Goal: Task Accomplishment & Management: Complete application form

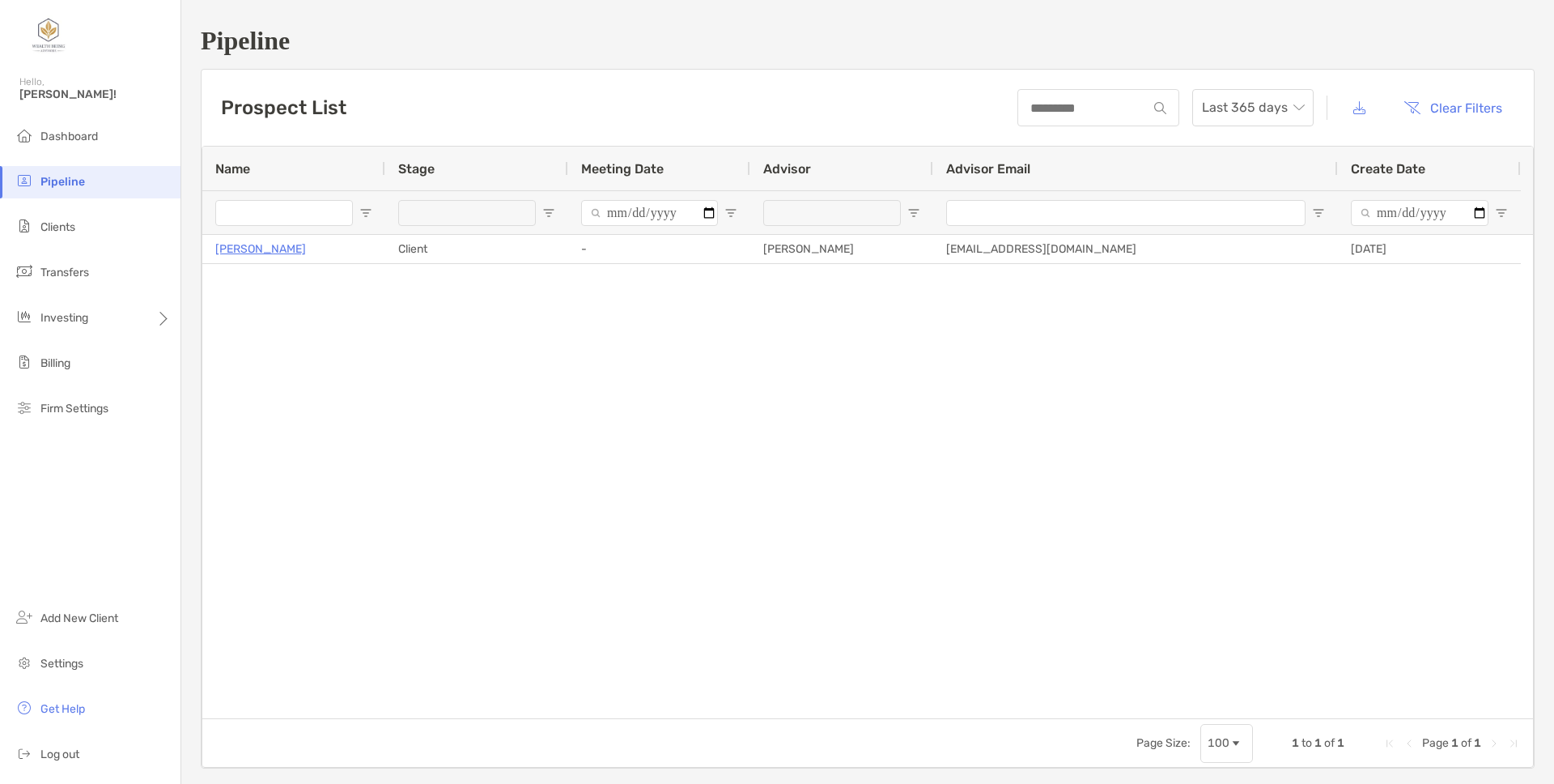
click at [295, 371] on div "[PERSON_NAME] Client - [PERSON_NAME] [PERSON_NAME][EMAIL_ADDRESS][DOMAIN_NAME] …" at bounding box center [868, 476] width 1331 height 483
click at [77, 209] on ul "Dashboard Pipeline Clients Transfers Investing Billing Firm Settings" at bounding box center [90, 278] width 181 height 317
click at [72, 223] on span "Clients" at bounding box center [58, 227] width 35 height 14
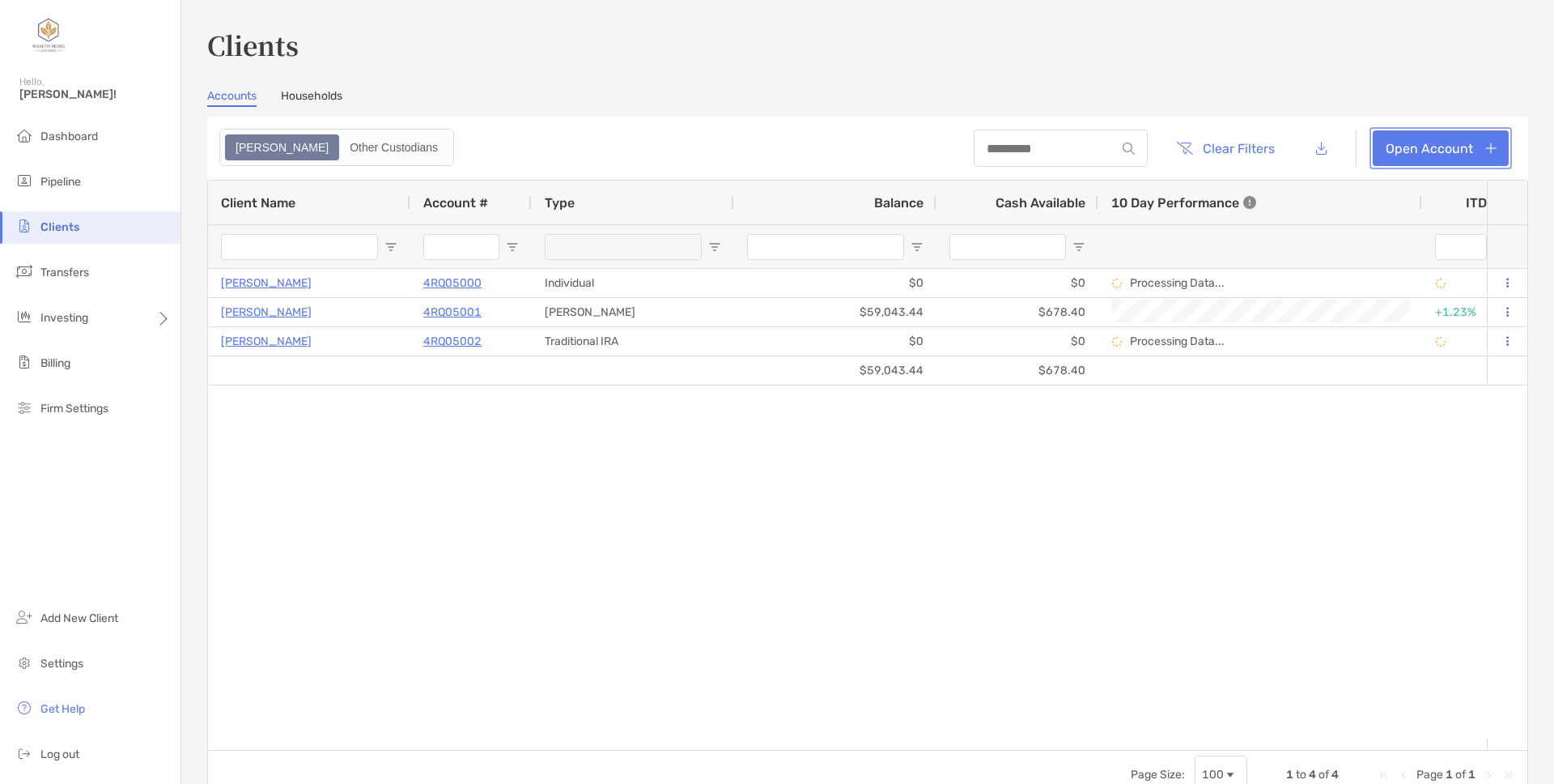
click at [1454, 161] on link "Open Account" at bounding box center [1441, 147] width 136 height 36
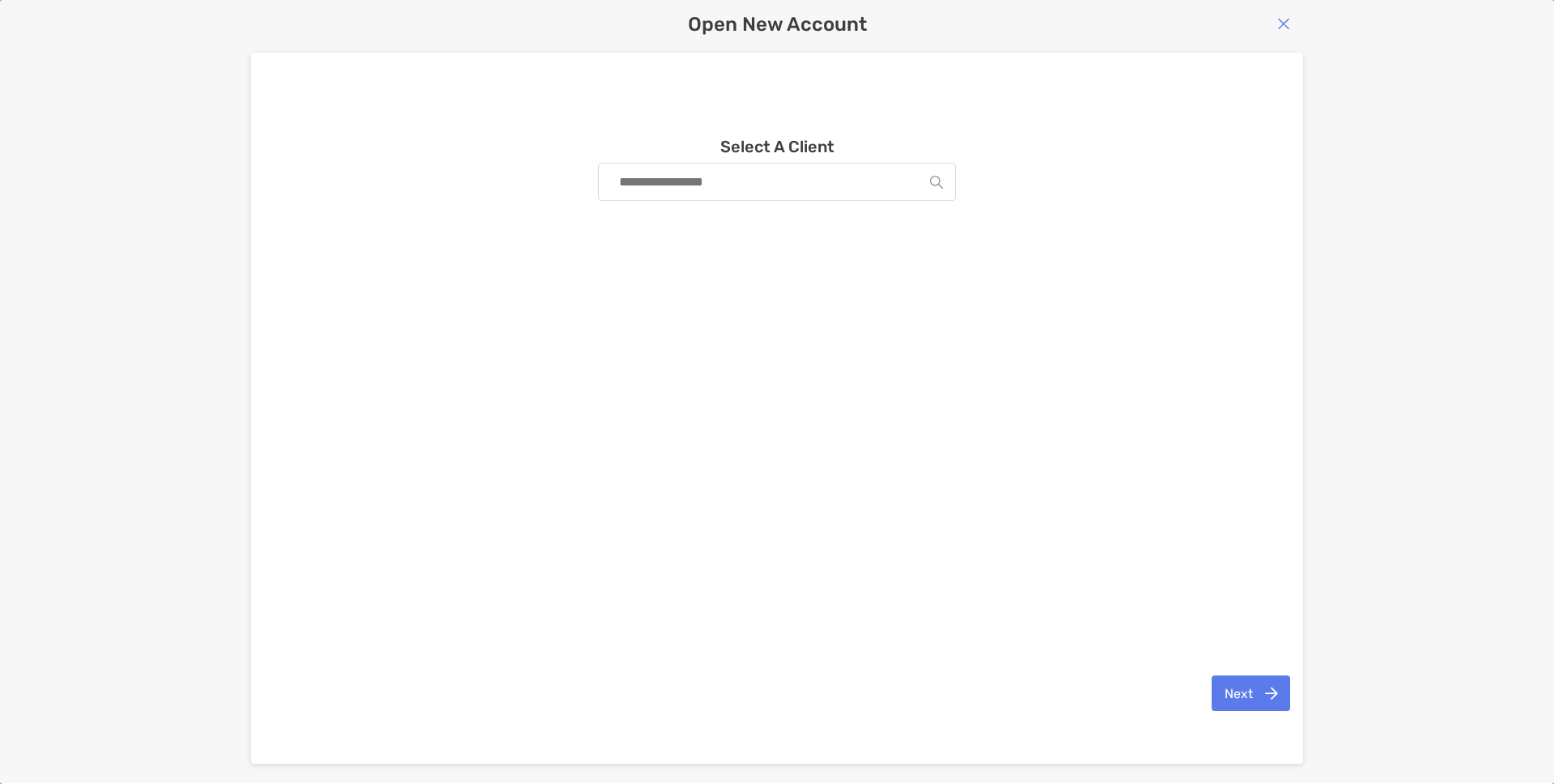
click at [748, 182] on input at bounding box center [770, 181] width 319 height 36
drag, startPoint x: 1127, startPoint y: 467, endPoint x: 1133, endPoint y: 364, distance: 103.2
click at [1126, 467] on div "Select A Client [PERSON_NAME] [EMAIL_ADDRESS][DOMAIN_NAME]" at bounding box center [778, 392] width 755 height 509
click at [1290, 28] on button "button" at bounding box center [1284, 24] width 23 height 17
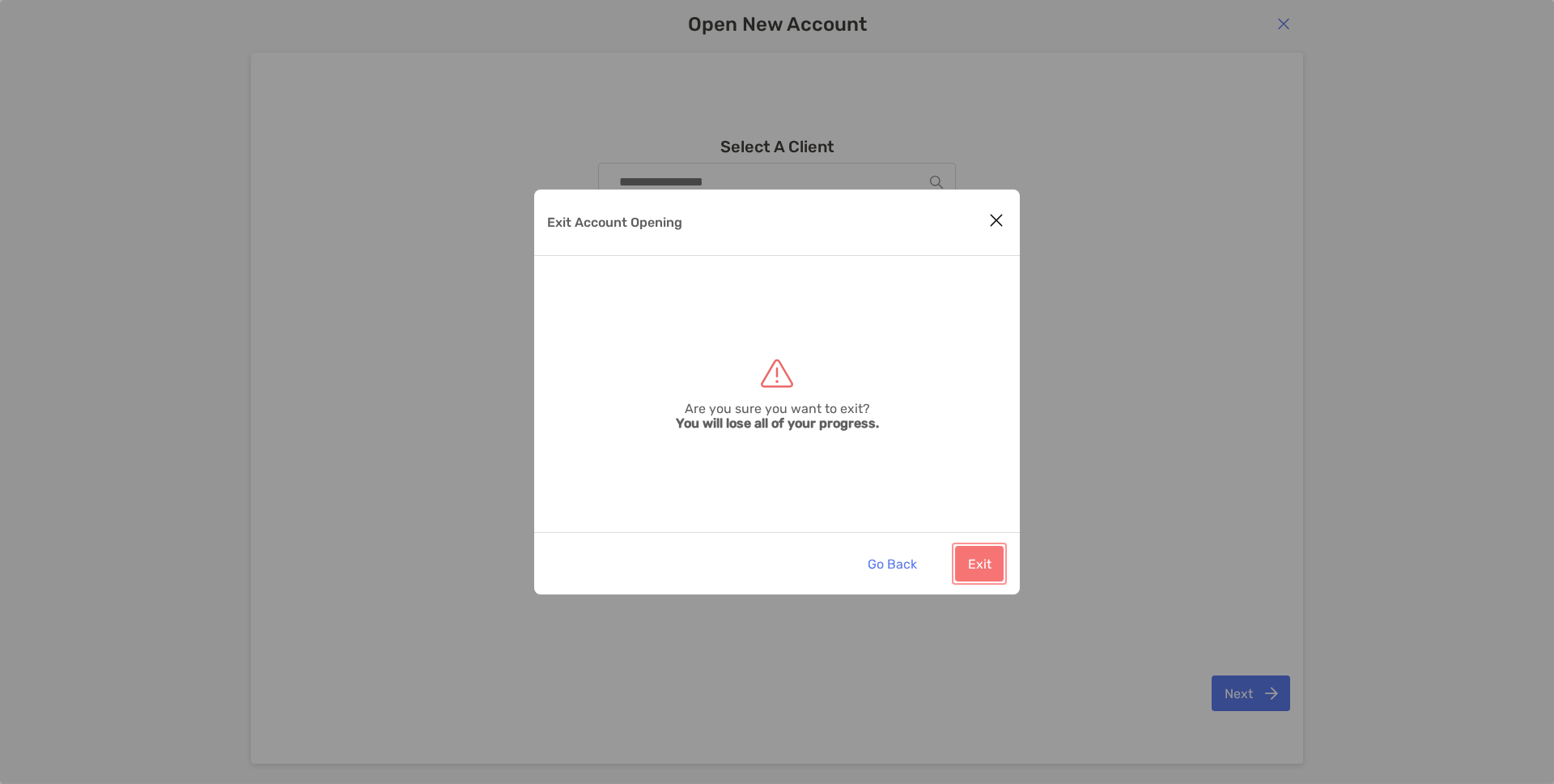
click at [981, 565] on button "Exit" at bounding box center [979, 563] width 48 height 36
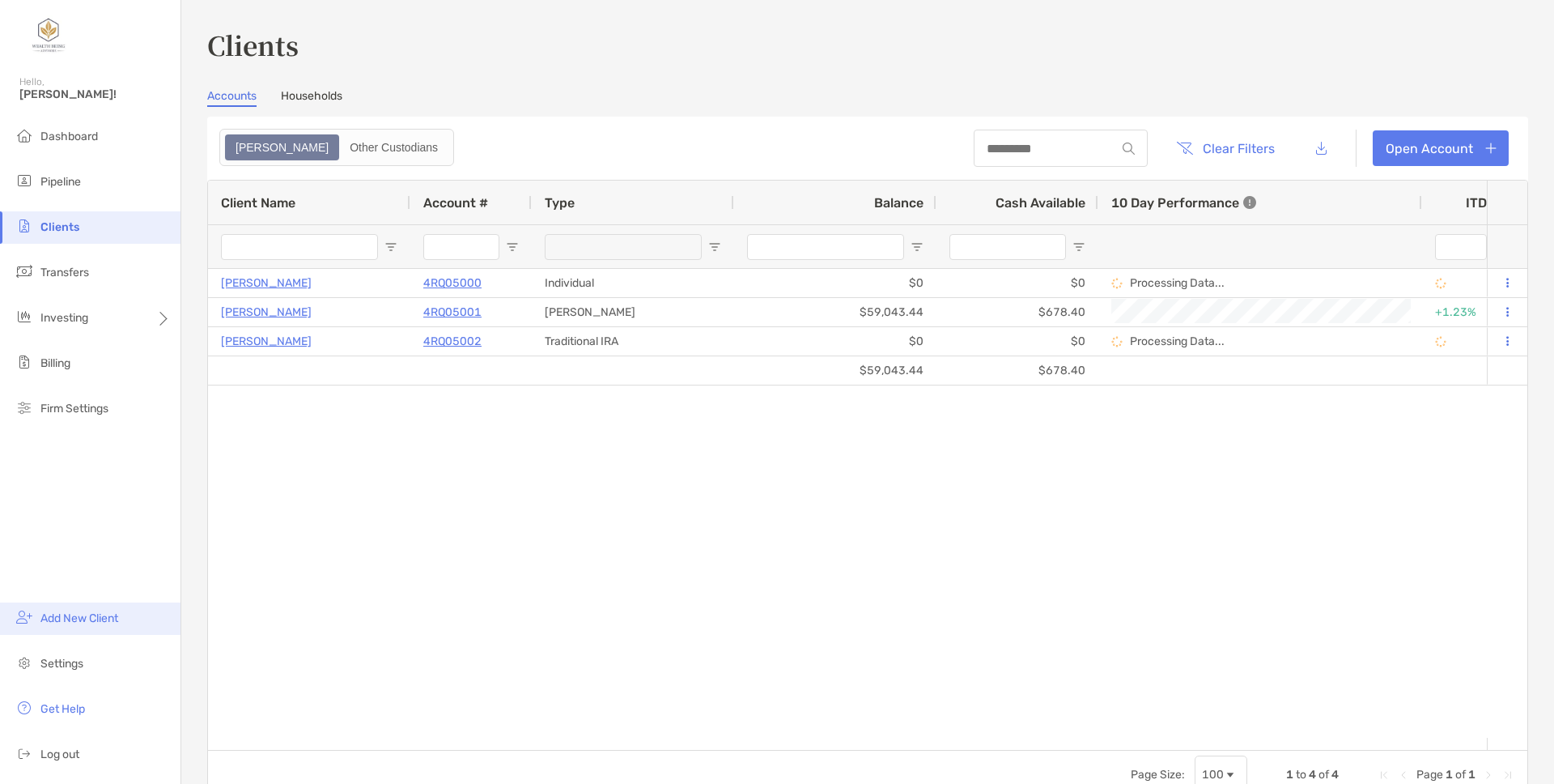
click at [83, 615] on span "Add New Client" at bounding box center [79, 618] width 78 height 14
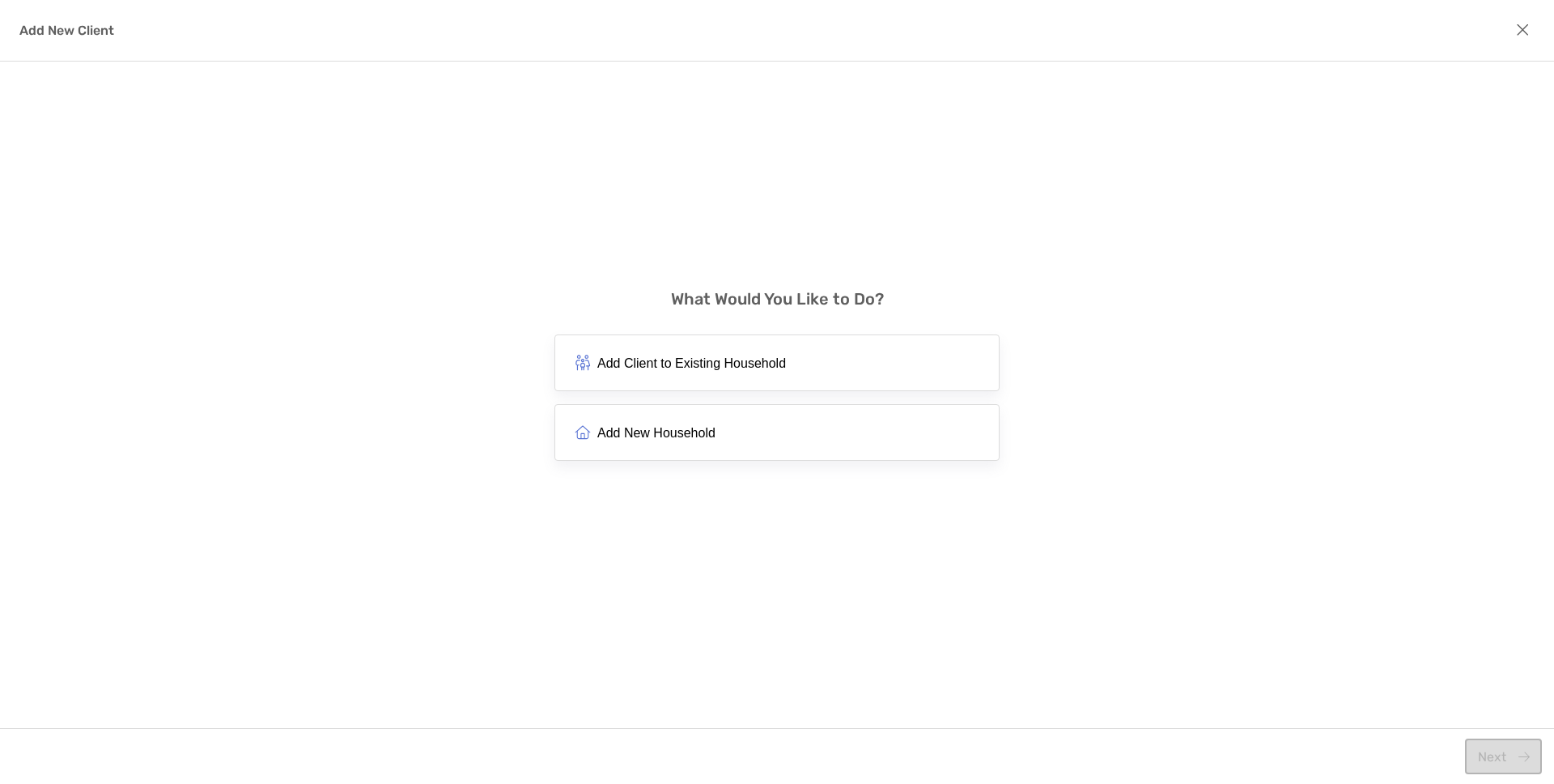
click at [919, 221] on div "What Would You Like to Do? Add Client to Existing Household Add New Household" at bounding box center [777, 375] width 445 height 627
click at [1529, 25] on icon "modal" at bounding box center [1523, 30] width 14 height 18
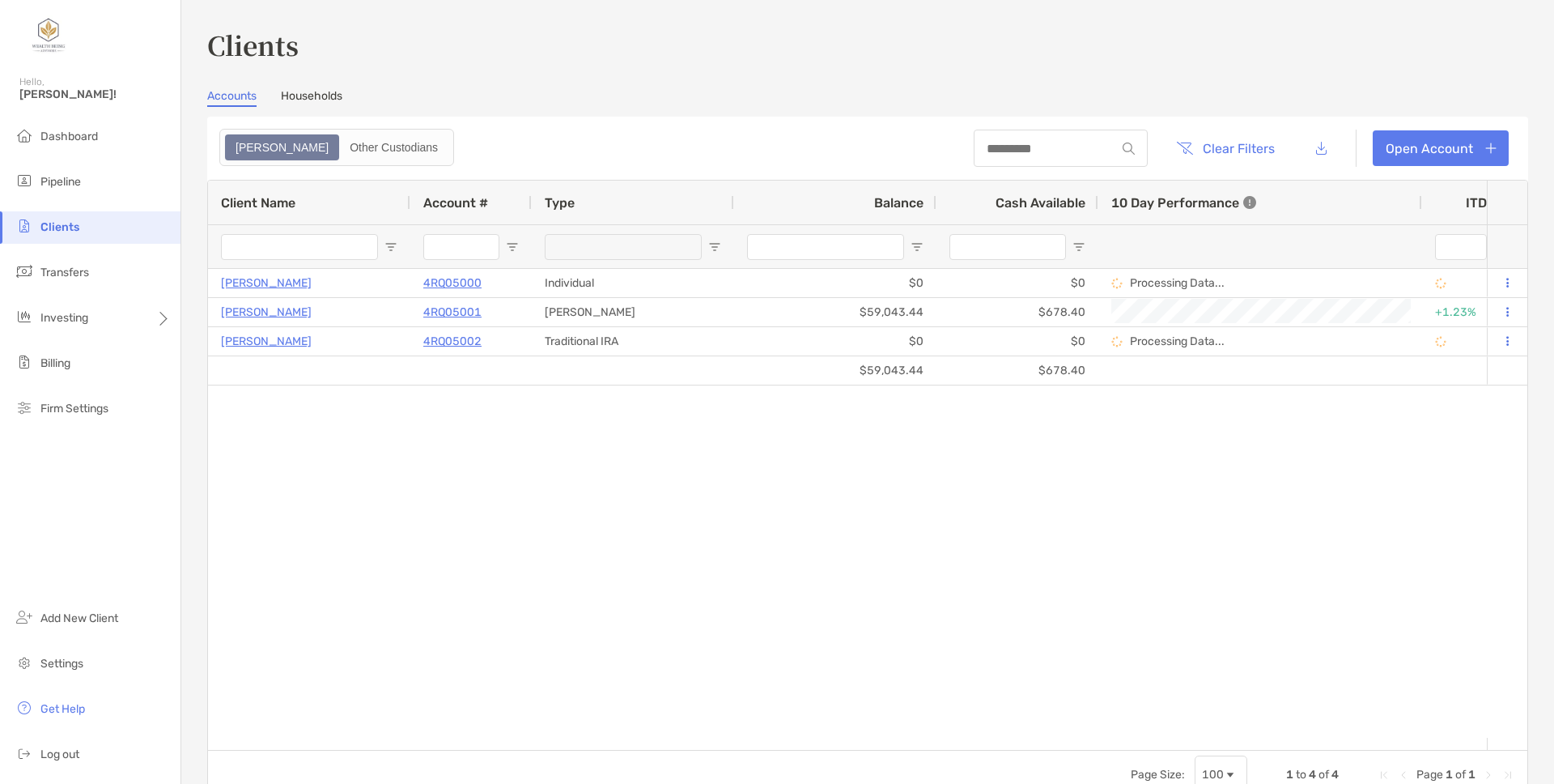
click at [421, 527] on div "[PERSON_NAME] 4RQ05000 Individual $0 $0 Processing Data... Completed Disabled […" at bounding box center [847, 503] width 1279 height 469
click at [98, 628] on li "Add New Client" at bounding box center [90, 618] width 181 height 32
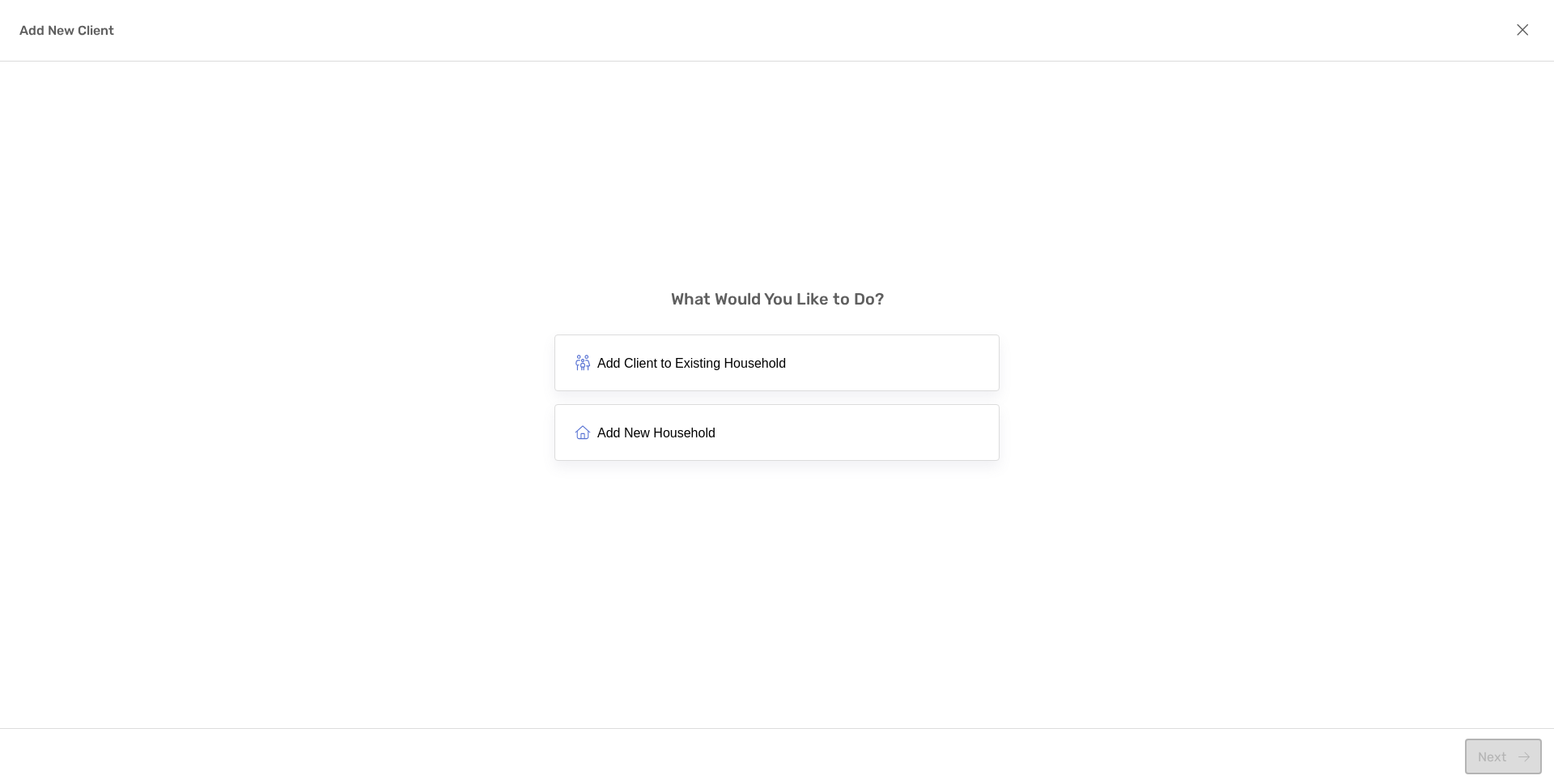
click at [680, 430] on span "Add New Household" at bounding box center [656, 433] width 119 height 16
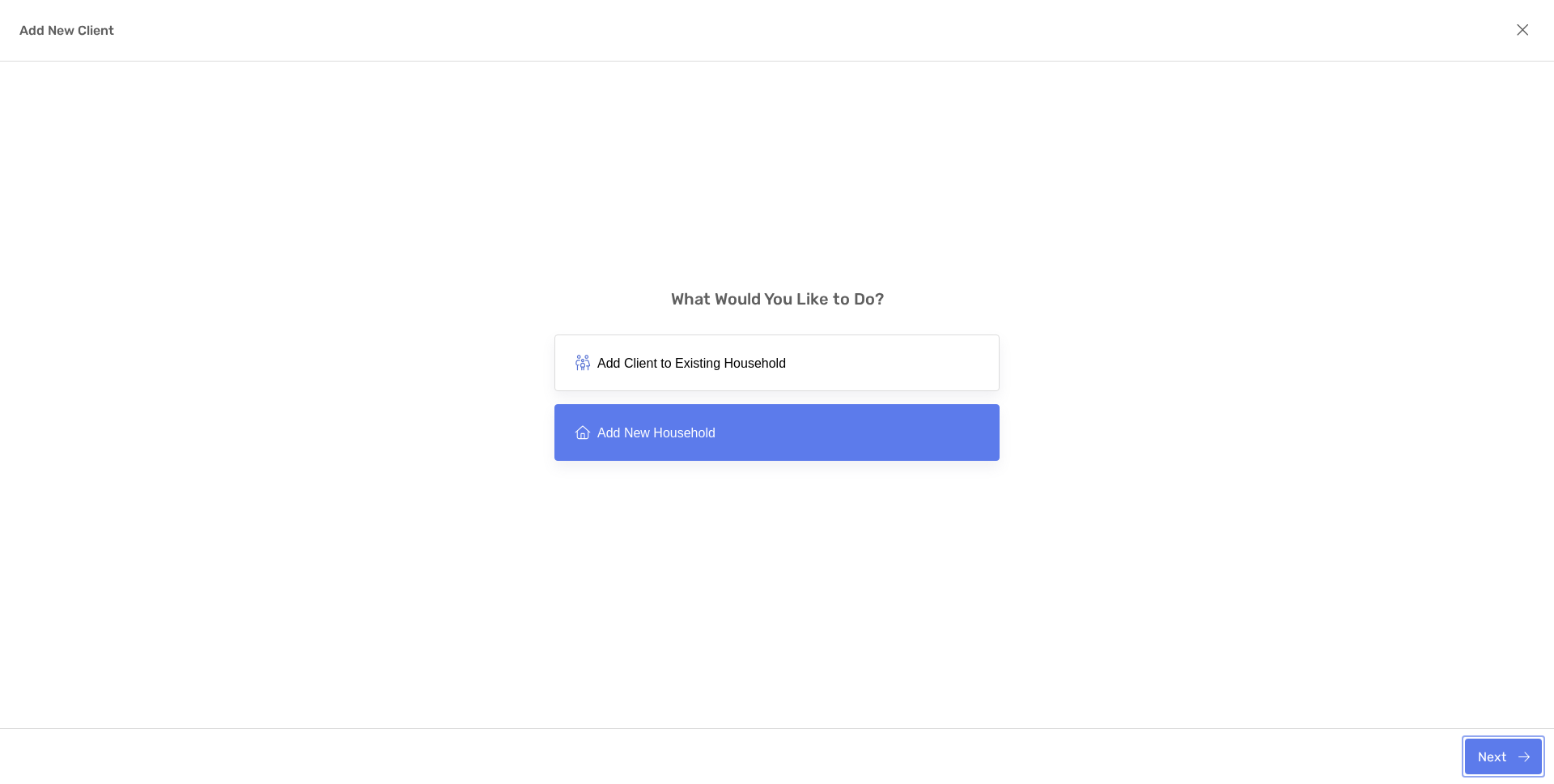
click at [1500, 763] on button "Next" at bounding box center [1504, 756] width 77 height 36
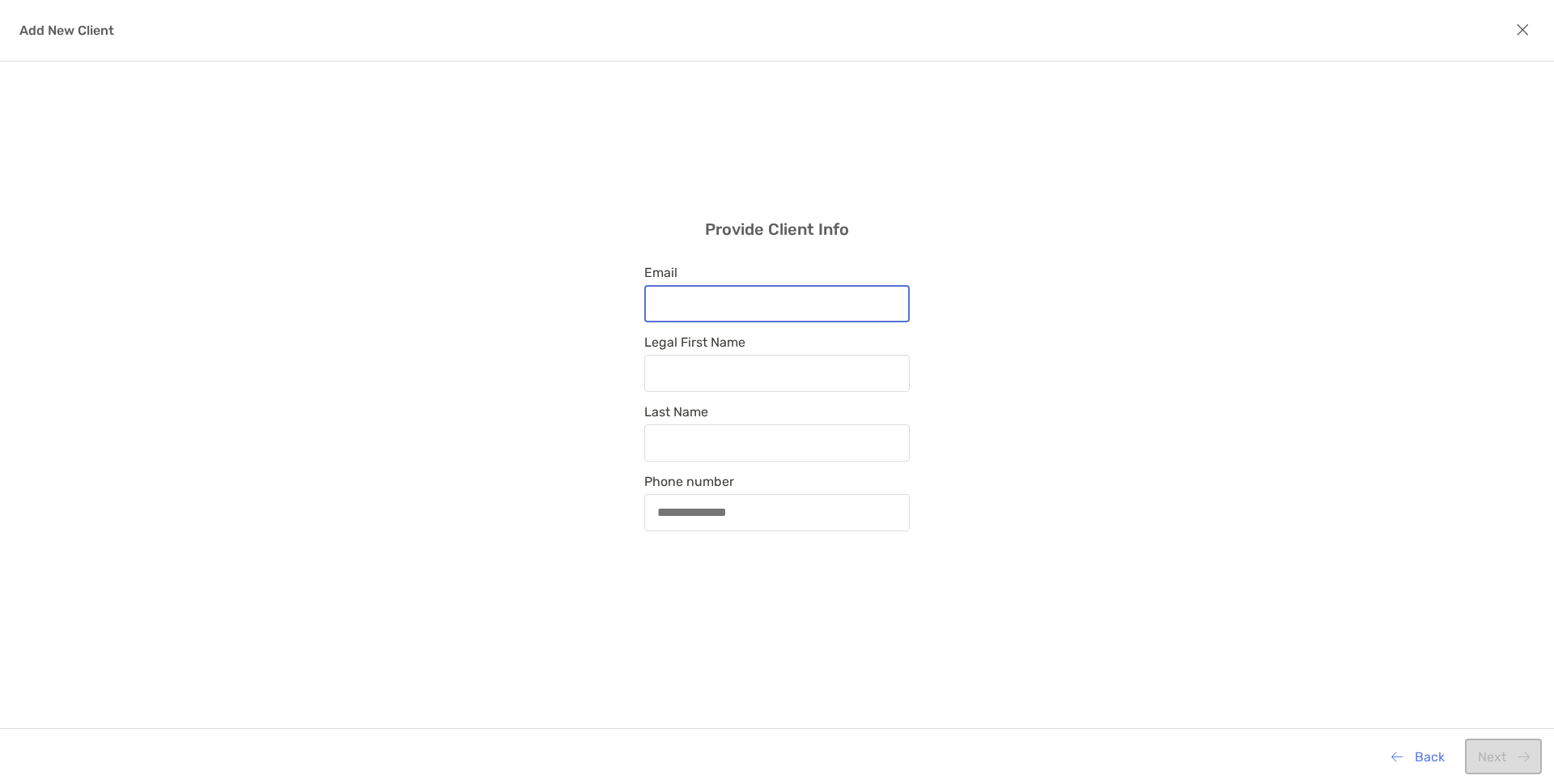
click at [842, 306] on input "Email" at bounding box center [777, 303] width 263 height 14
paste input "**********"
type input "**********"
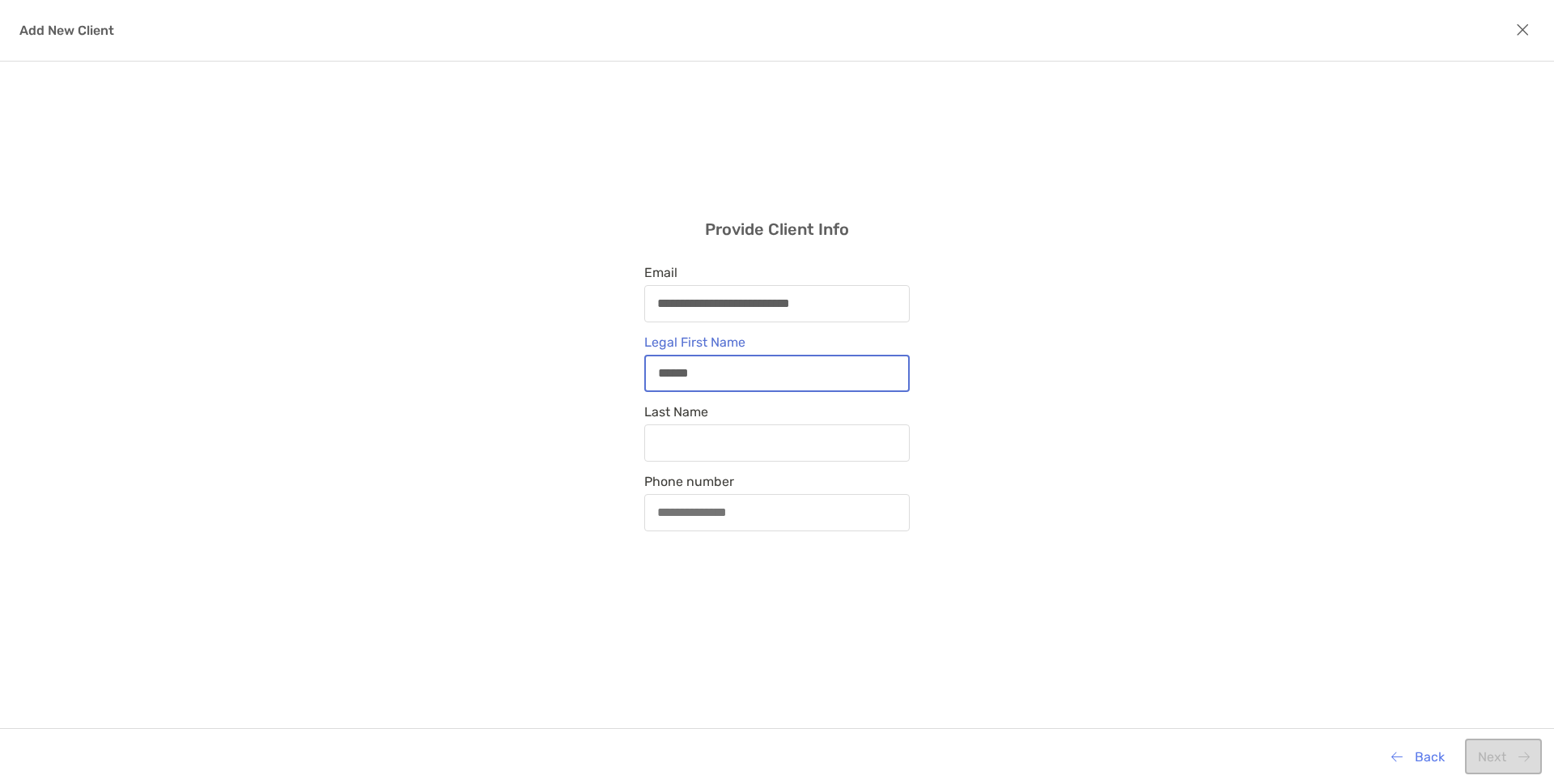
type input "******"
paste input "**********"
click at [666, 445] on input "**********" at bounding box center [777, 442] width 263 height 14
type input "**********"
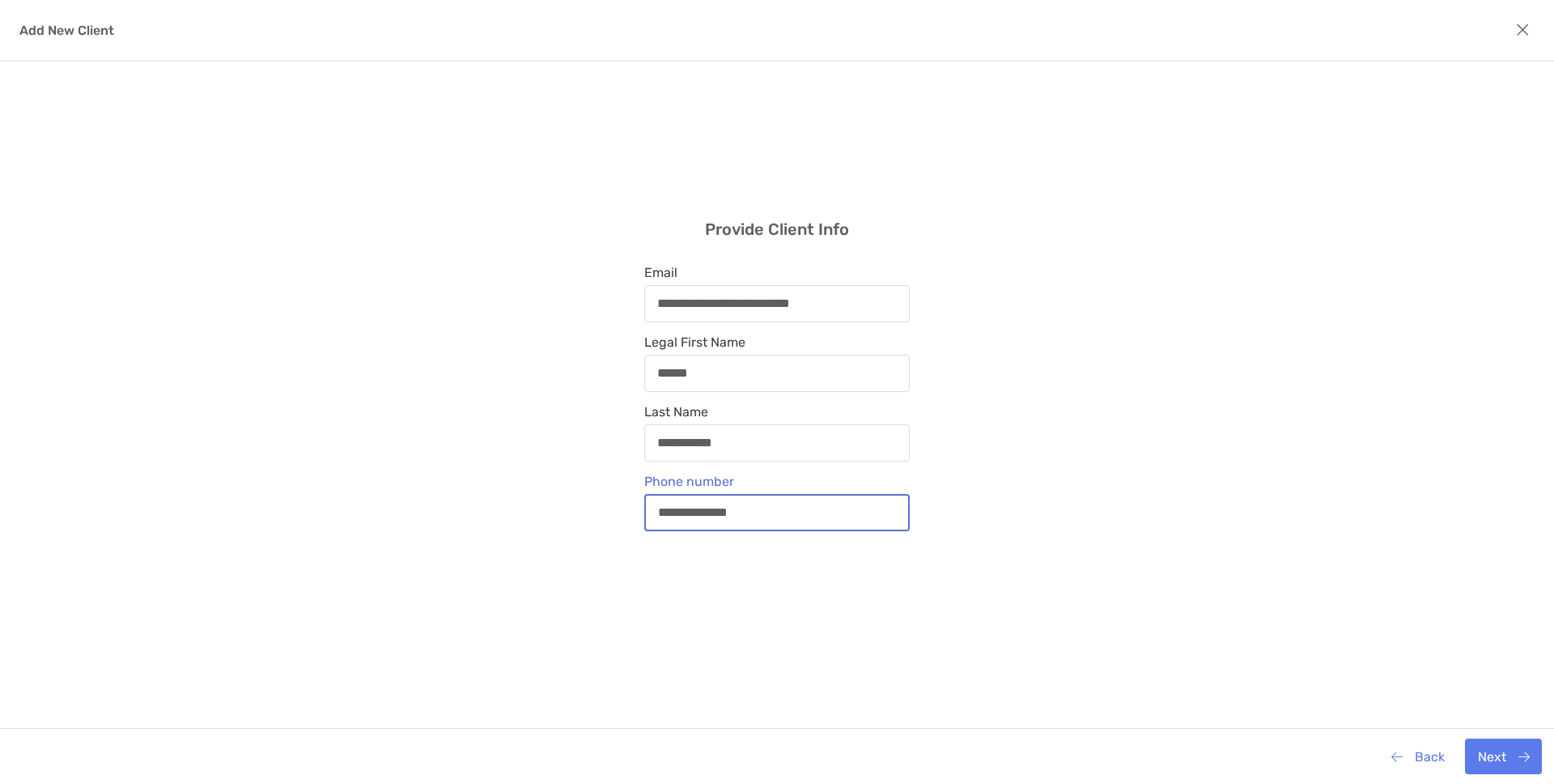
type input "**********"
click at [1097, 293] on div "**********" at bounding box center [777, 375] width 1554 height 627
click at [1506, 755] on button "Next" at bounding box center [1504, 756] width 77 height 36
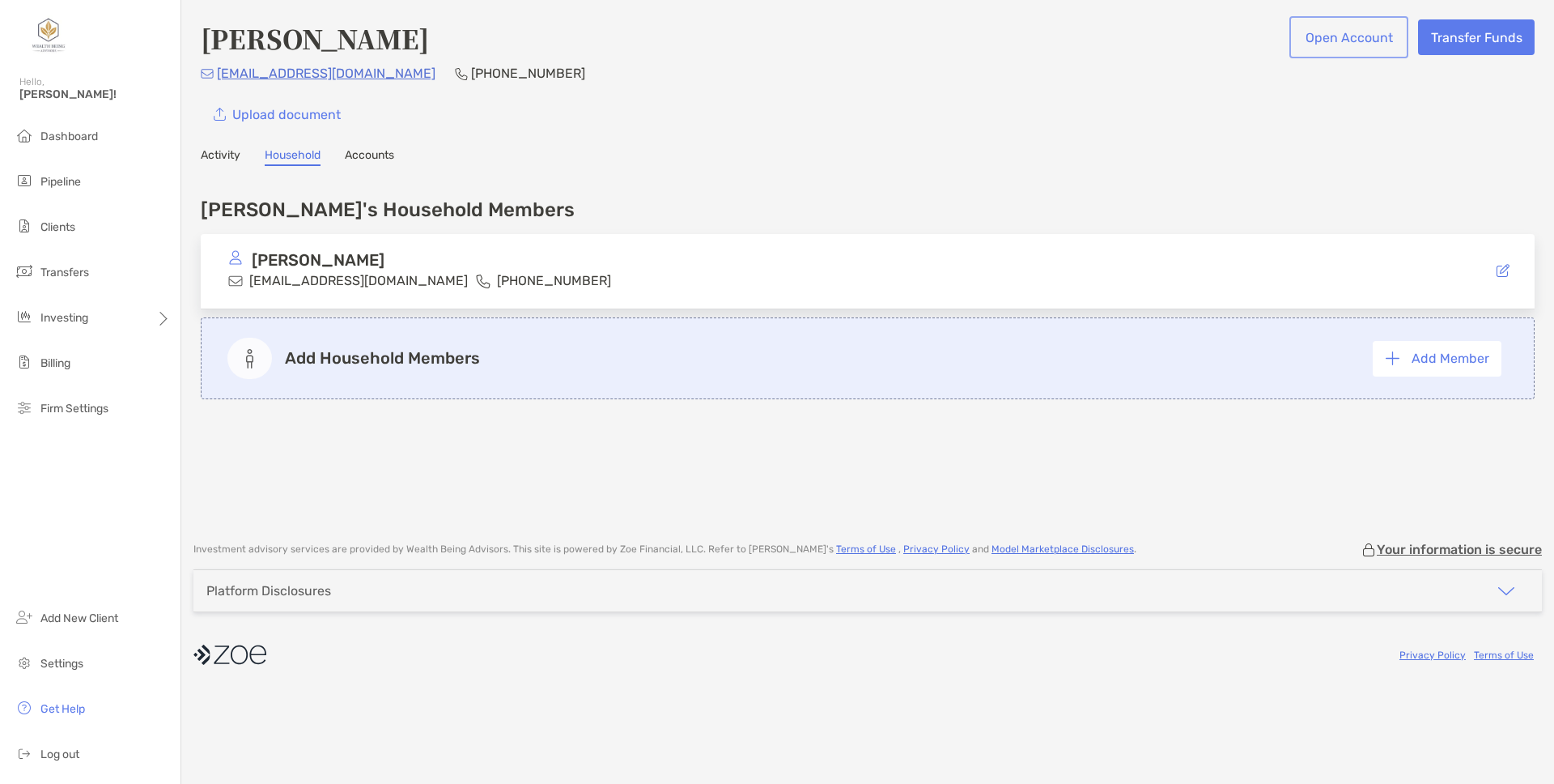
click at [1350, 42] on button "Open Account" at bounding box center [1349, 37] width 112 height 36
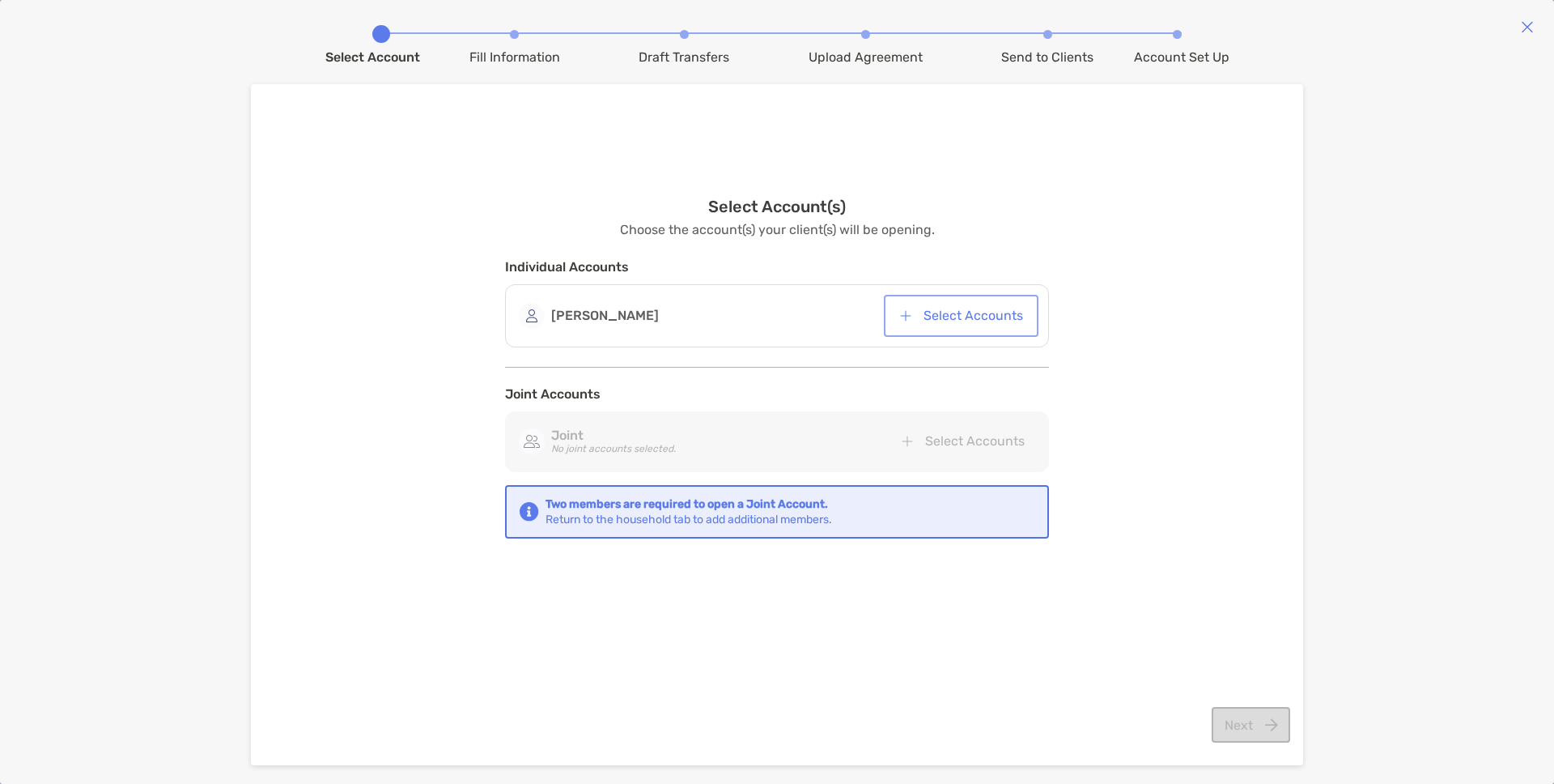
click at [978, 313] on button "Select Accounts" at bounding box center [961, 315] width 148 height 36
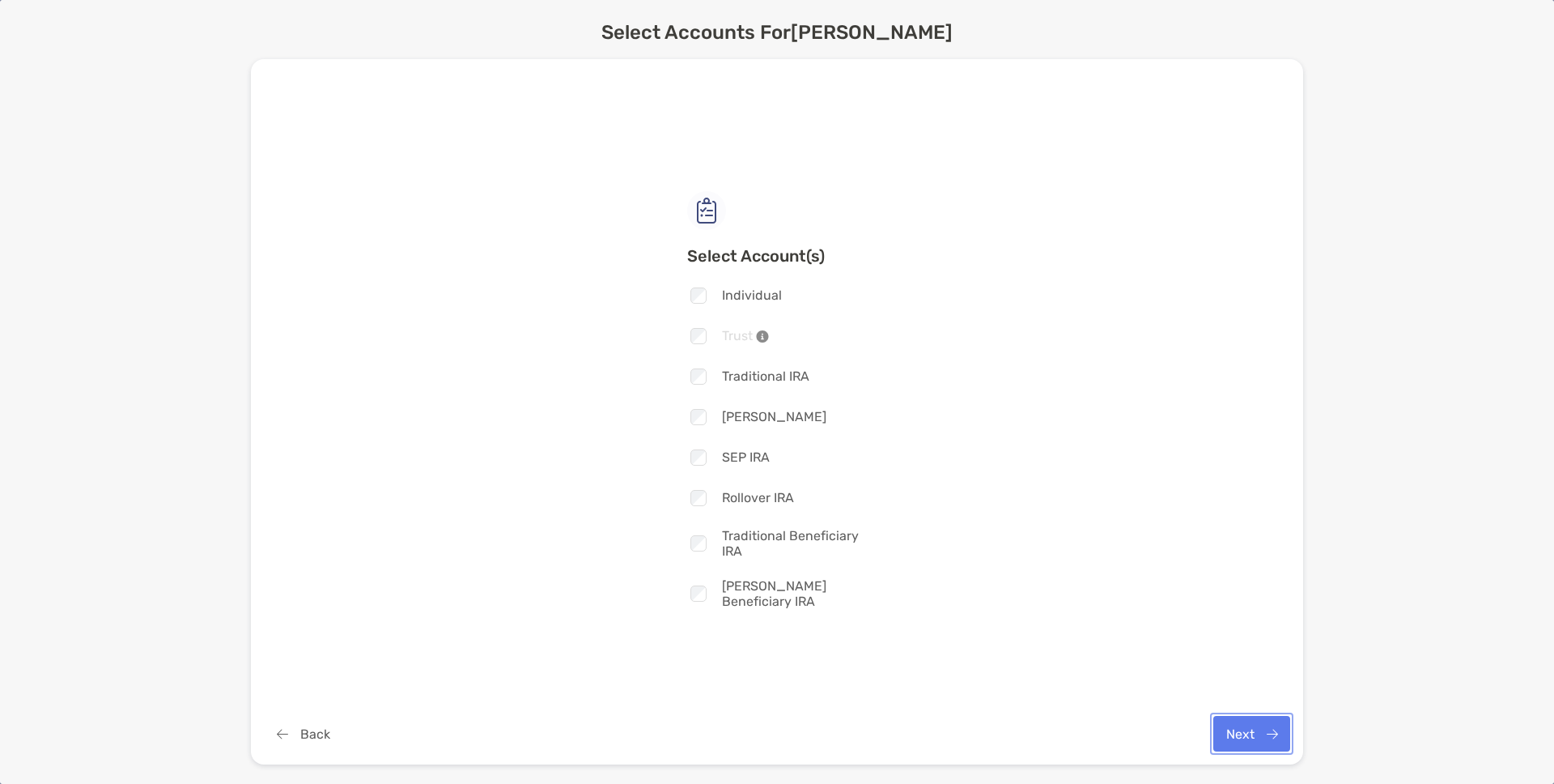
click at [1252, 734] on button "Next" at bounding box center [1252, 733] width 77 height 36
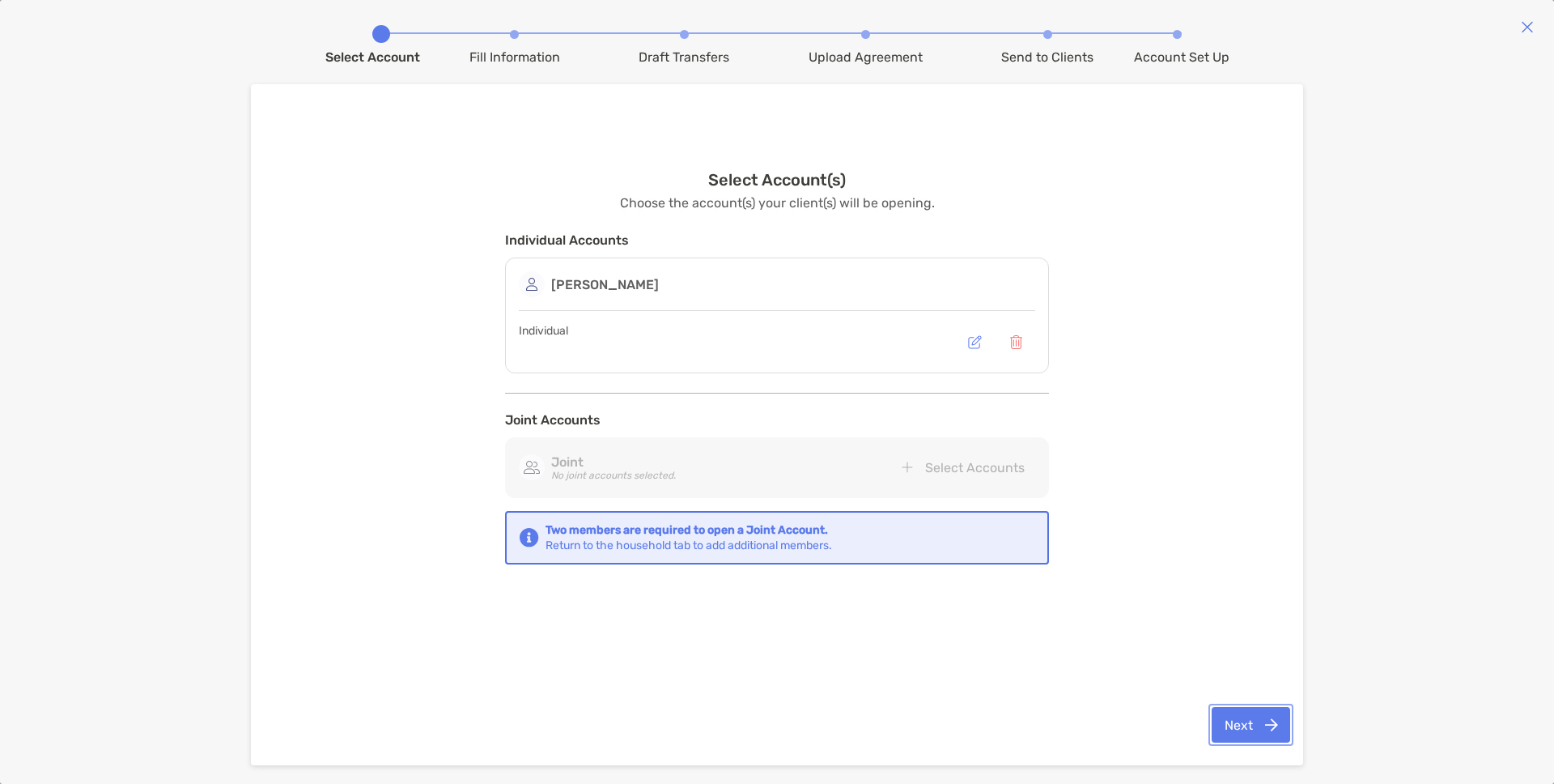
click at [1257, 712] on button "Next" at bounding box center [1250, 724] width 78 height 36
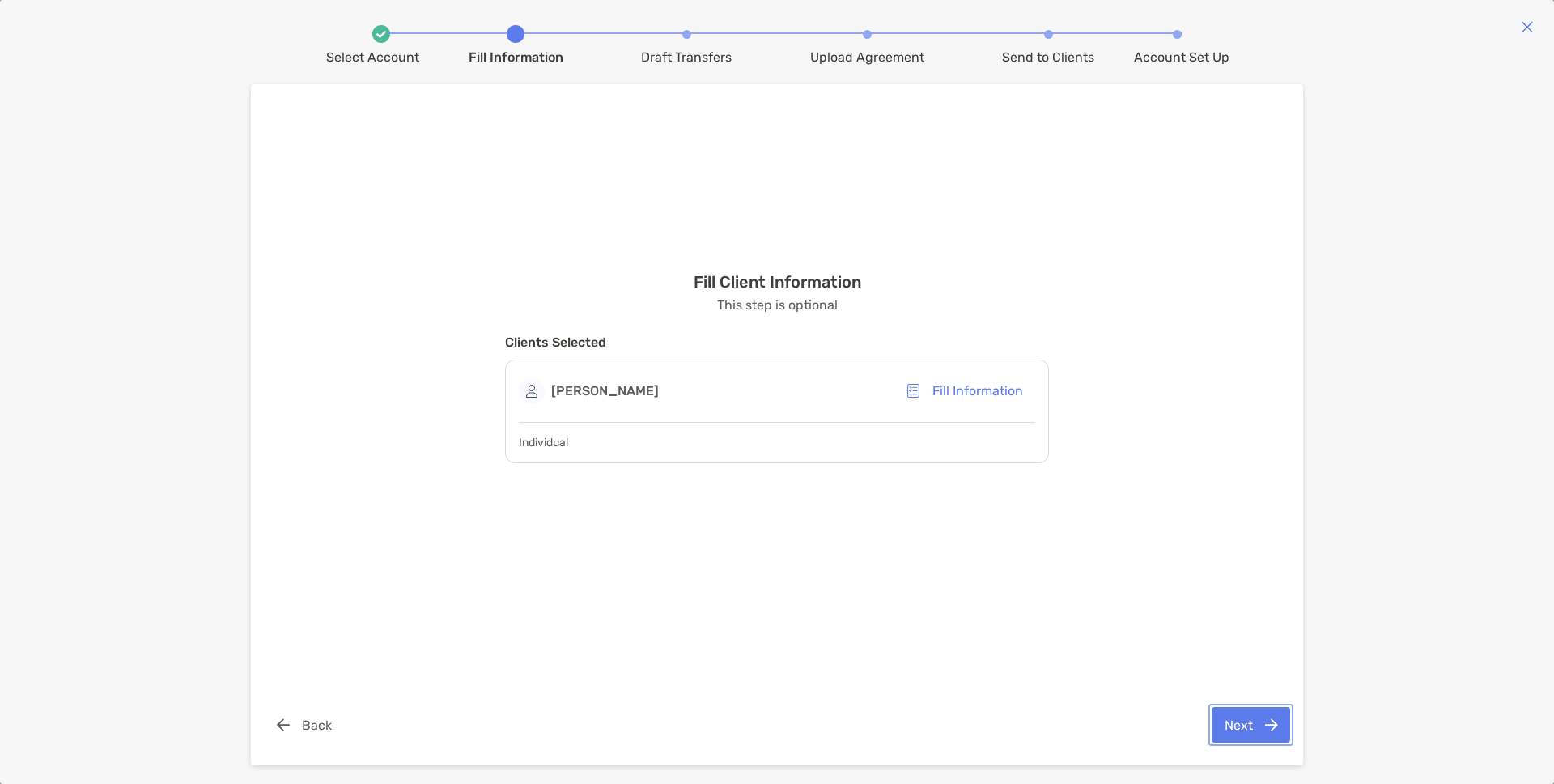
click at [1244, 722] on button "Next" at bounding box center [1250, 724] width 78 height 36
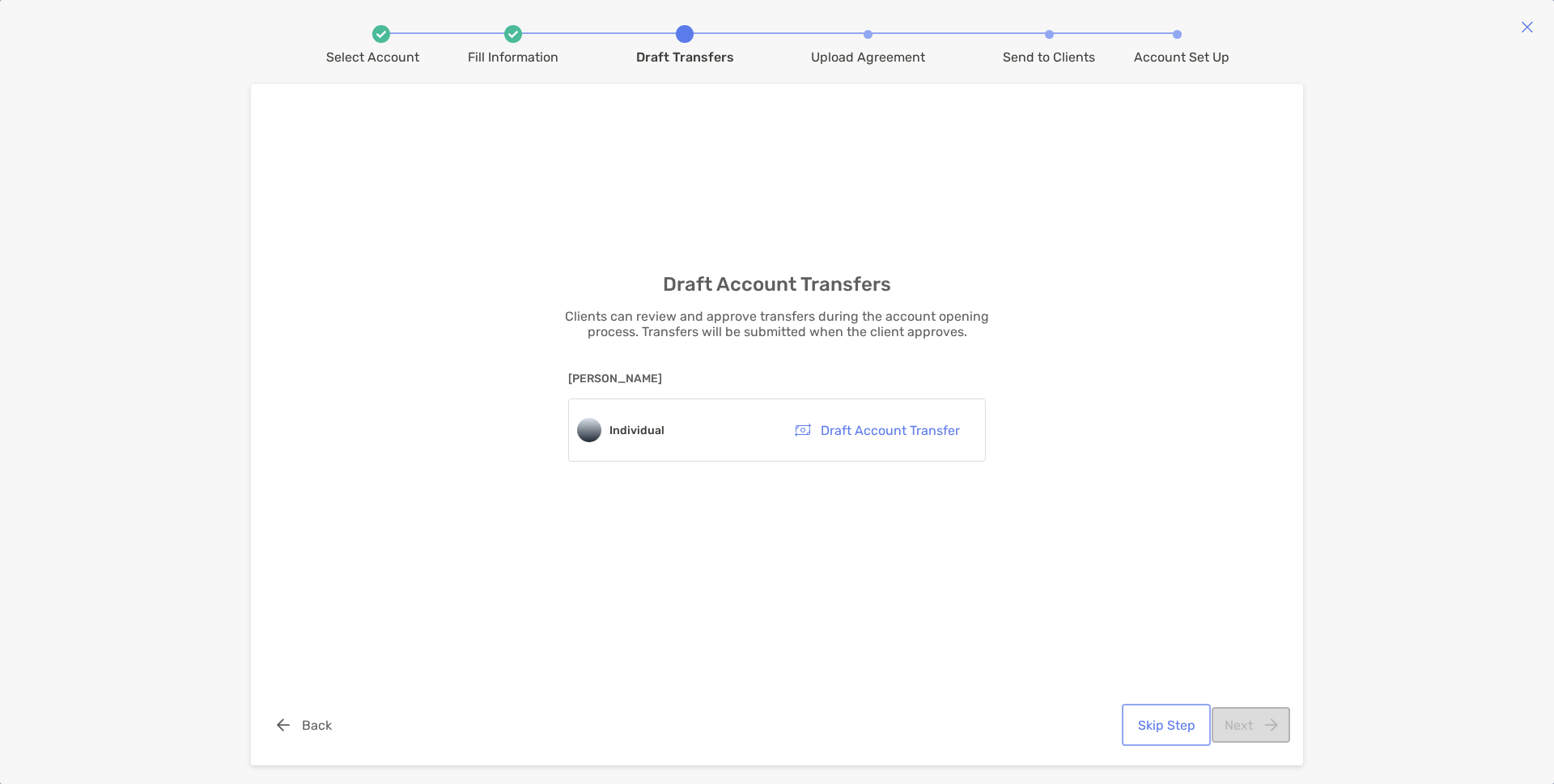
click at [1138, 719] on button "Skip Step" at bounding box center [1167, 724] width 83 height 36
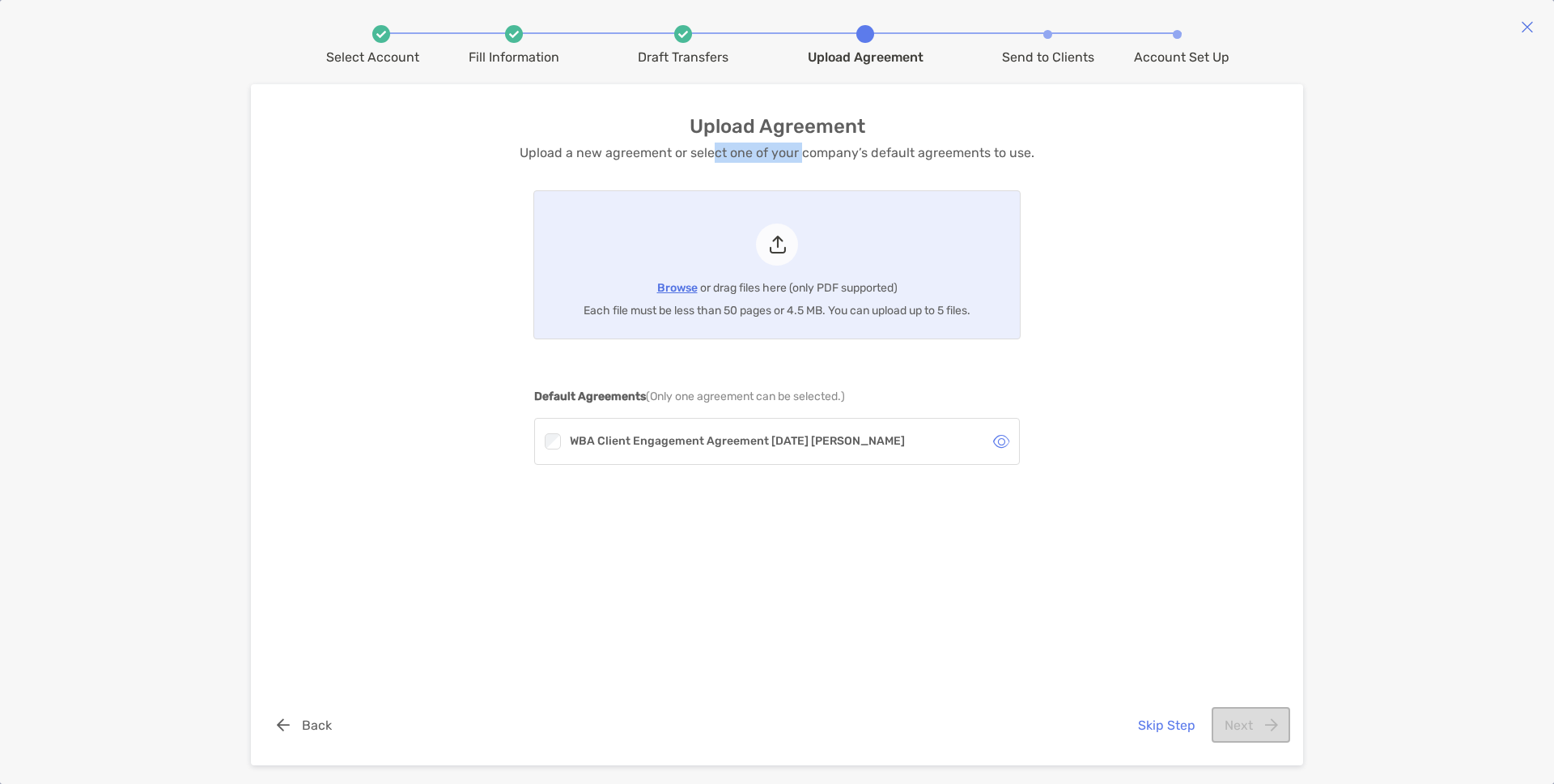
drag, startPoint x: 716, startPoint y: 152, endPoint x: 803, endPoint y: 152, distance: 87.0
click at [803, 152] on p "Upload a new agreement or select one of your company’s default agreements to us…" at bounding box center [777, 152] width 514 height 20
click at [1157, 723] on button "Skip Step" at bounding box center [1167, 724] width 83 height 36
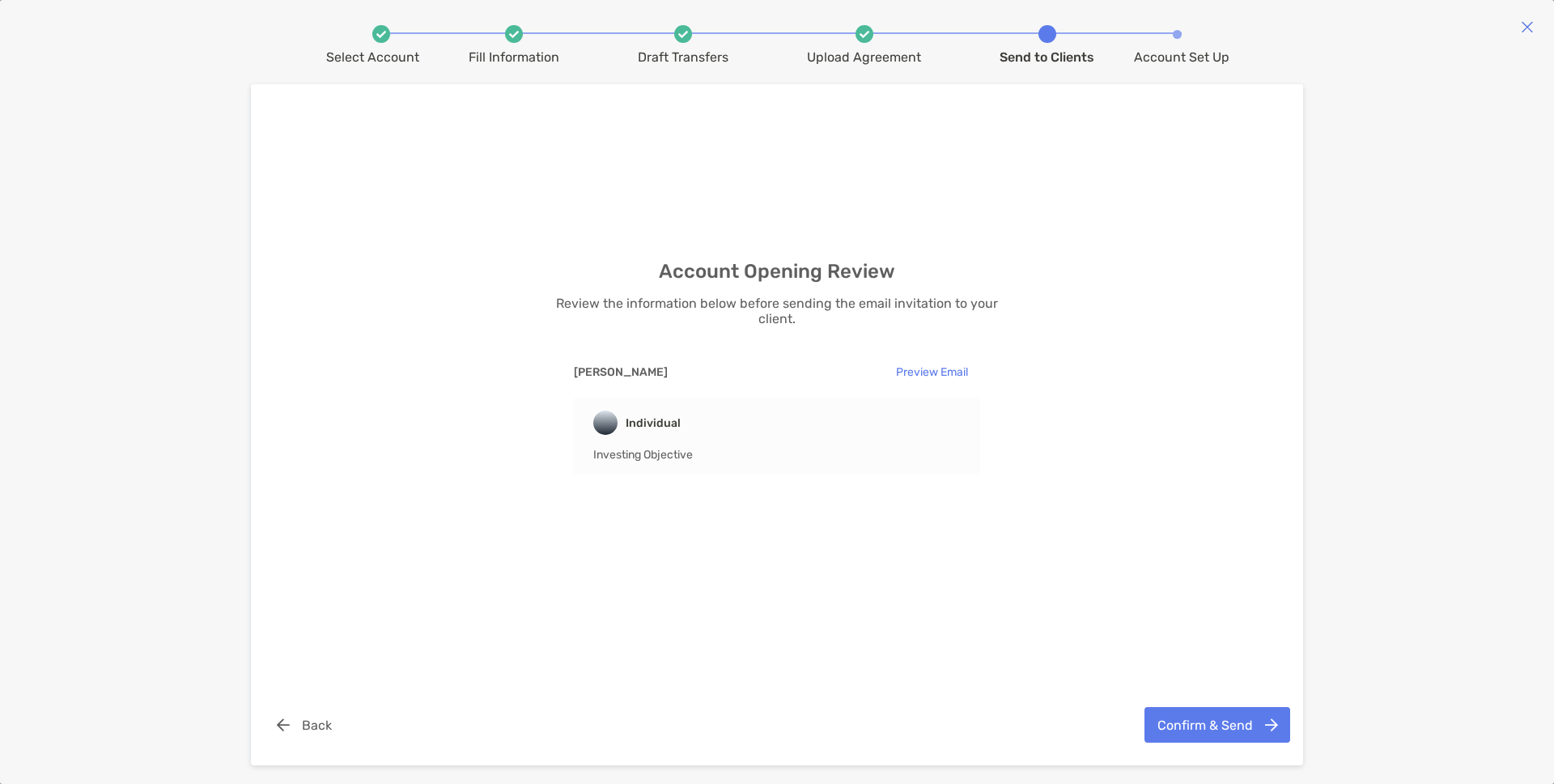
click at [649, 451] on span "Investing Objective" at bounding box center [643, 455] width 99 height 14
click at [1231, 688] on div "Account Opening Review Review the information below before sending the email in…" at bounding box center [777, 389] width 1028 height 609
click at [1232, 722] on button "Confirm & Send" at bounding box center [1218, 724] width 146 height 36
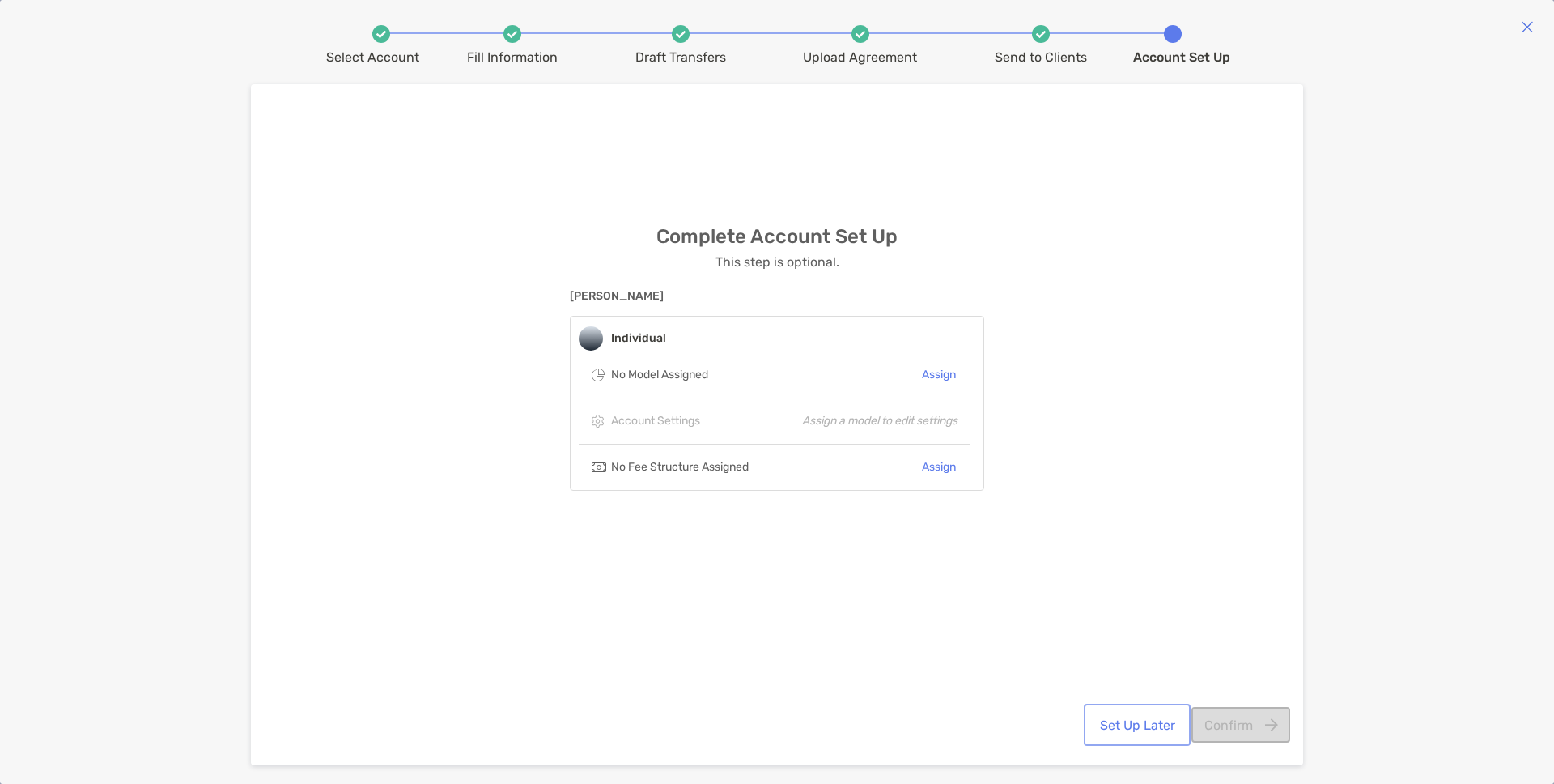
click at [1128, 712] on button "Set Up Later" at bounding box center [1137, 724] width 100 height 36
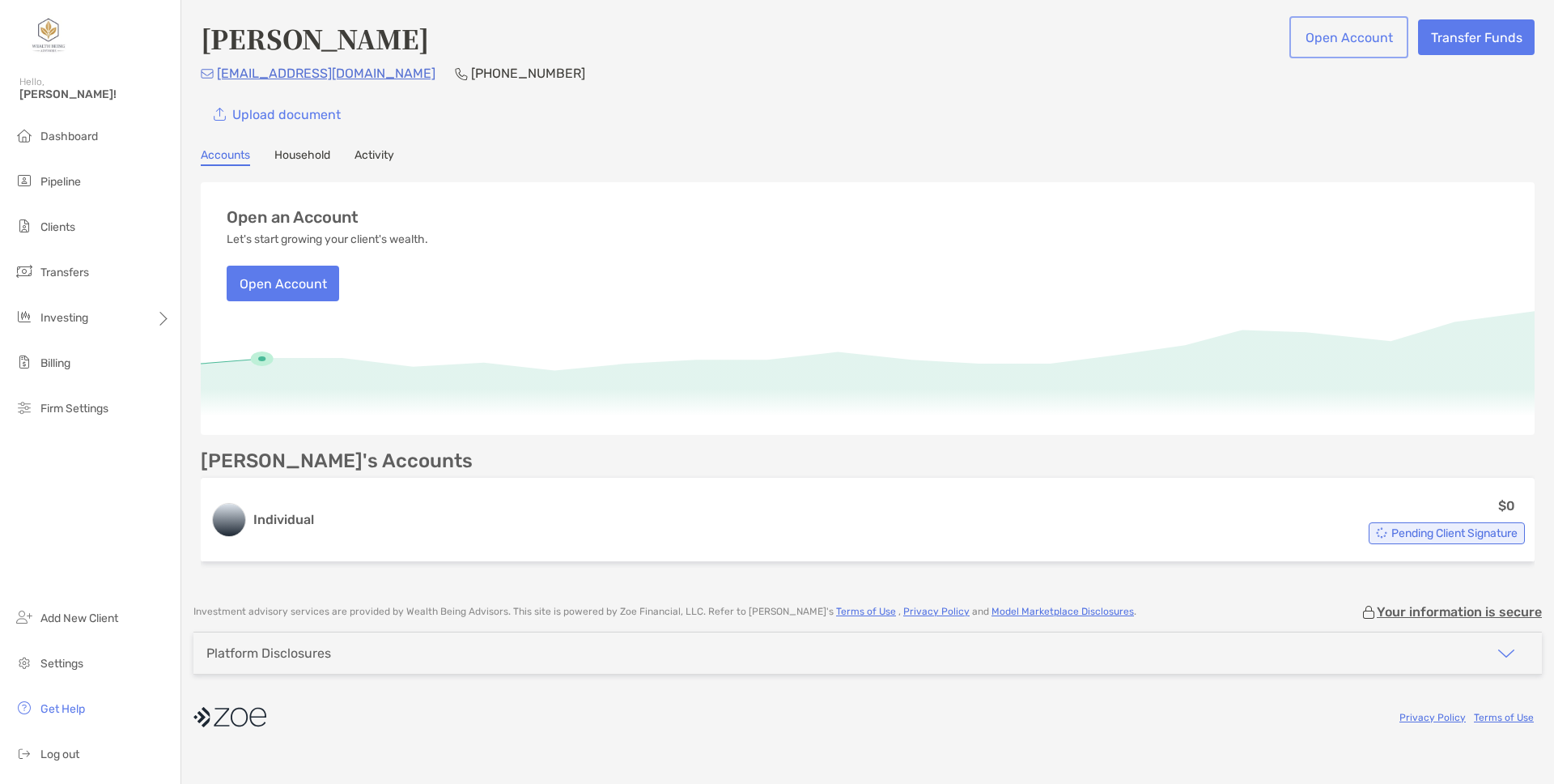
click at [1349, 30] on button "Open Account" at bounding box center [1349, 37] width 112 height 36
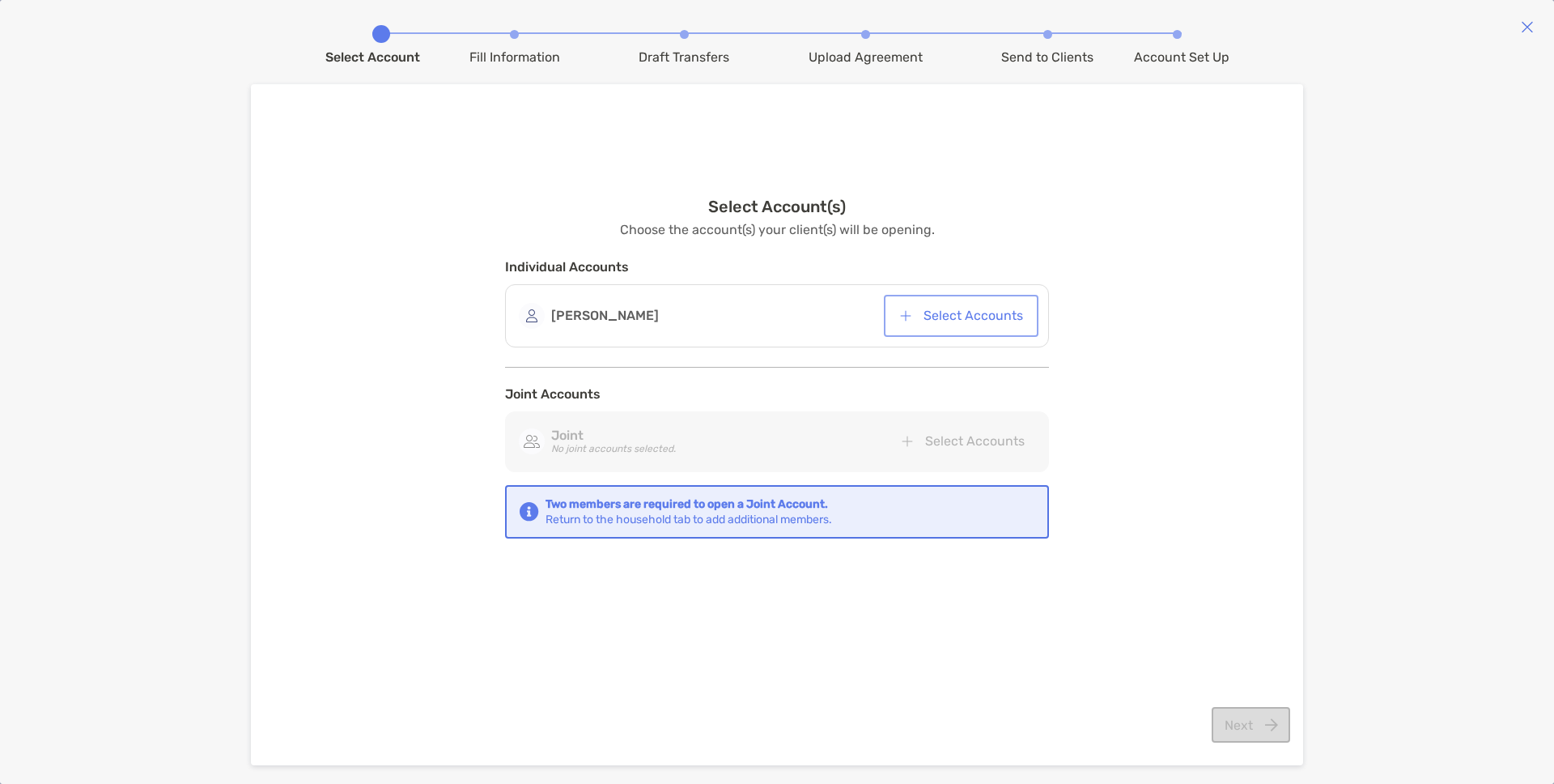
click at [1003, 321] on button "Select Accounts" at bounding box center [961, 315] width 148 height 36
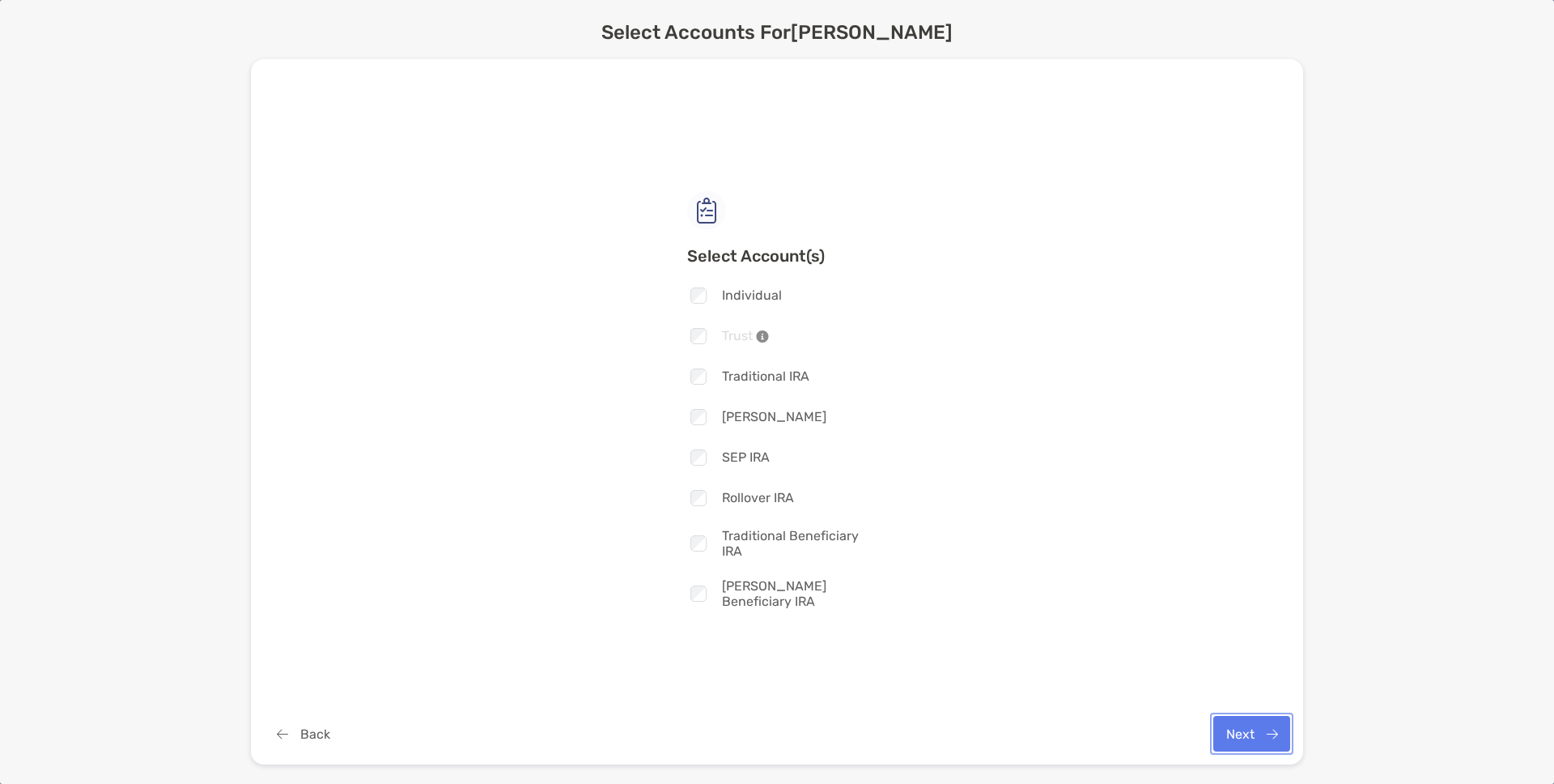
click at [1240, 727] on button "Next" at bounding box center [1252, 733] width 77 height 36
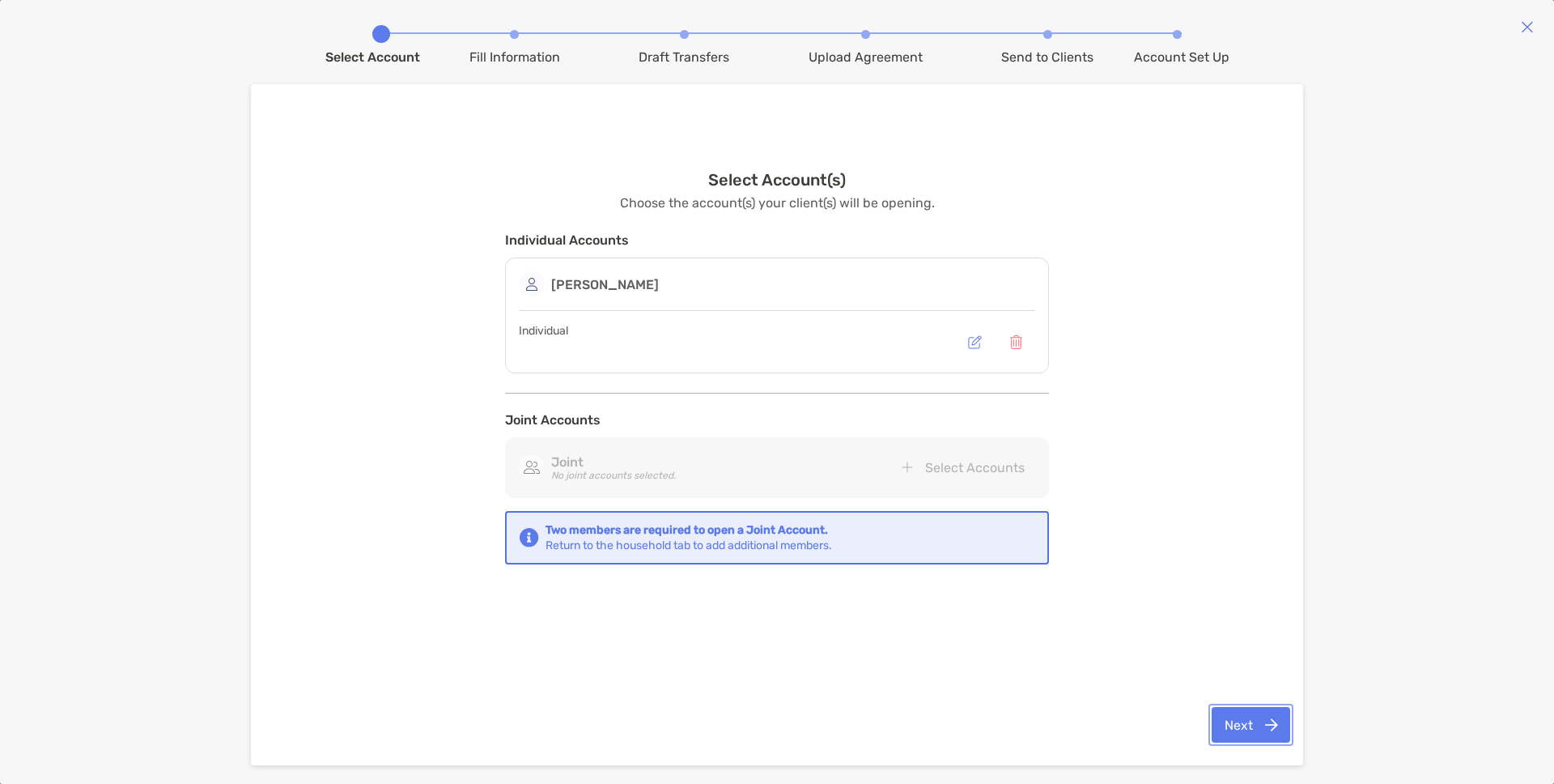
click at [1246, 730] on button "Next" at bounding box center [1250, 724] width 78 height 36
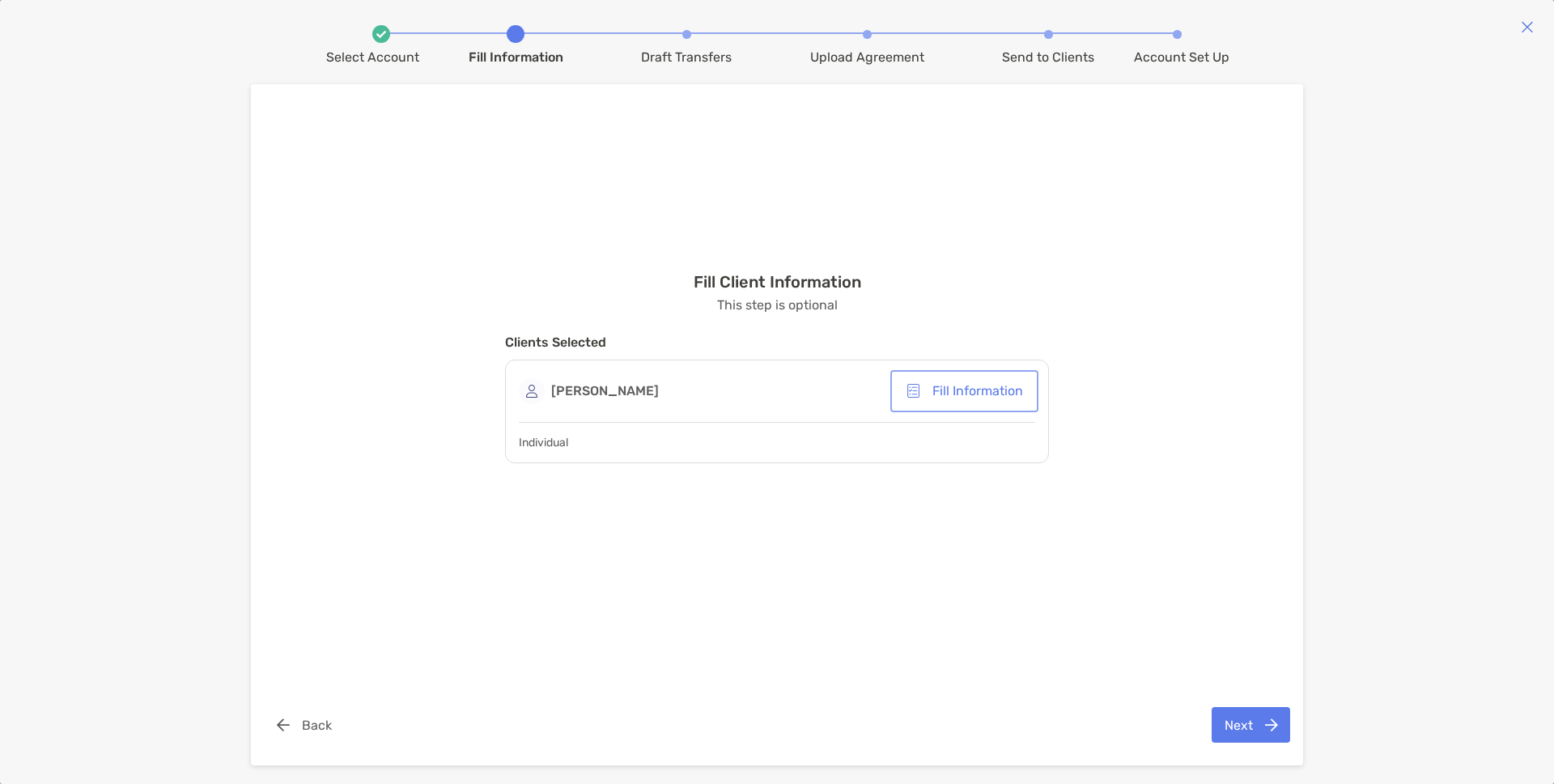
click at [996, 386] on button "Fill Information" at bounding box center [964, 391] width 141 height 36
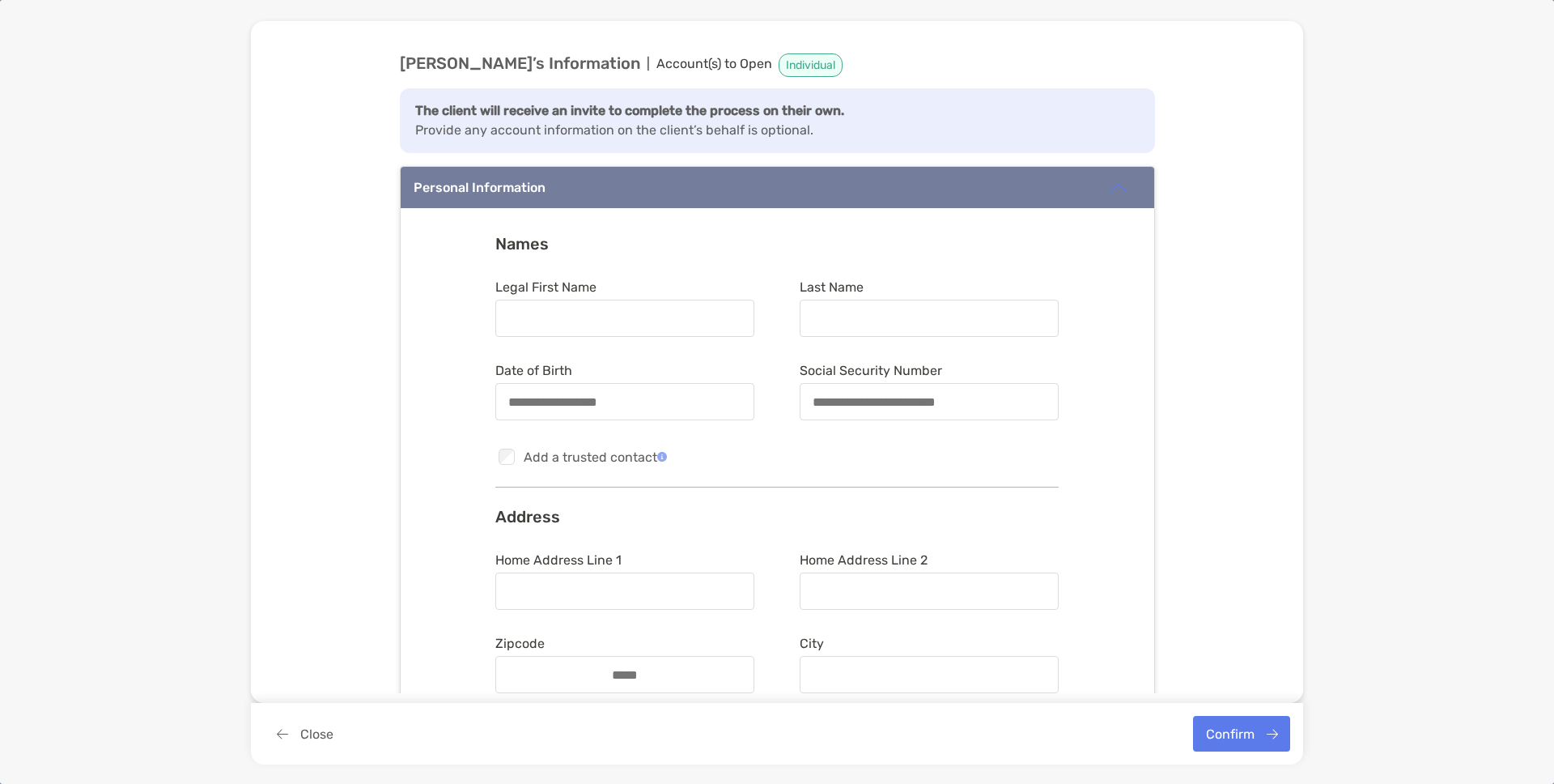
type input "******"
type input "**********"
click at [663, 409] on input "Date of Birth" at bounding box center [624, 402] width 255 height 14
click at [524, 402] on input "Date of Birth" at bounding box center [624, 402] width 255 height 14
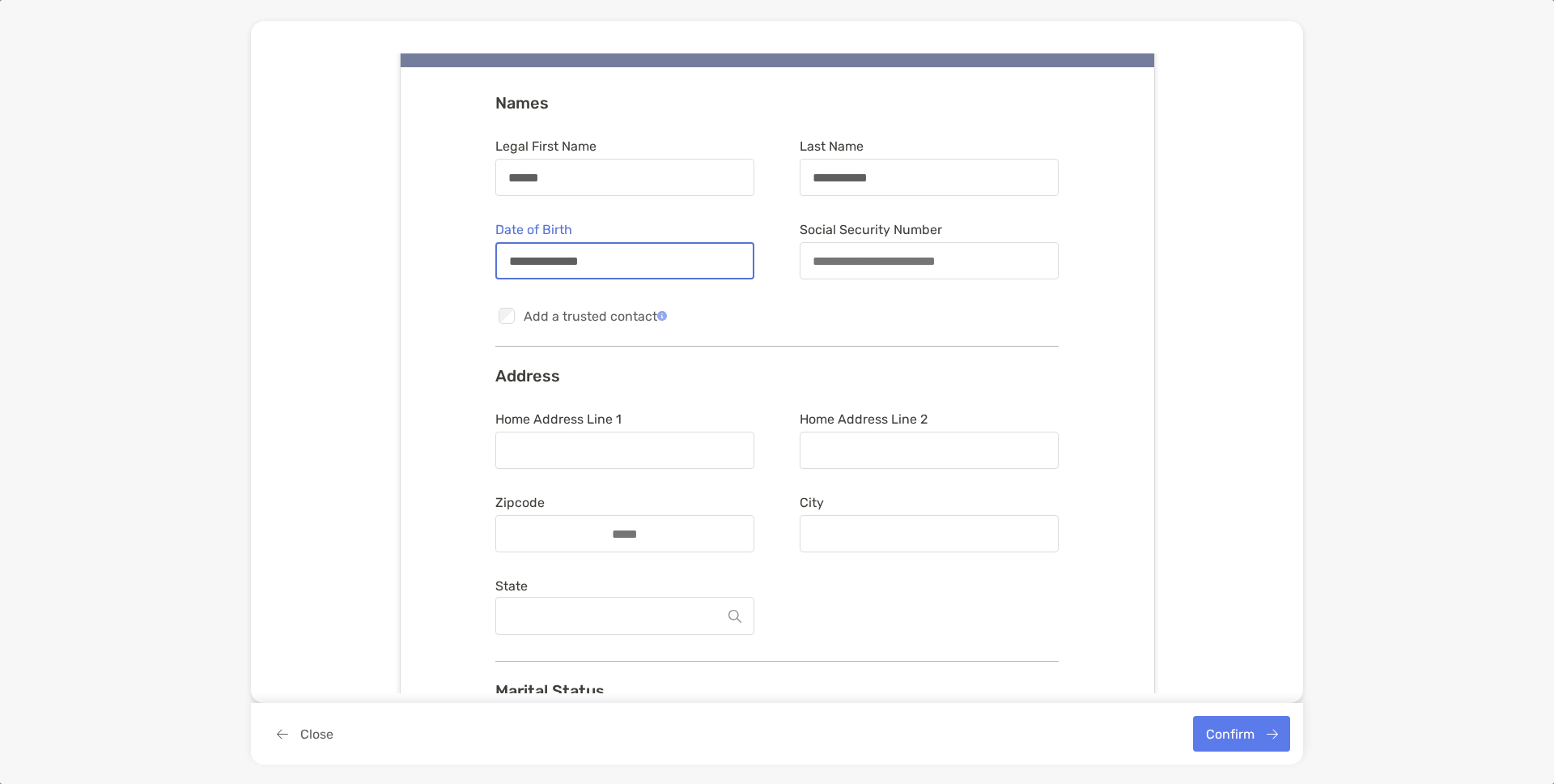
scroll to position [151, 0]
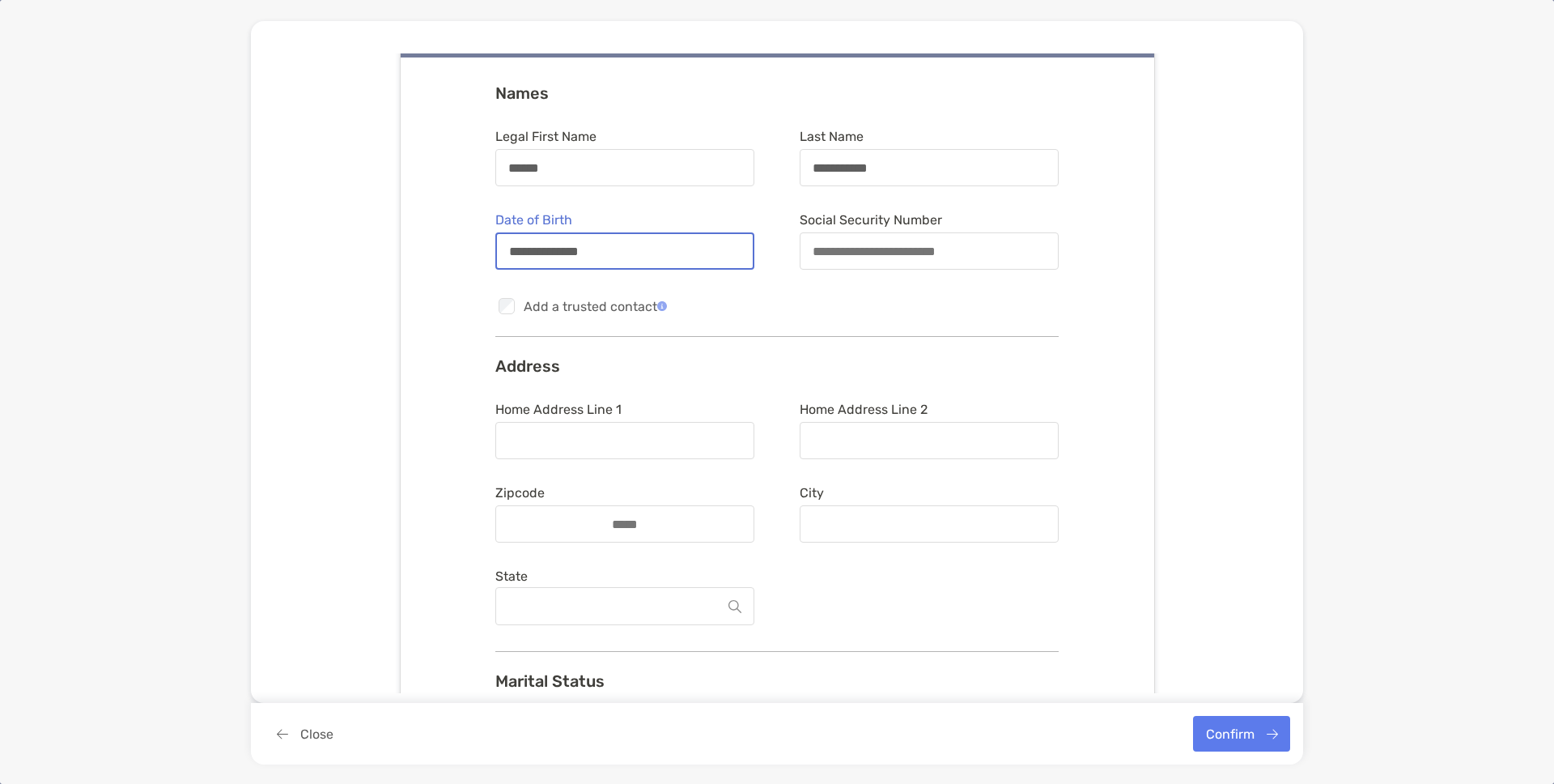
type input "**********"
click at [678, 450] on div at bounding box center [624, 440] width 259 height 37
click at [678, 448] on input "Home Address Line 1" at bounding box center [624, 441] width 255 height 14
type input "**********"
type input "*****"
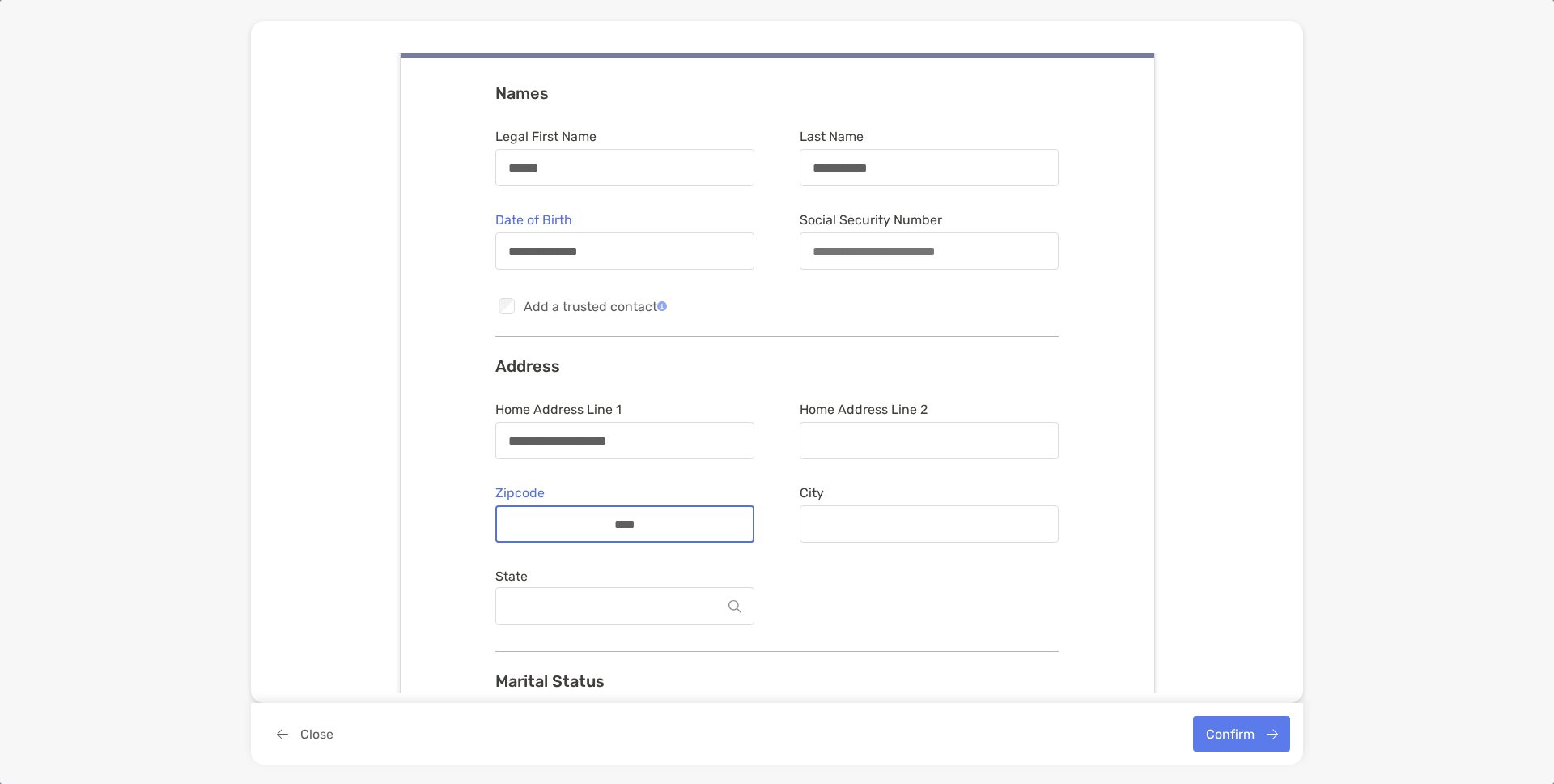
type input "**********"
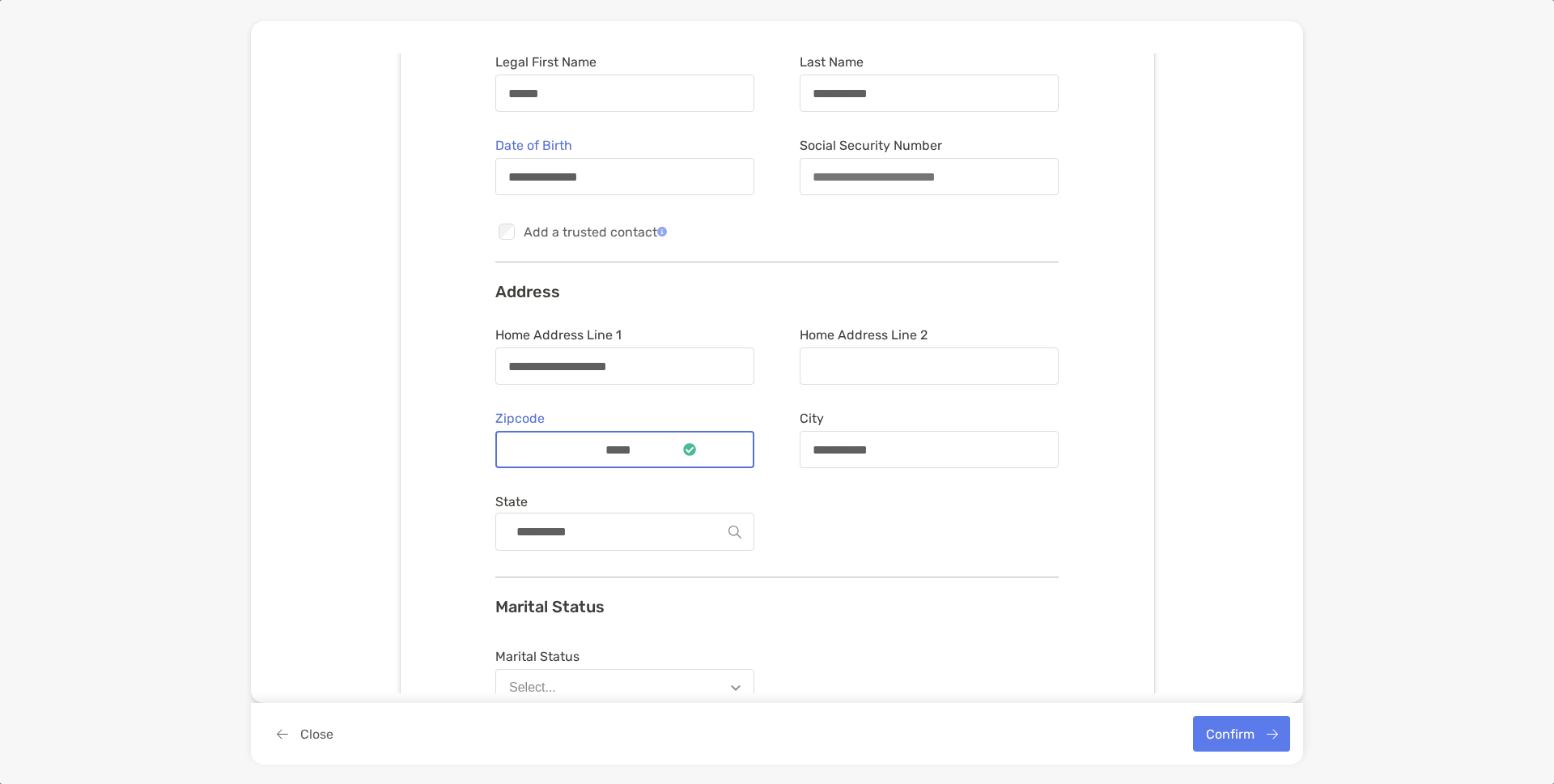
scroll to position [227, 0]
type input "*****"
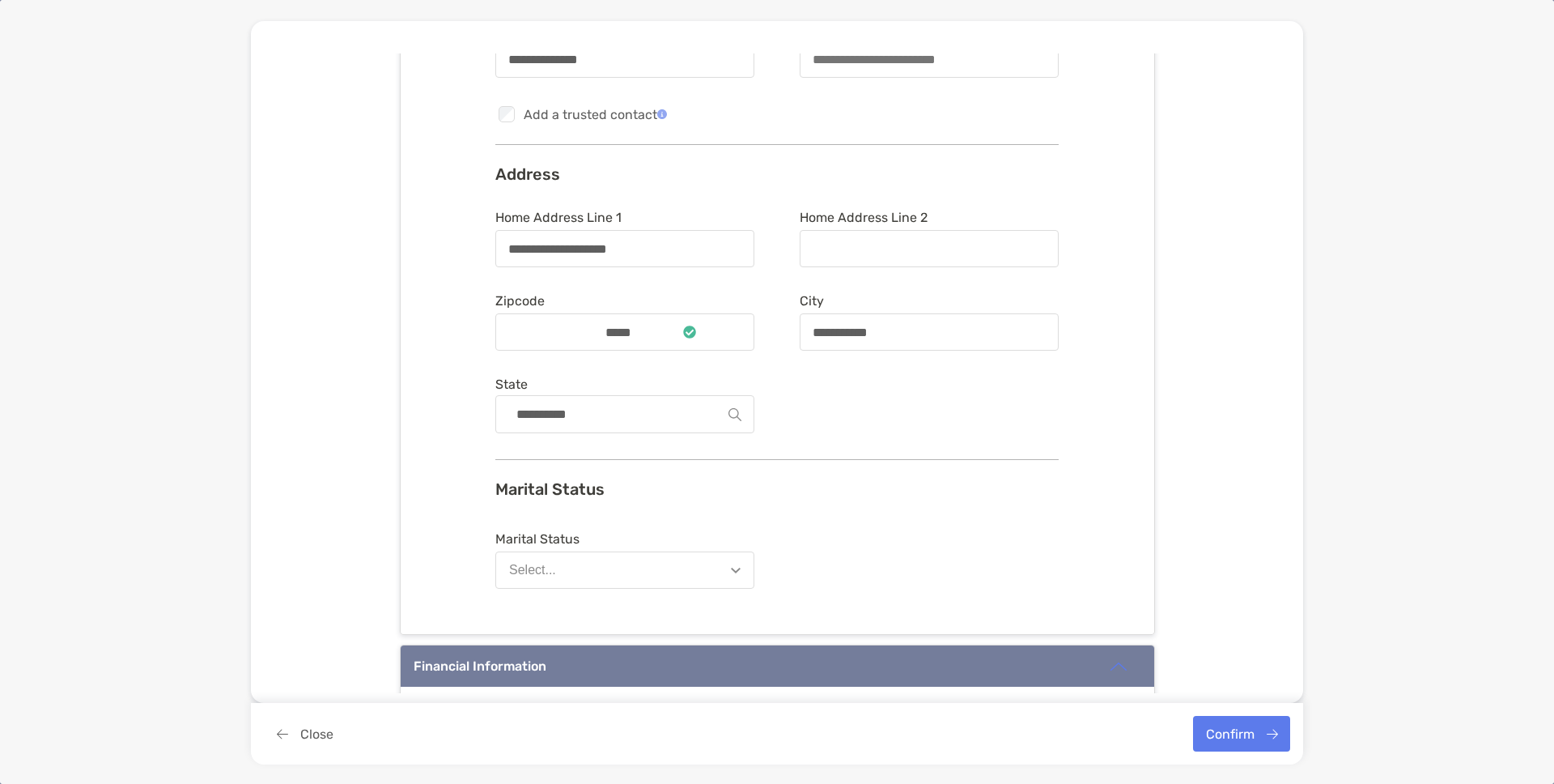
scroll to position [370, 0]
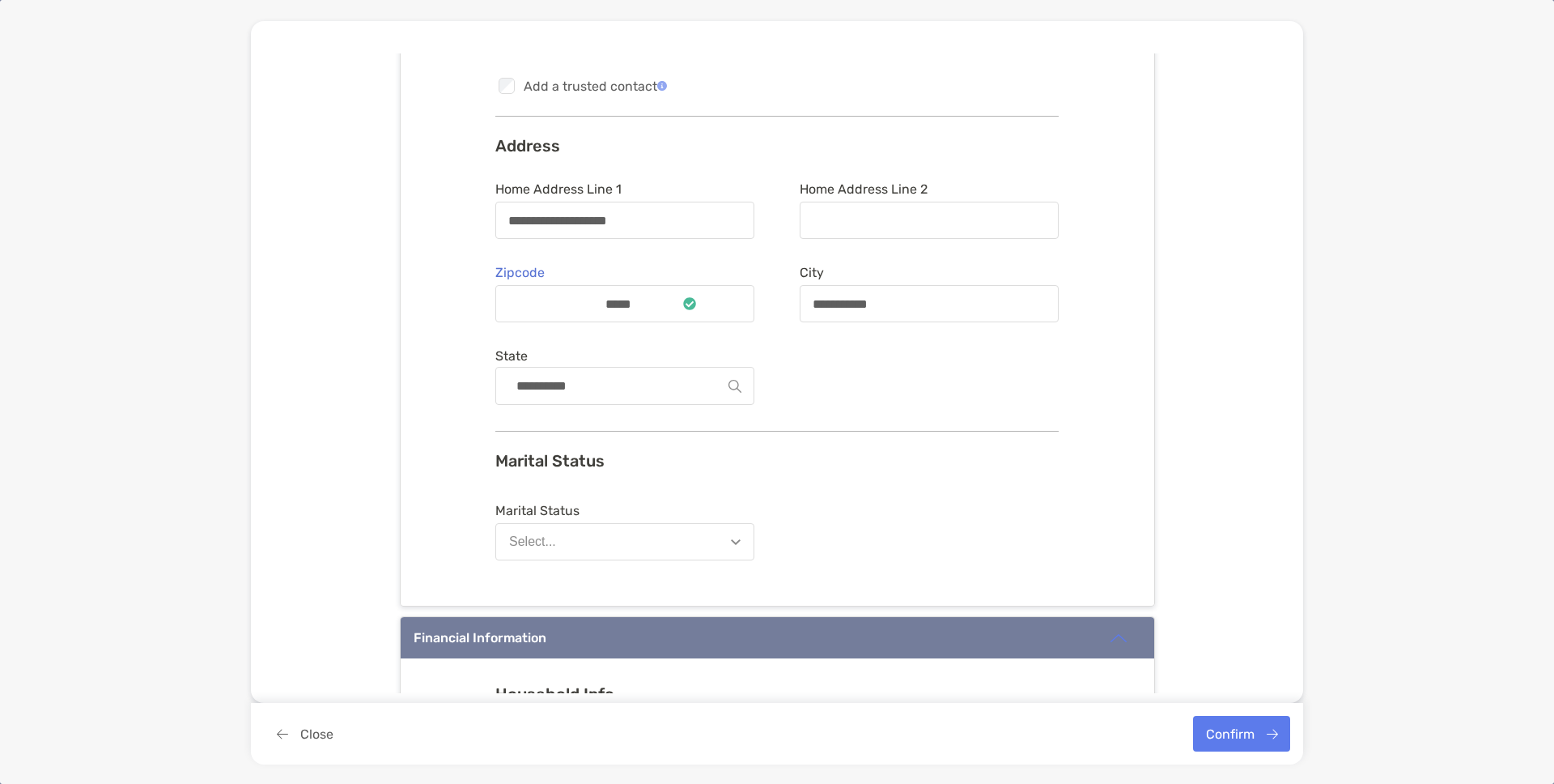
click at [674, 535] on button "Select..." at bounding box center [624, 542] width 259 height 37
click at [673, 535] on button "Select..." at bounding box center [624, 542] width 259 height 37
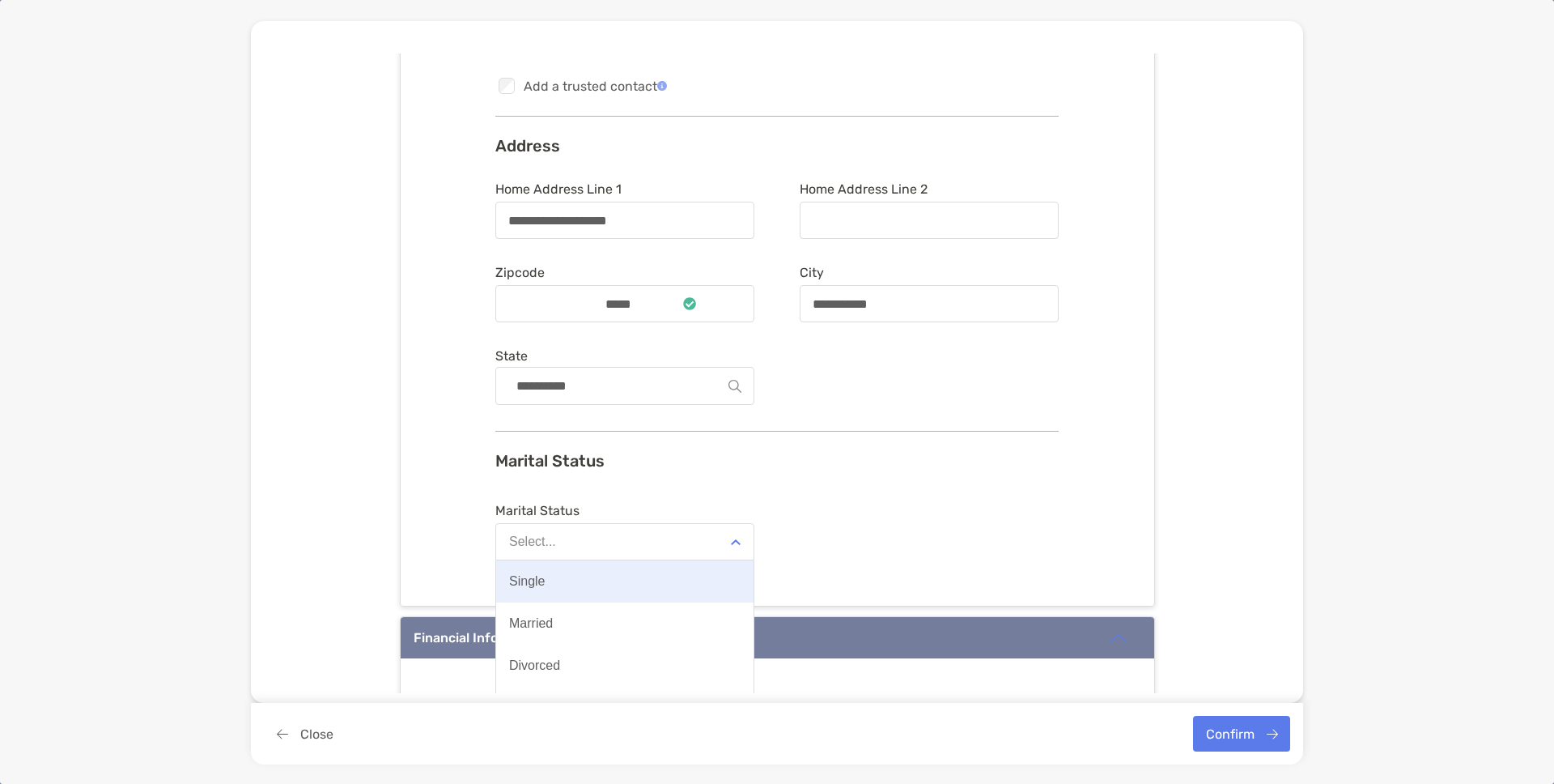
click at [626, 580] on button "Single" at bounding box center [624, 581] width 257 height 42
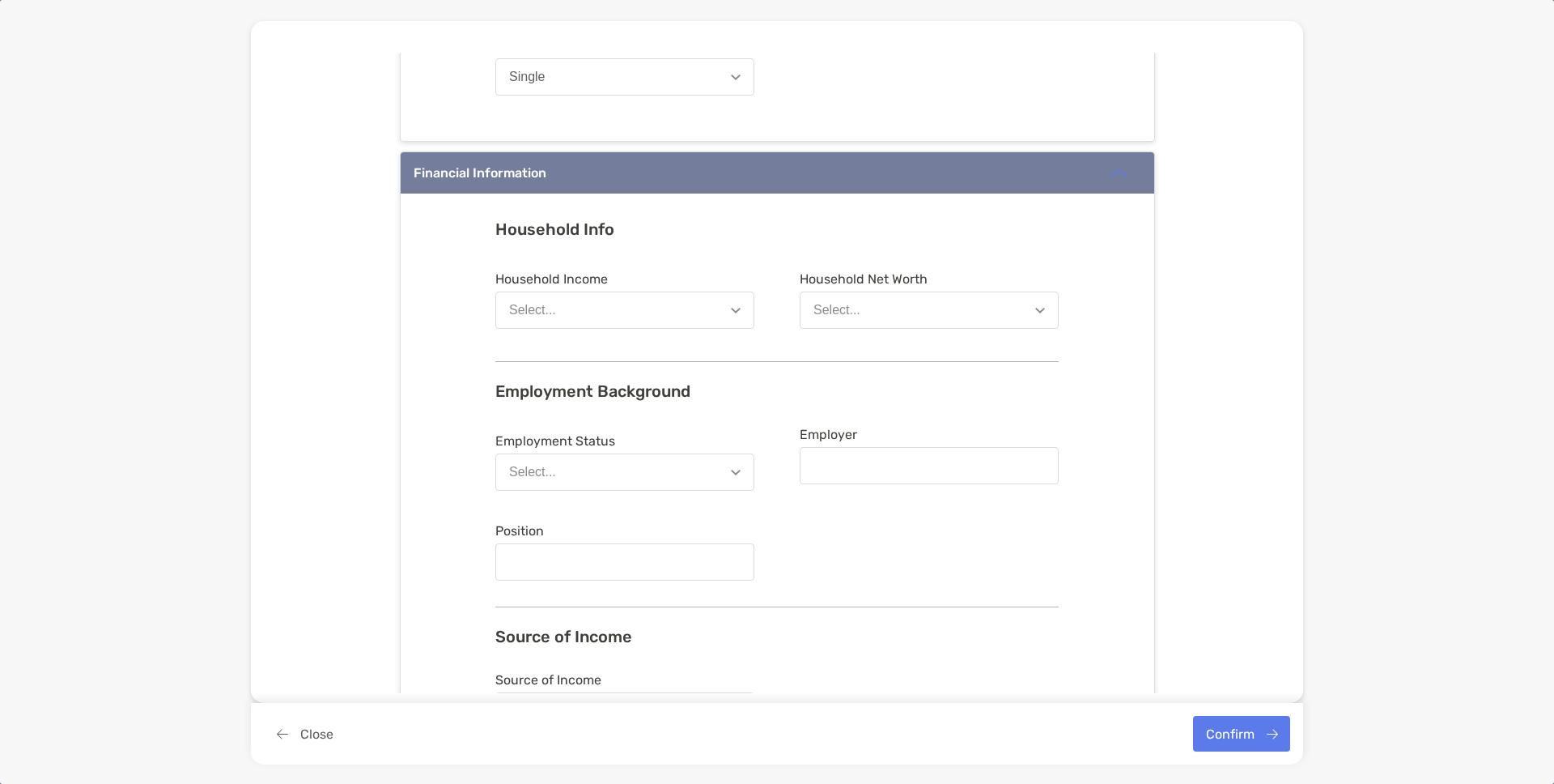
scroll to position [837, 0]
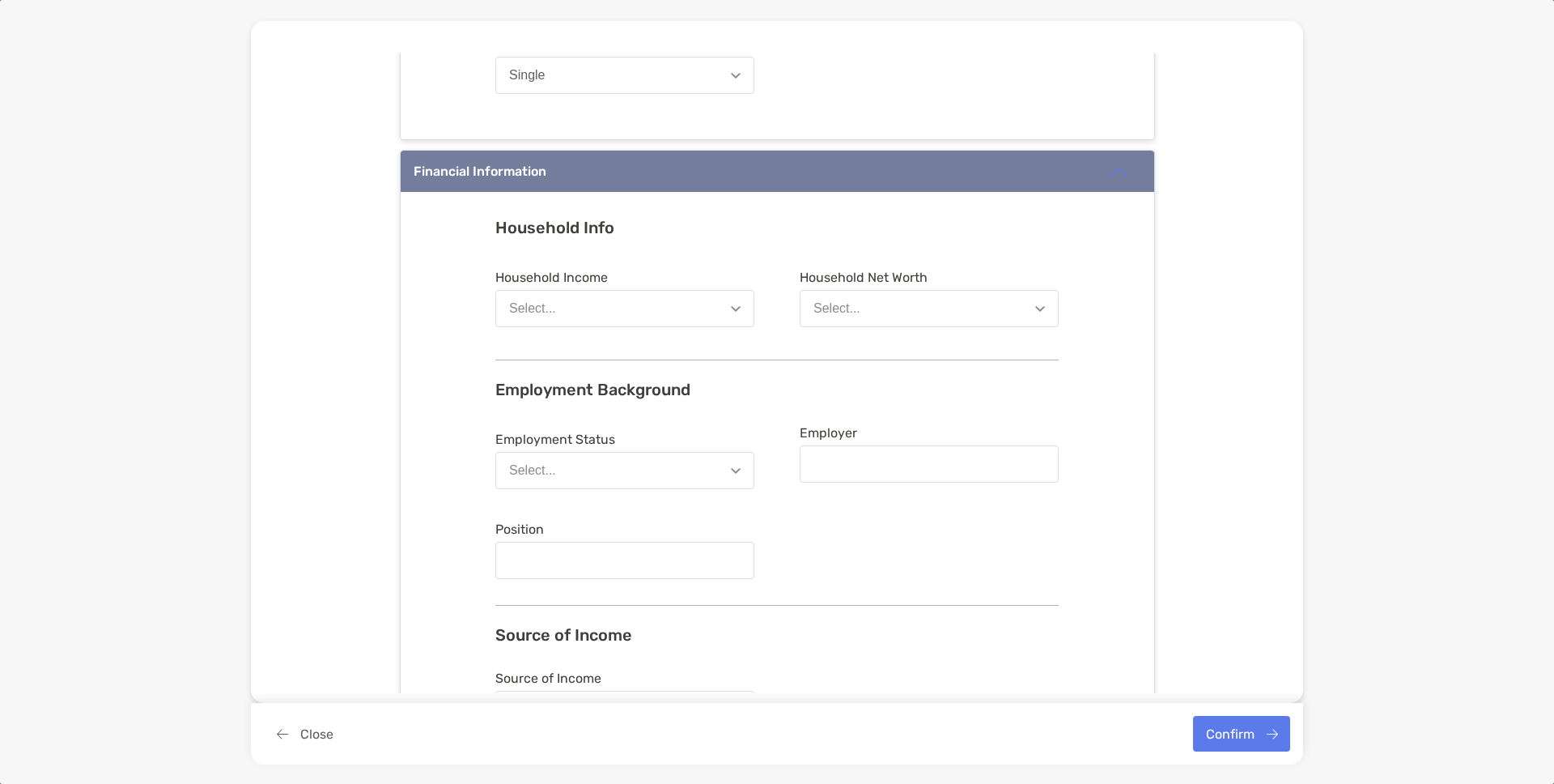
click at [713, 316] on button "Select..." at bounding box center [624, 308] width 259 height 37
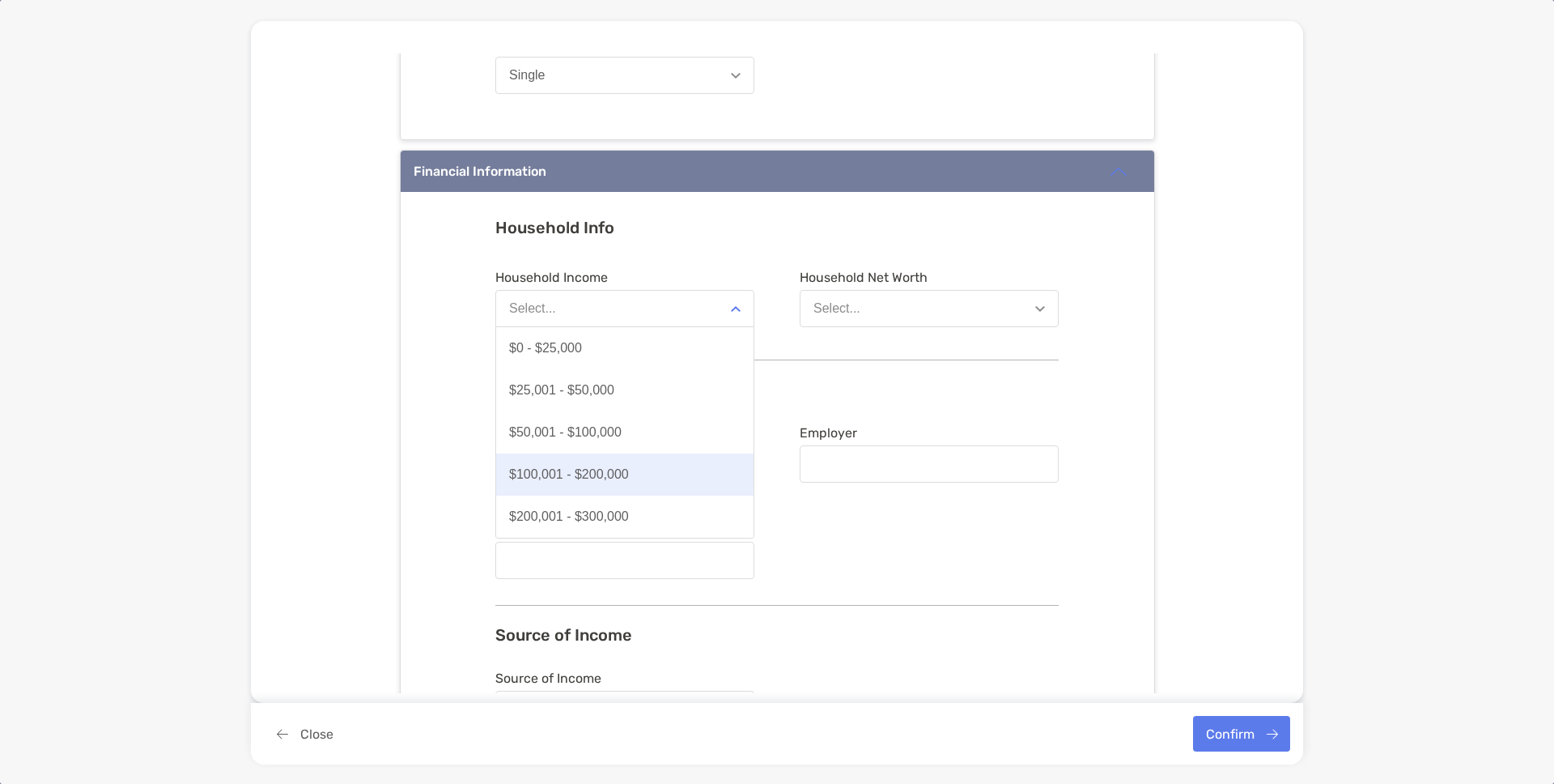
click at [639, 458] on button "$100,001 - $200,000" at bounding box center [624, 474] width 257 height 42
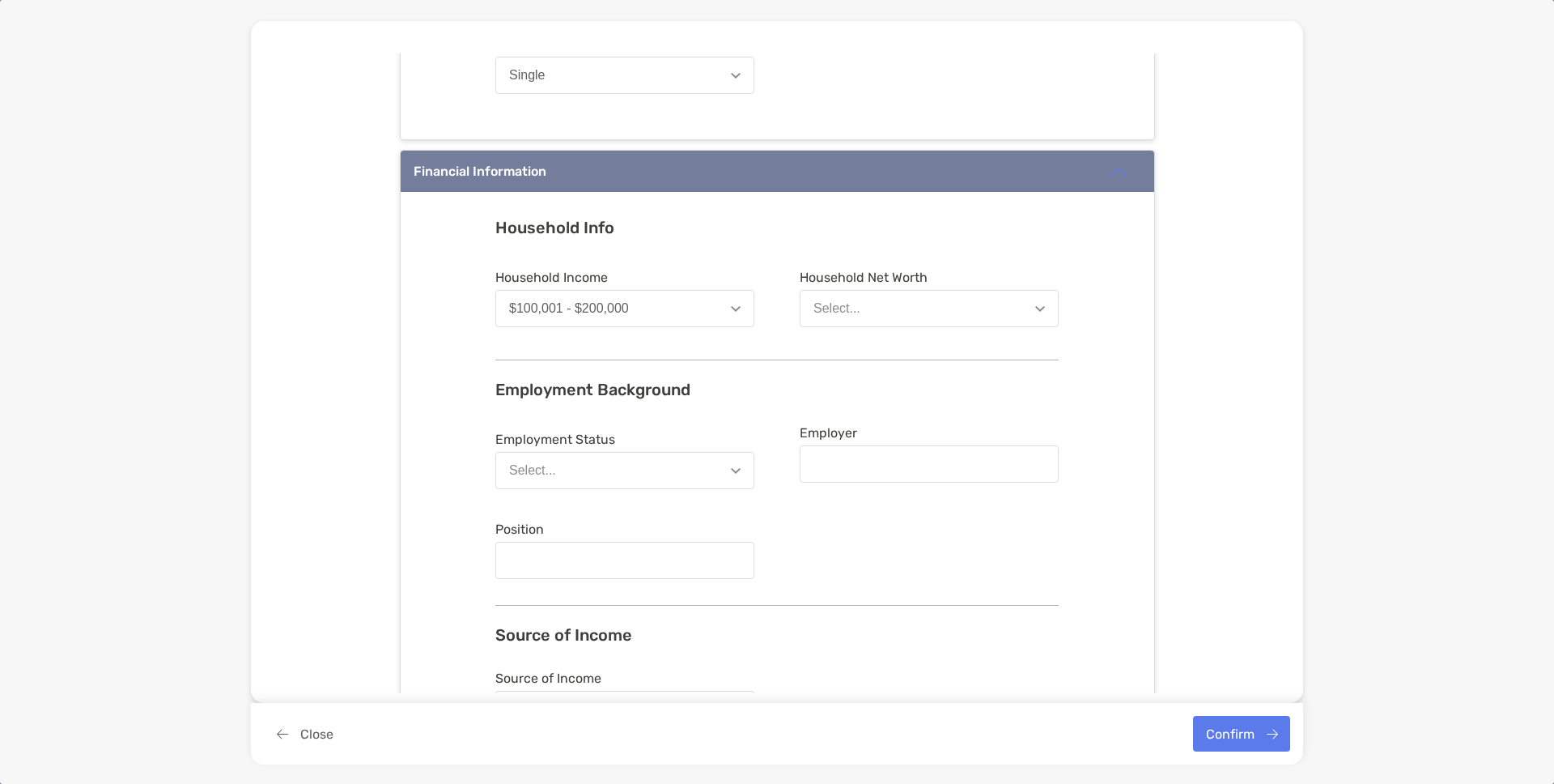
click at [866, 315] on button "Select..." at bounding box center [929, 308] width 259 height 37
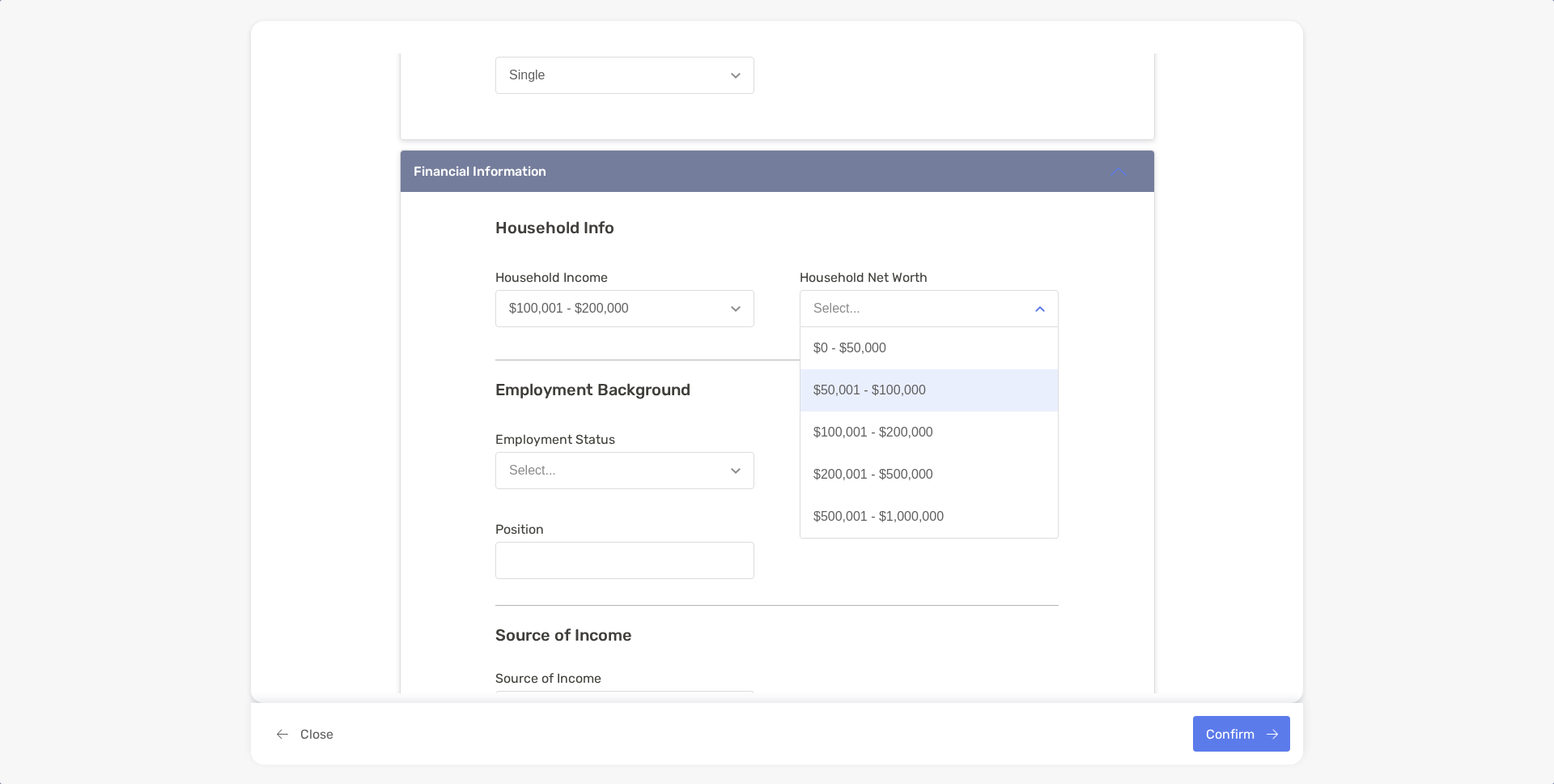
click at [871, 405] on button "$50,001 - $100,000" at bounding box center [929, 390] width 257 height 42
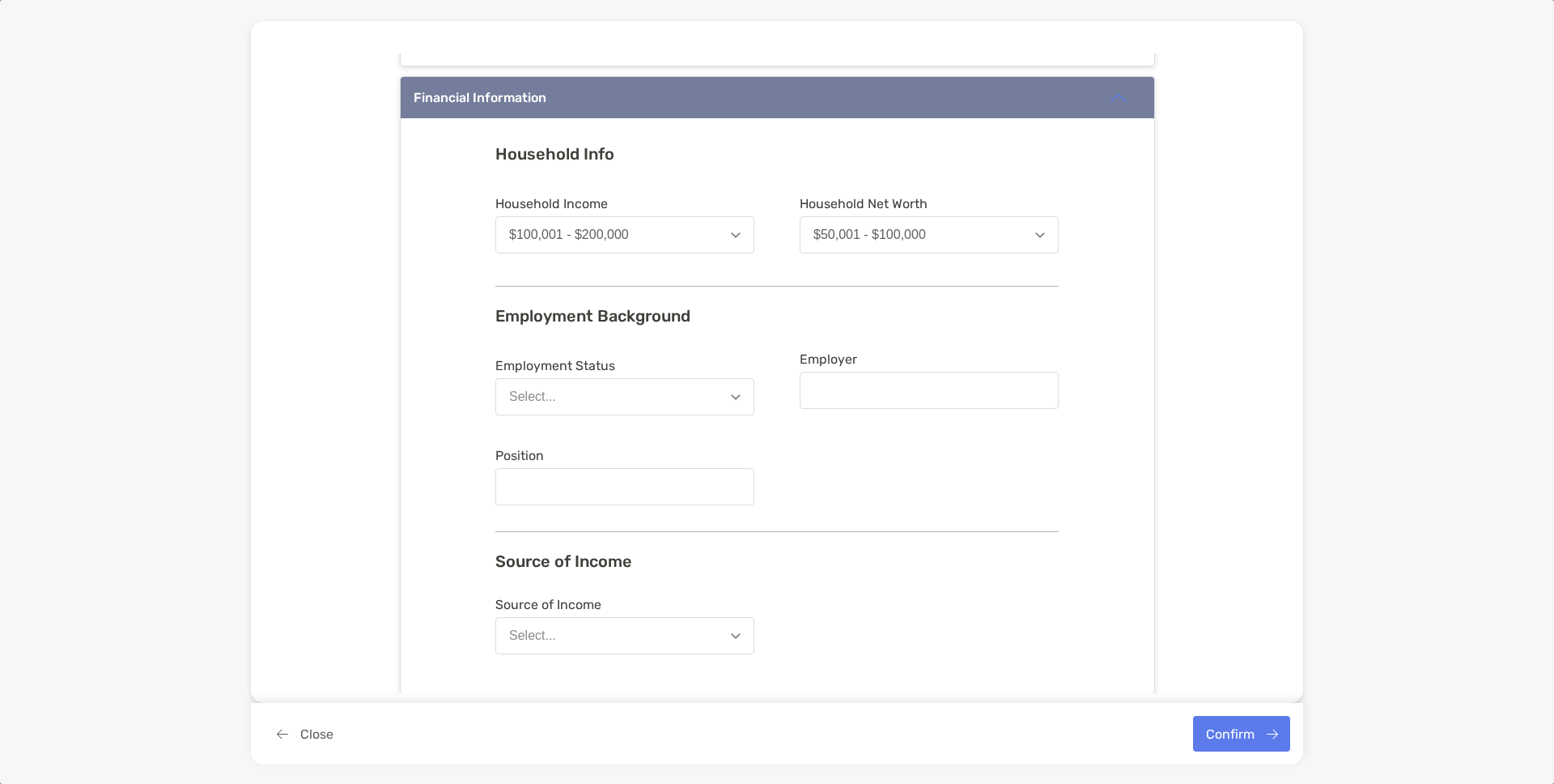
scroll to position [914, 0]
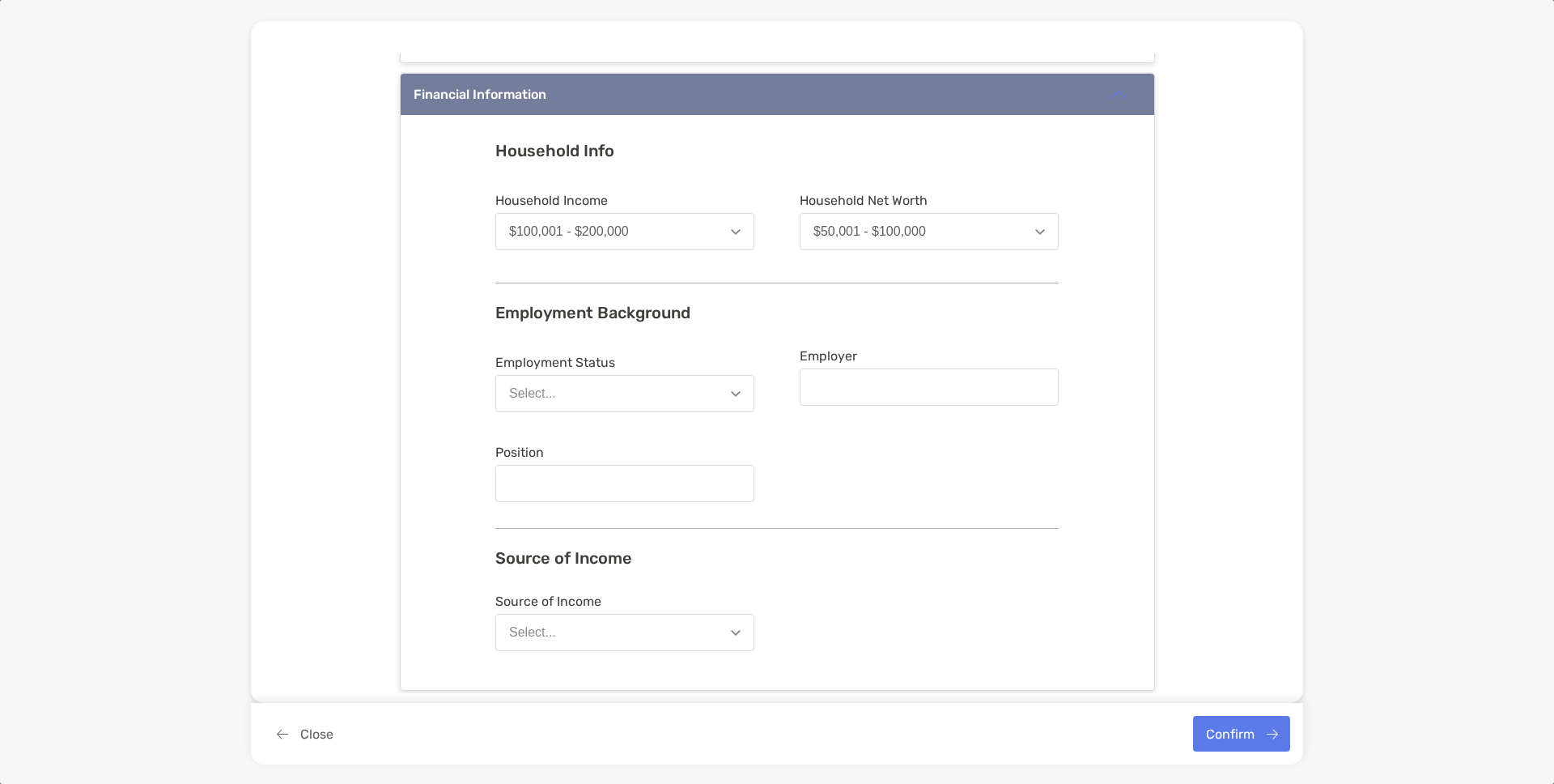
click at [858, 224] on div "$50,001 - $100,000" at bounding box center [870, 231] width 112 height 15
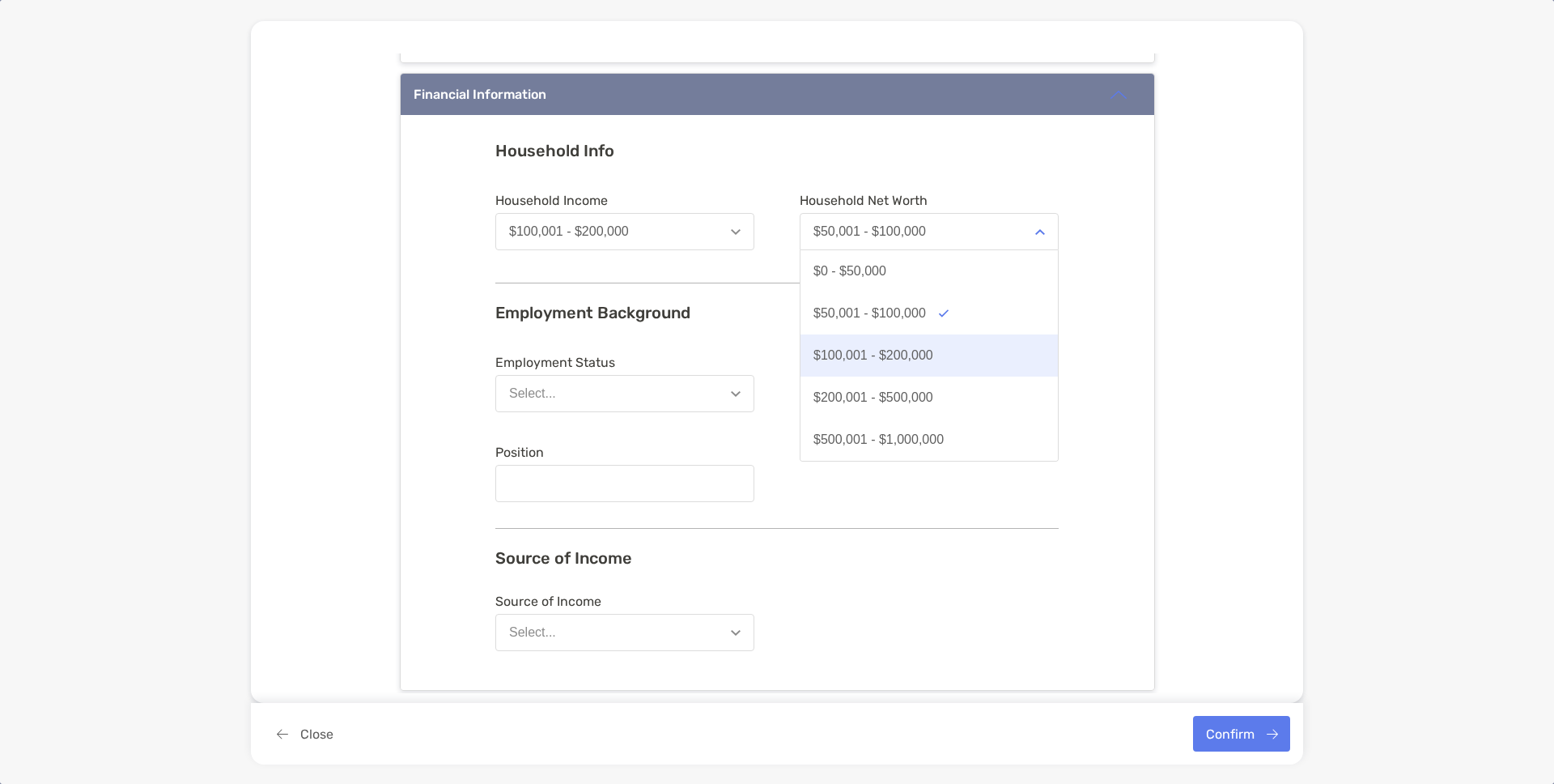
click at [861, 340] on button "$100,001 - $200,000" at bounding box center [929, 356] width 257 height 42
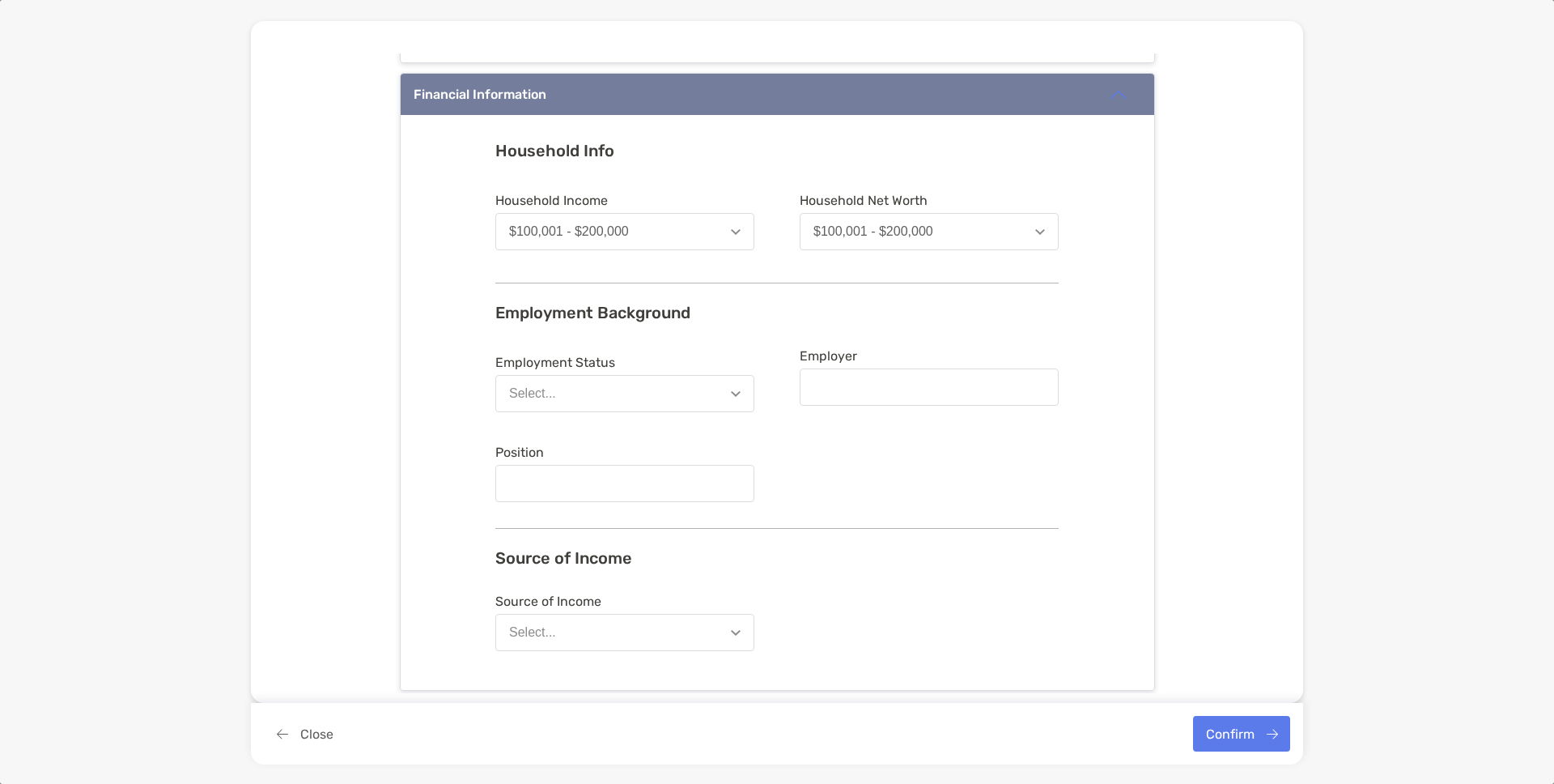
click at [630, 393] on button "Select..." at bounding box center [624, 393] width 259 height 37
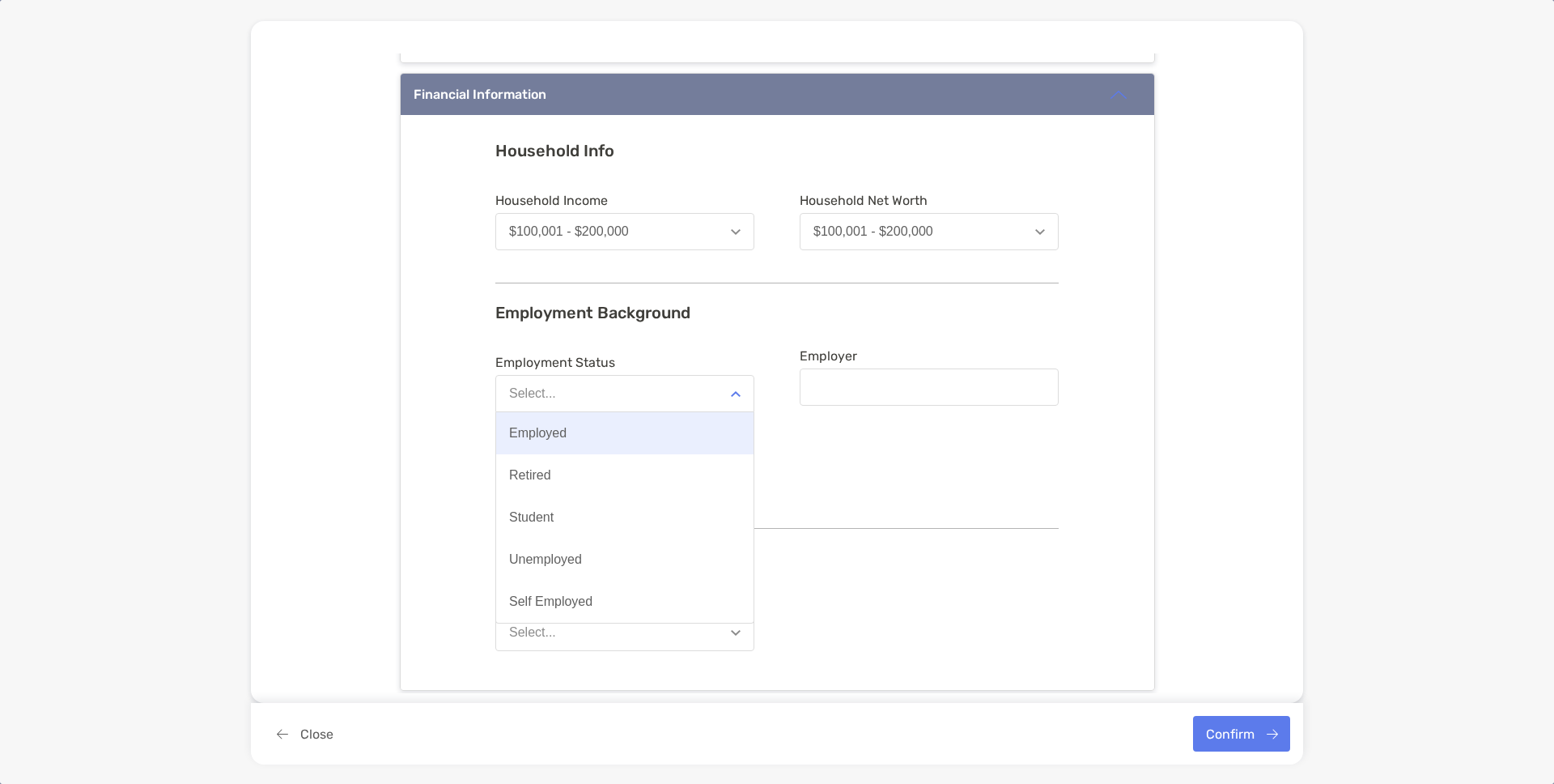
click at [596, 444] on button "Employed" at bounding box center [624, 433] width 257 height 42
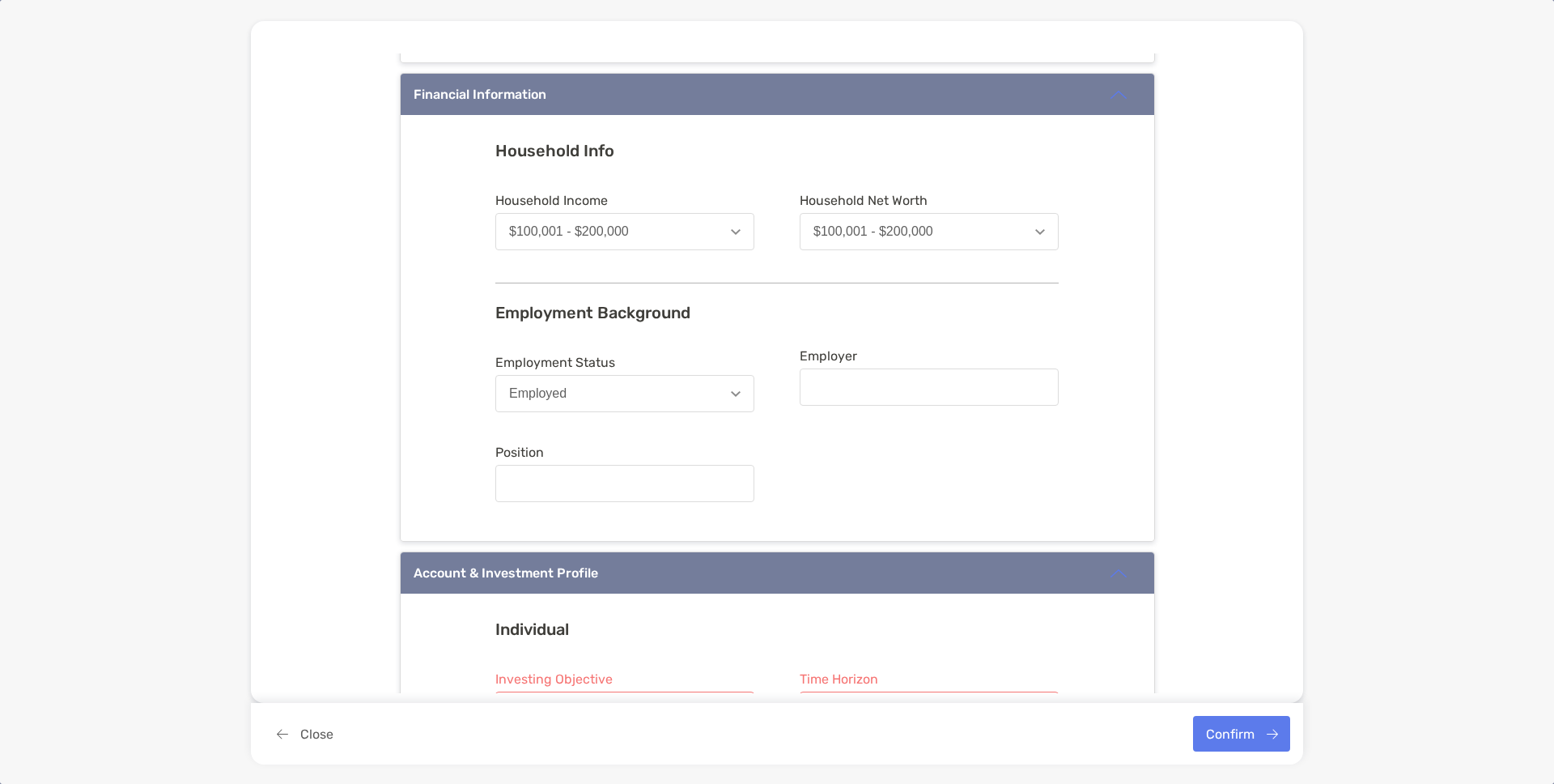
click at [930, 414] on div "Employer" at bounding box center [929, 383] width 259 height 70
click at [930, 388] on input "Employer" at bounding box center [929, 387] width 255 height 14
type input "*****"
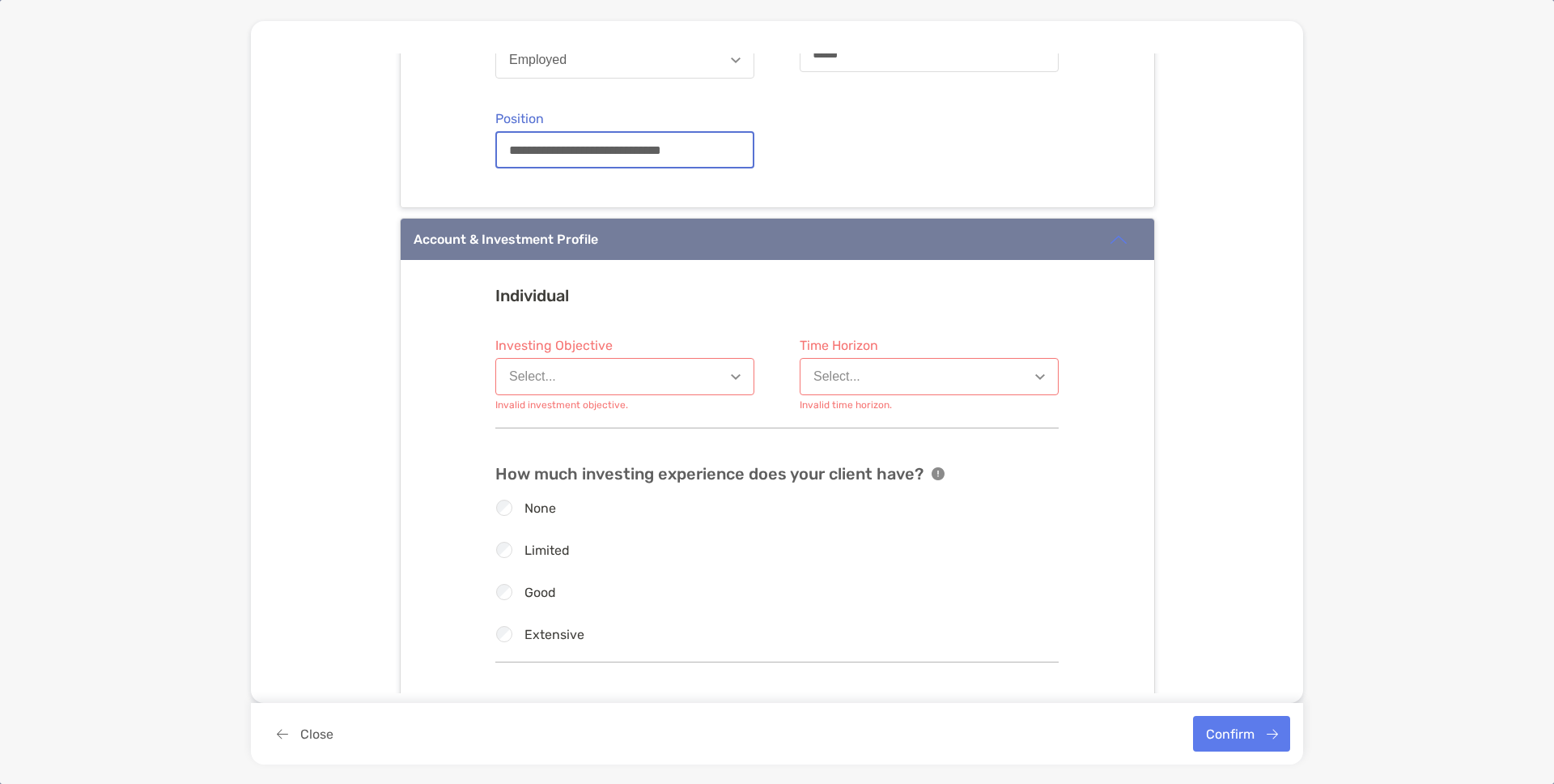
type input "**********"
click at [602, 364] on button "Select..." at bounding box center [624, 377] width 259 height 37
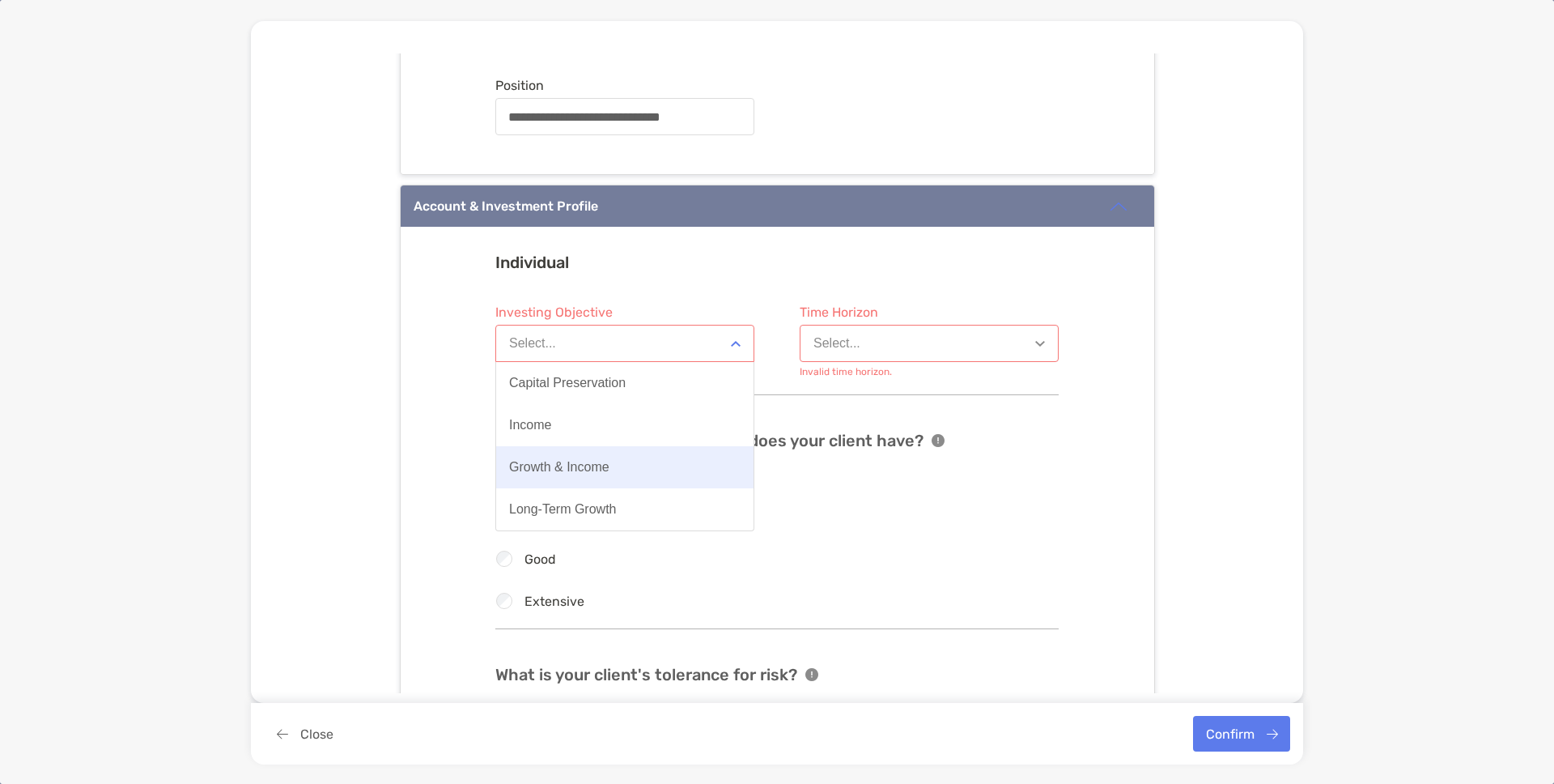
scroll to position [1268, 0]
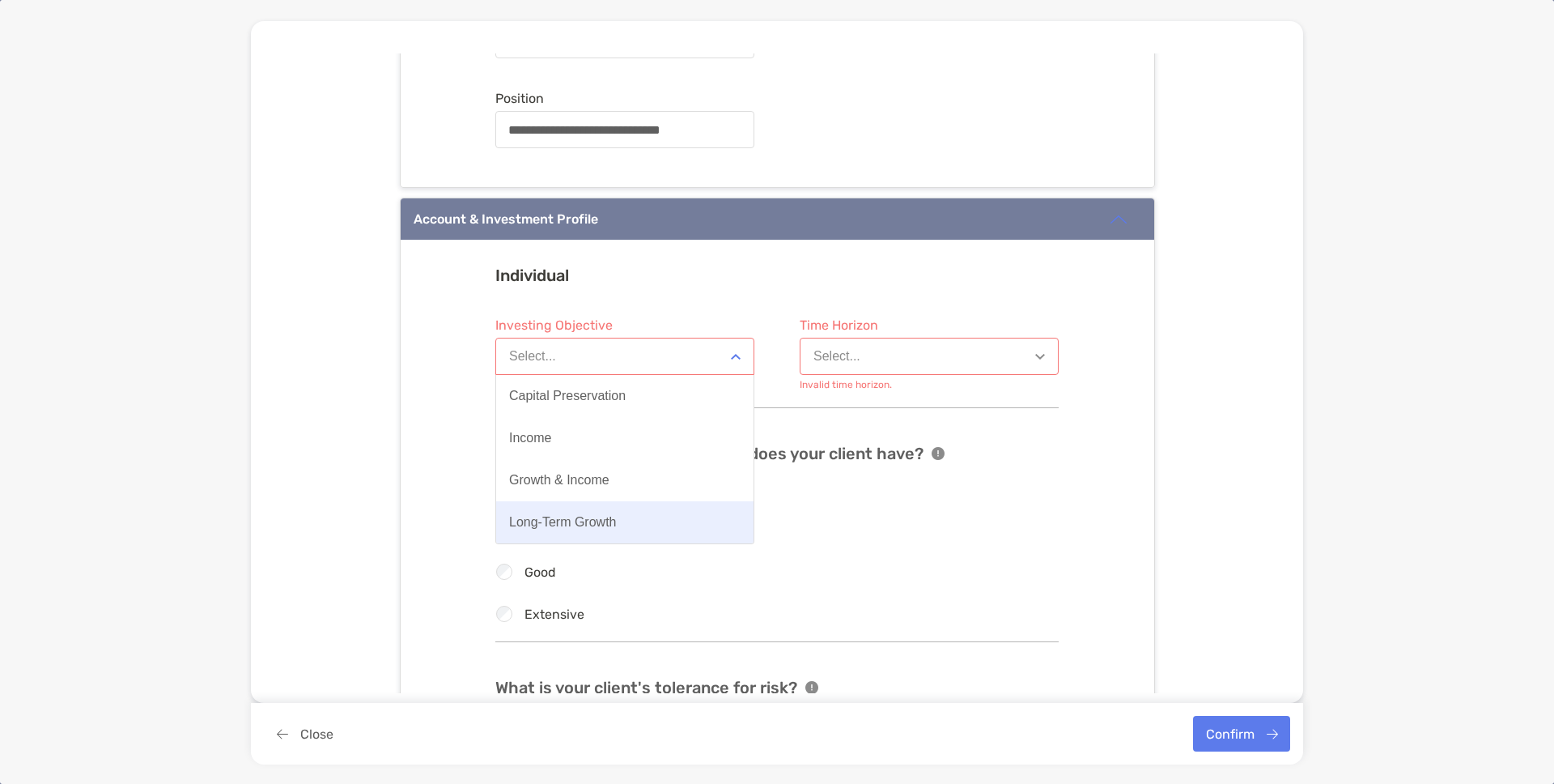
click at [582, 528] on div "Long-Term Growth" at bounding box center [563, 521] width 108 height 15
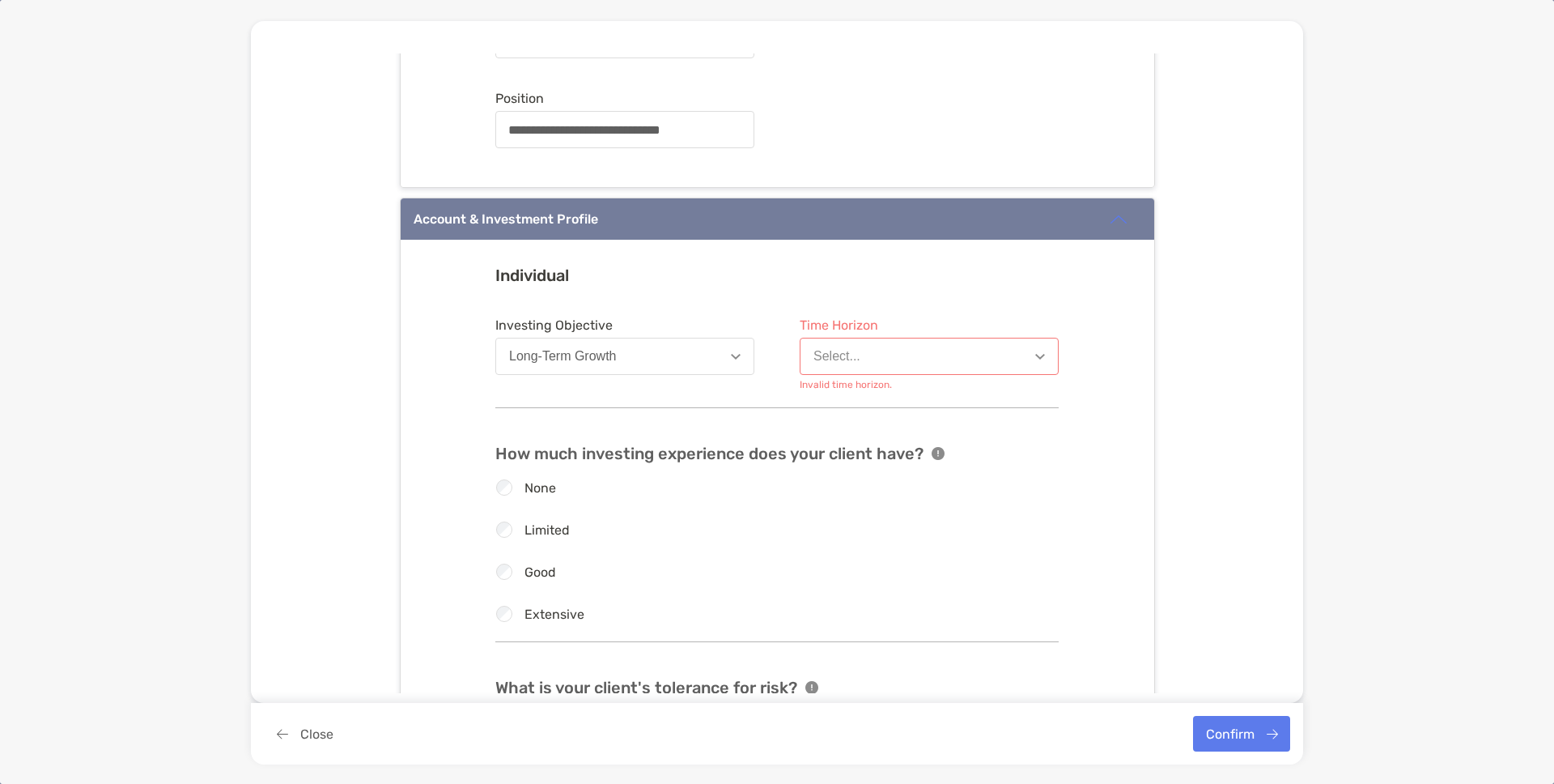
click at [953, 352] on button "Select..." at bounding box center [929, 356] width 259 height 37
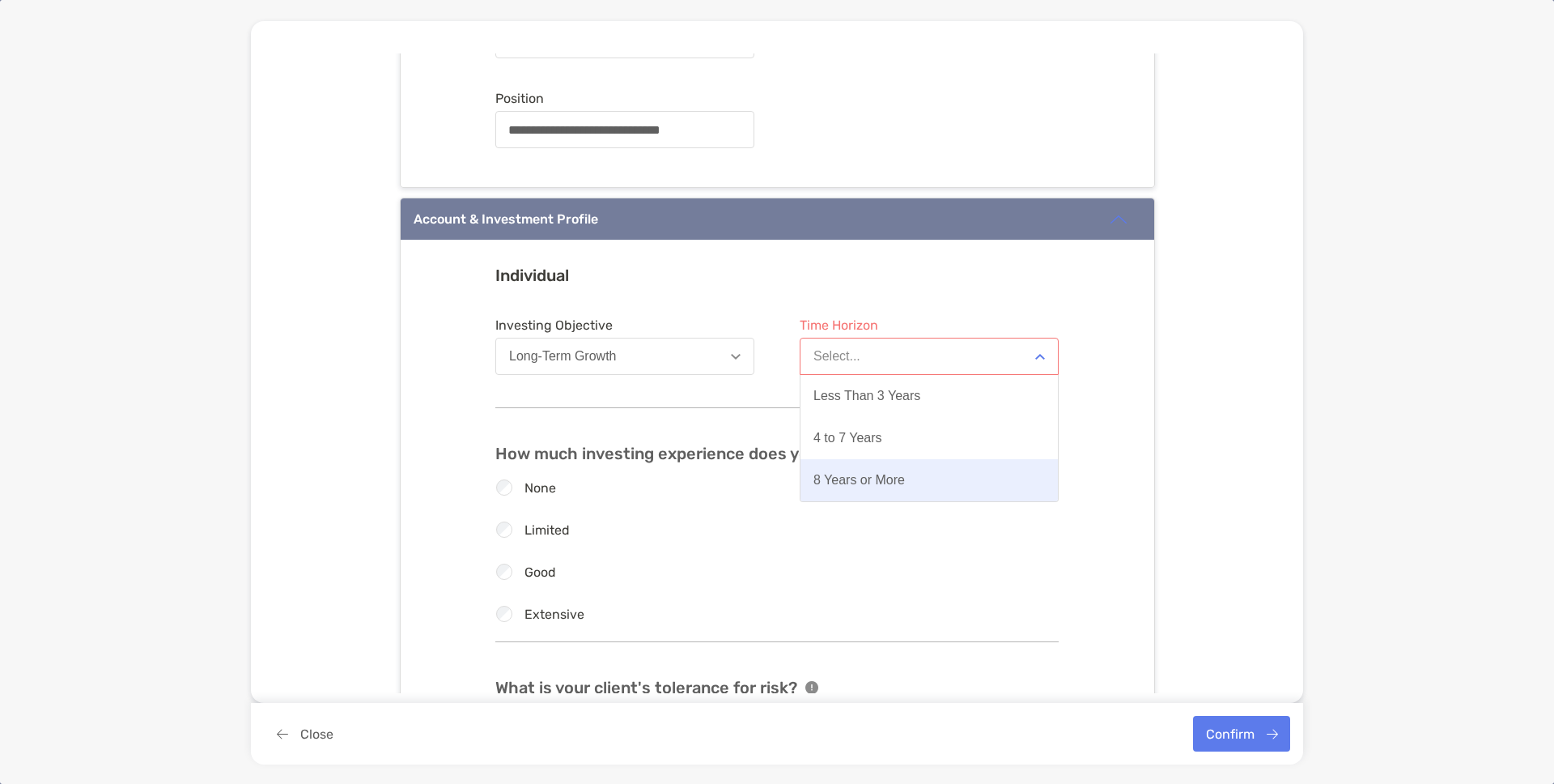
click at [869, 472] on div "8 Years or More" at bounding box center [860, 479] width 91 height 15
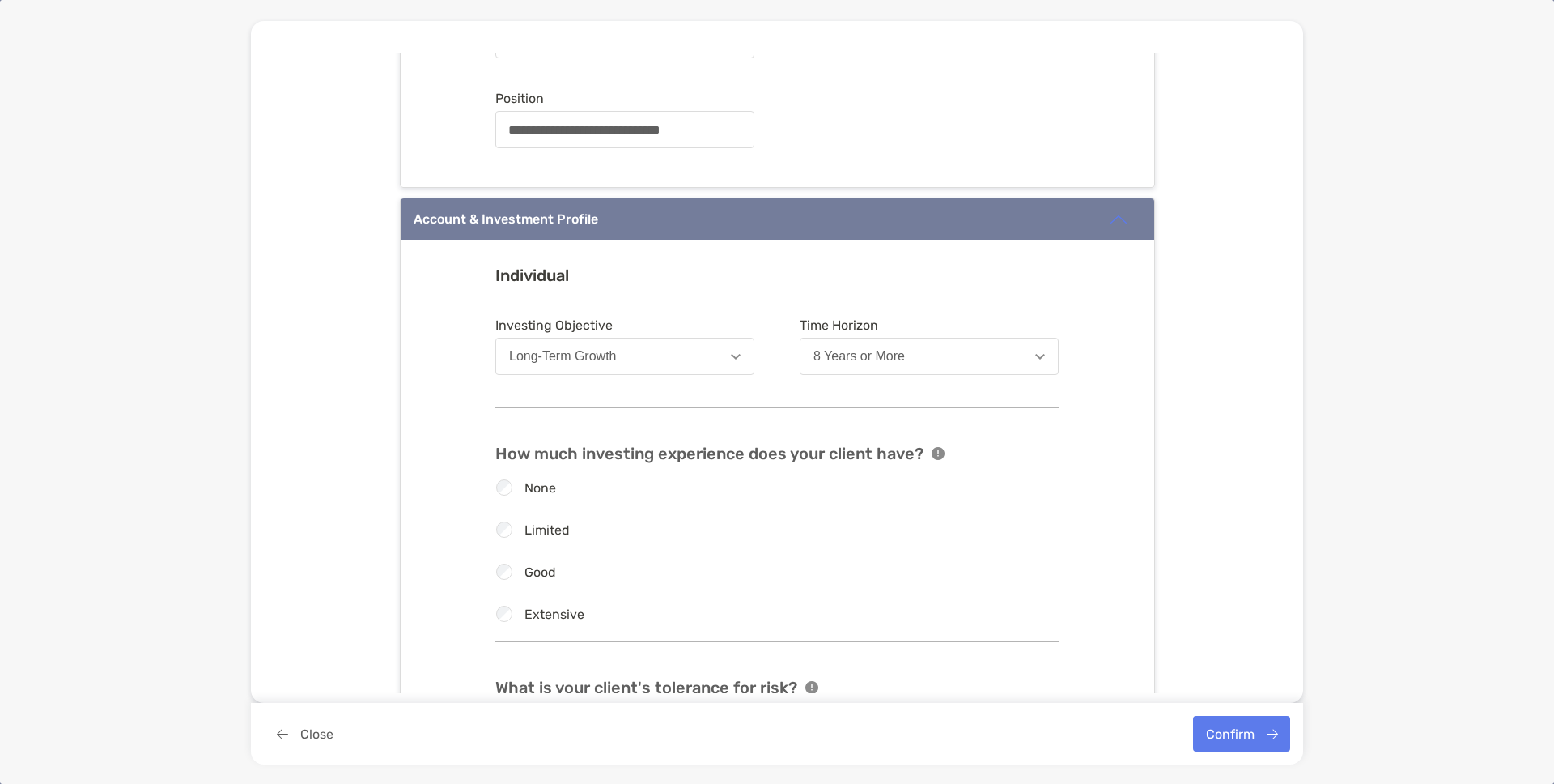
scroll to position [1521, 0]
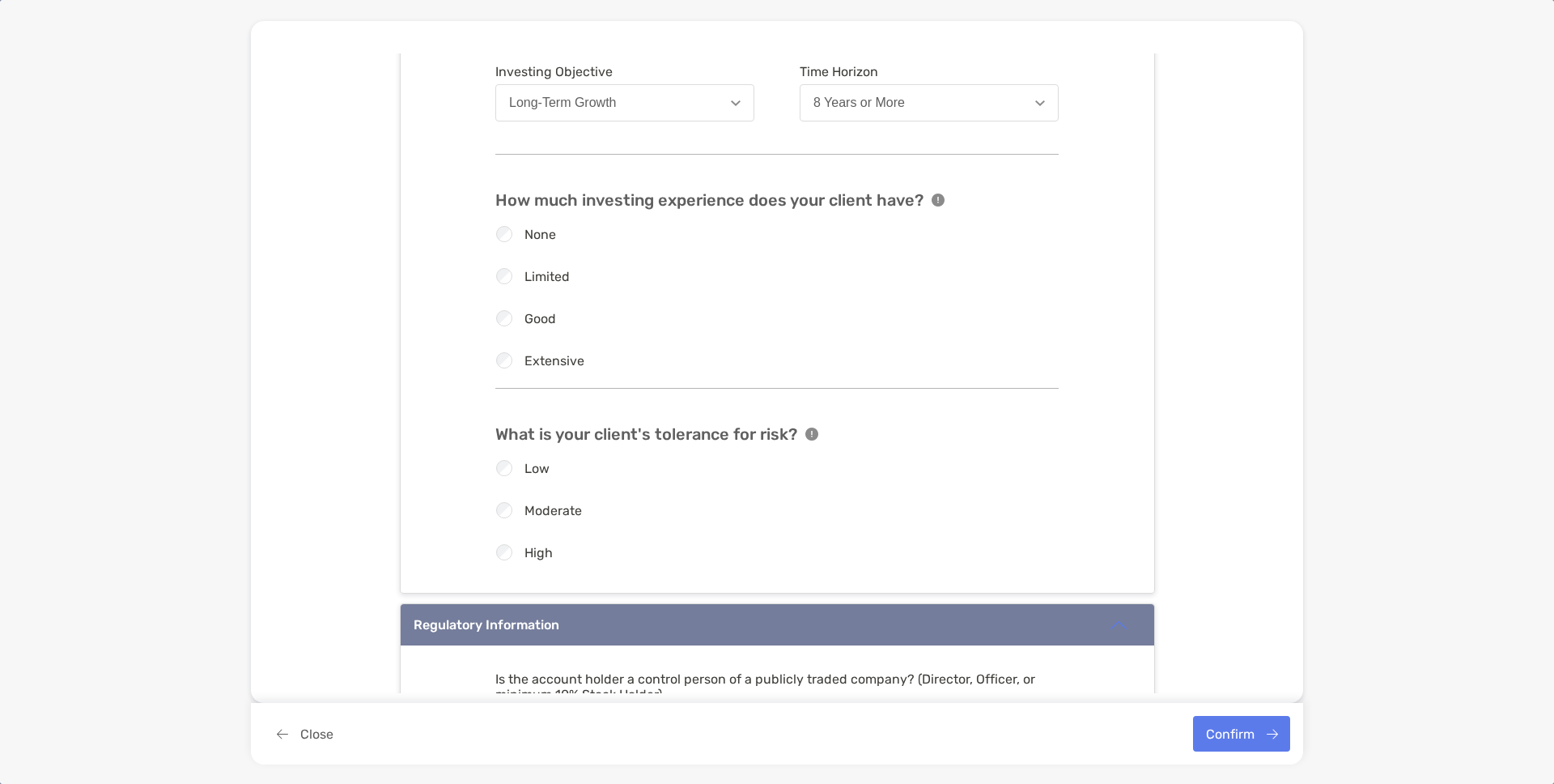
click at [502, 518] on div "Low Moderate High" at bounding box center [766, 510] width 564 height 100
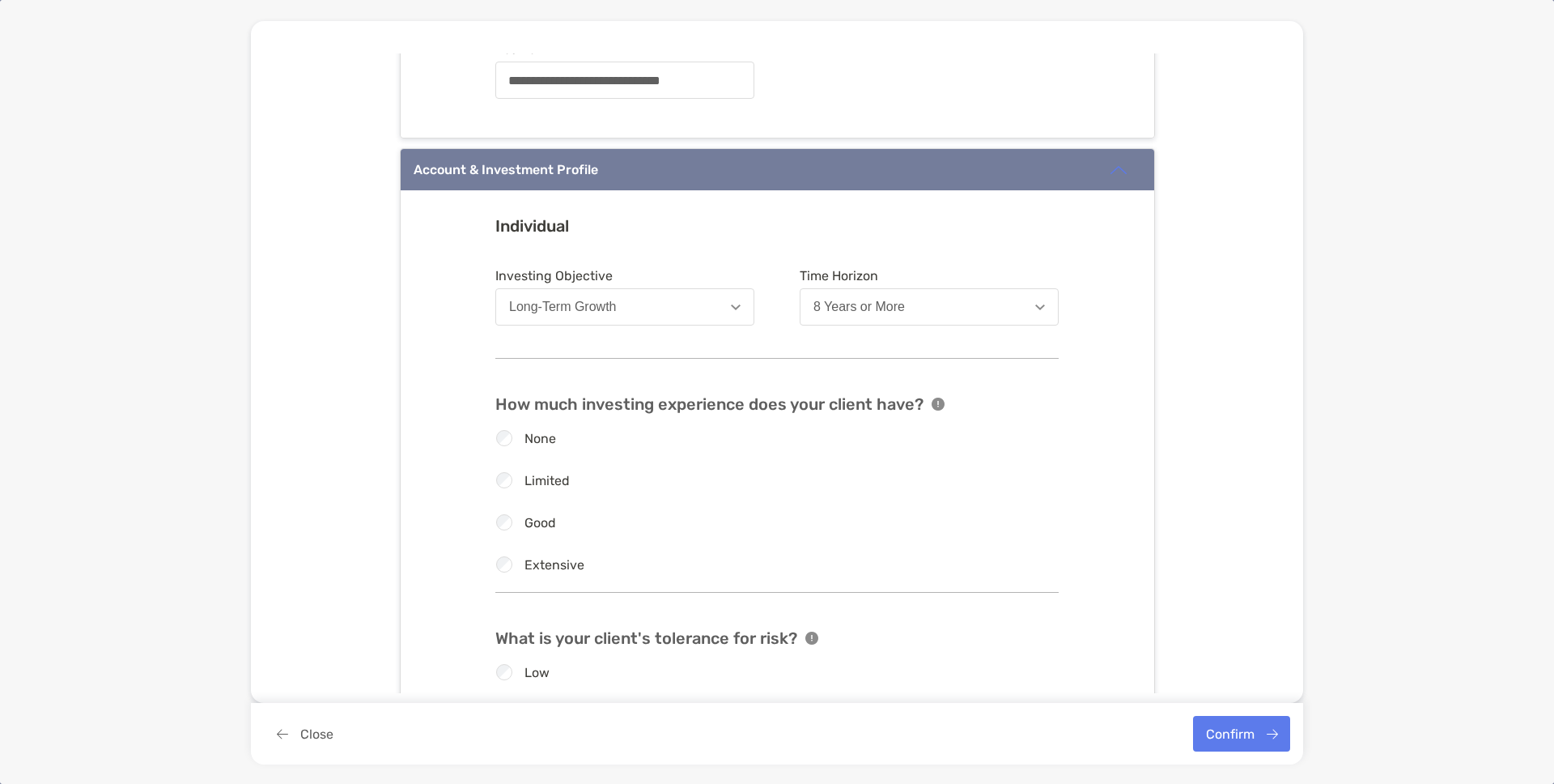
scroll to position [1996, 0]
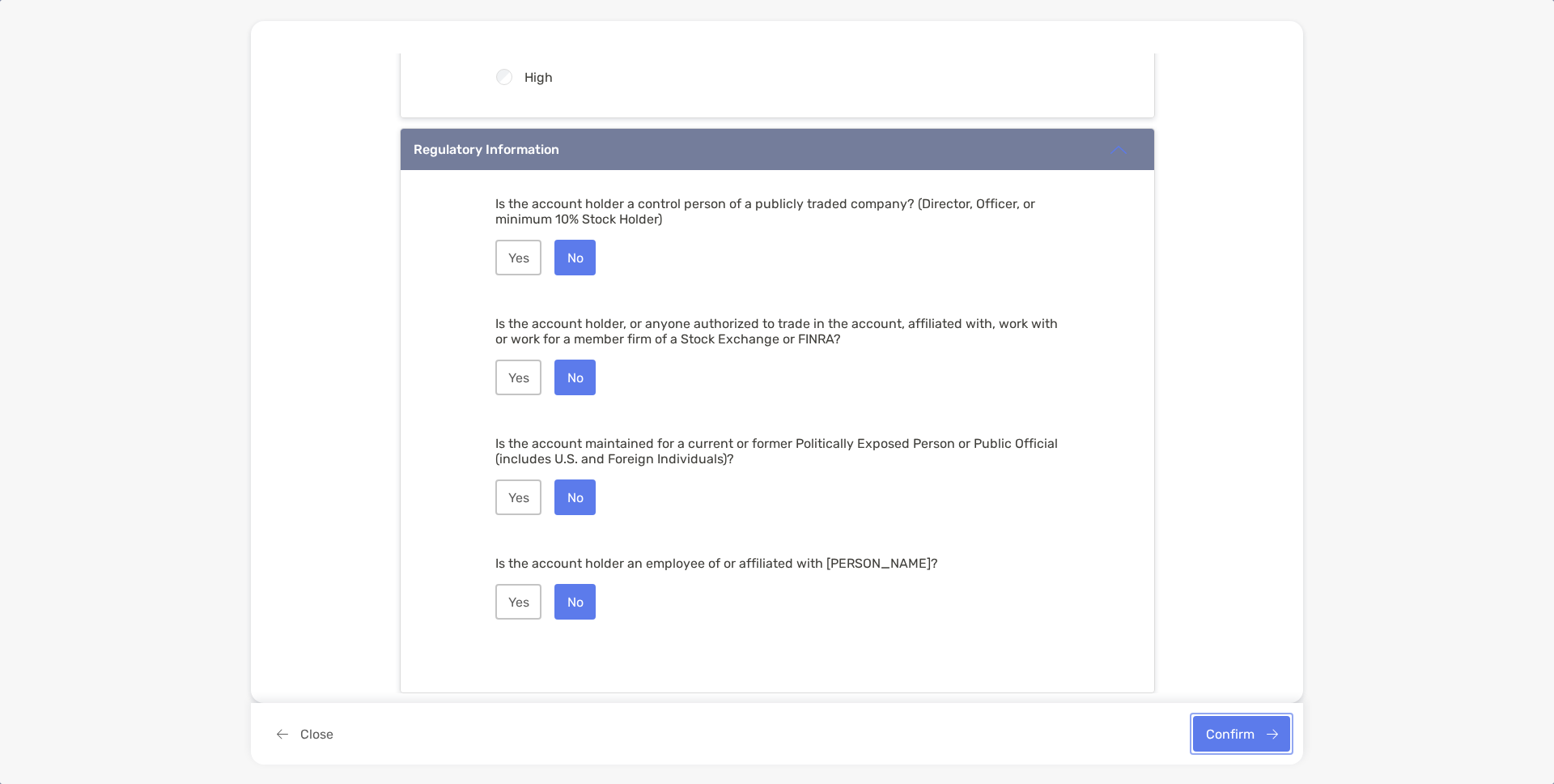
click at [1250, 732] on button "Confirm" at bounding box center [1241, 733] width 97 height 36
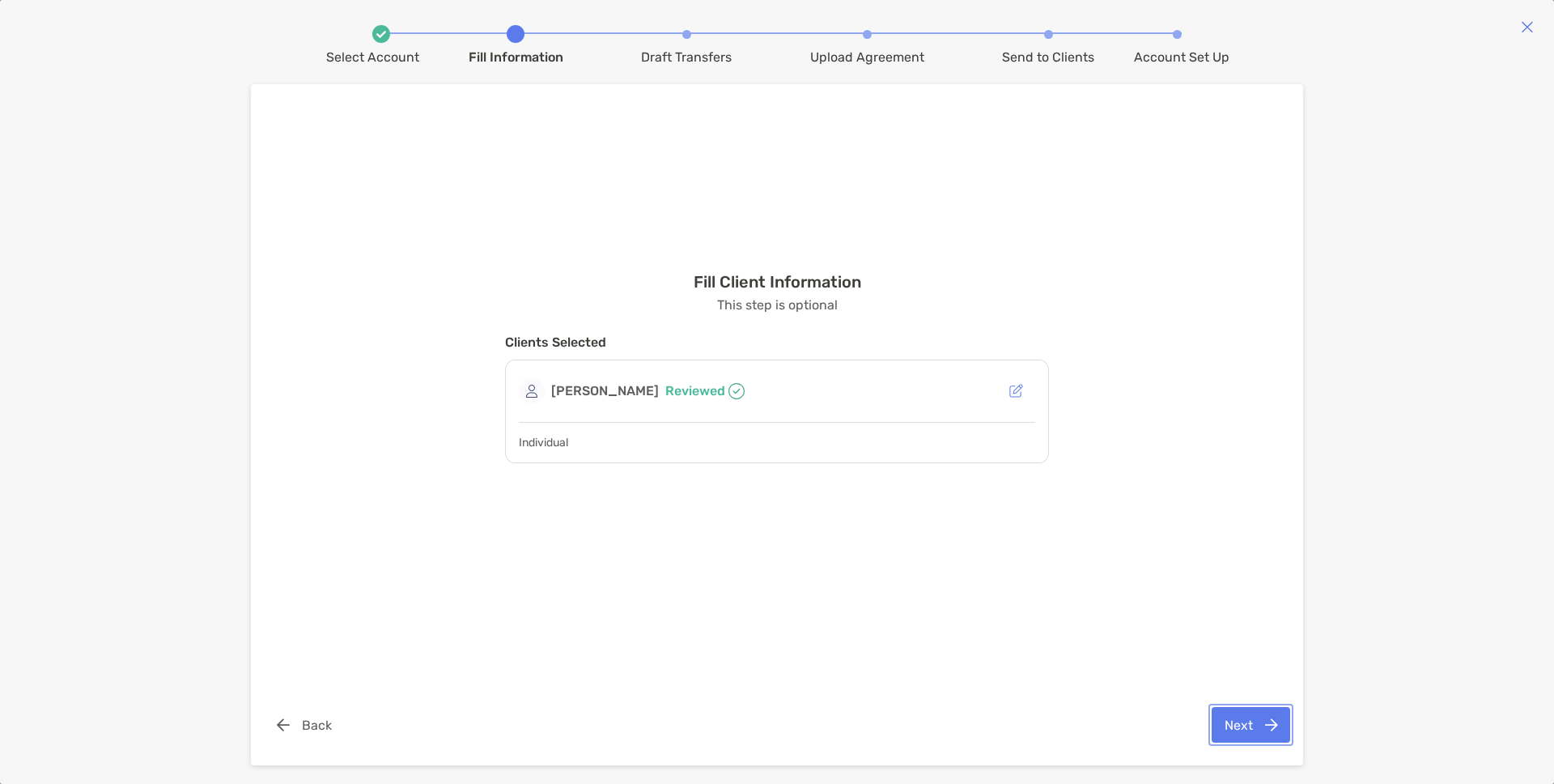
click at [1239, 731] on button "Next" at bounding box center [1250, 724] width 78 height 36
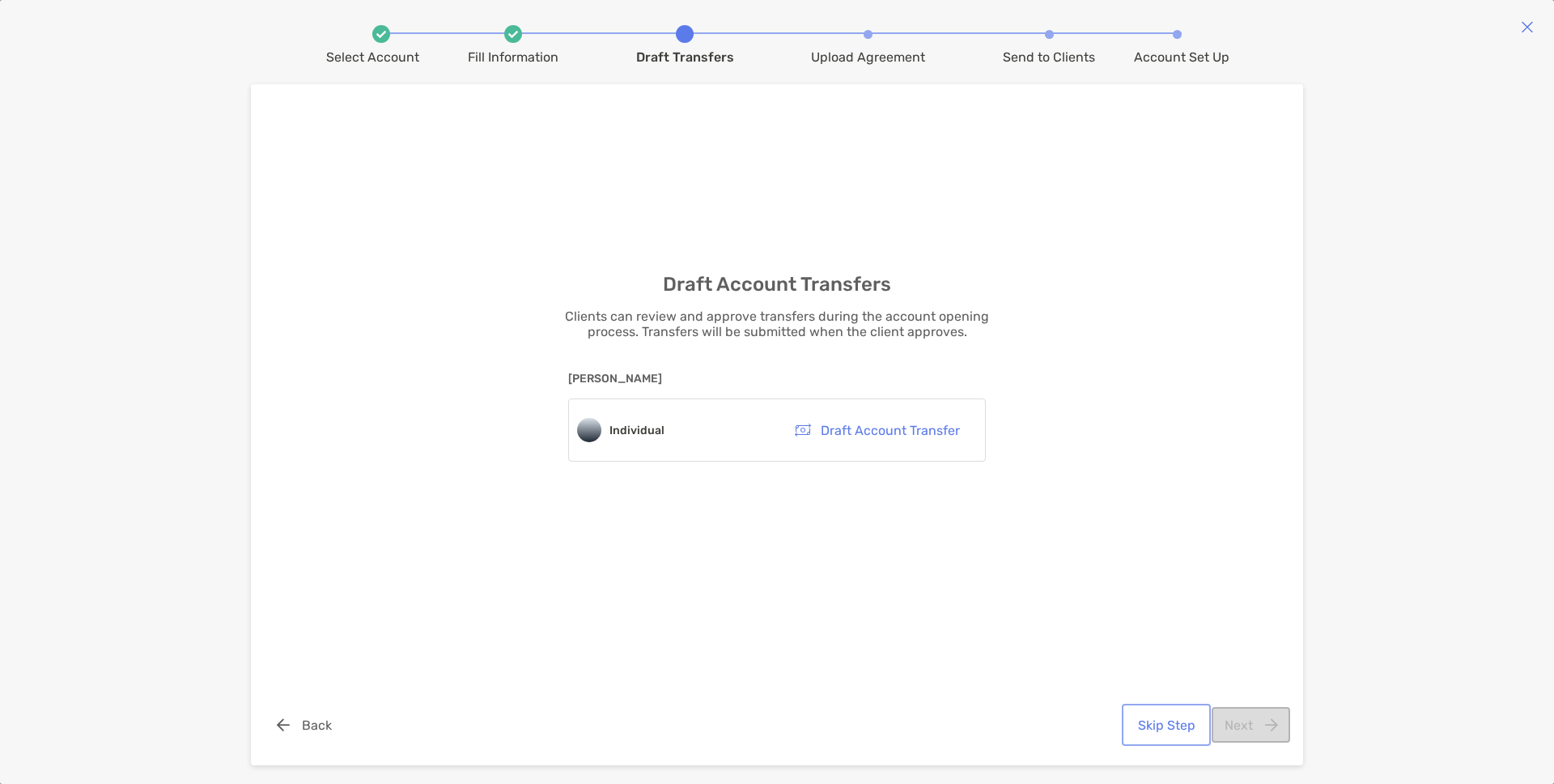
click at [1147, 711] on button "Skip Step" at bounding box center [1167, 724] width 83 height 36
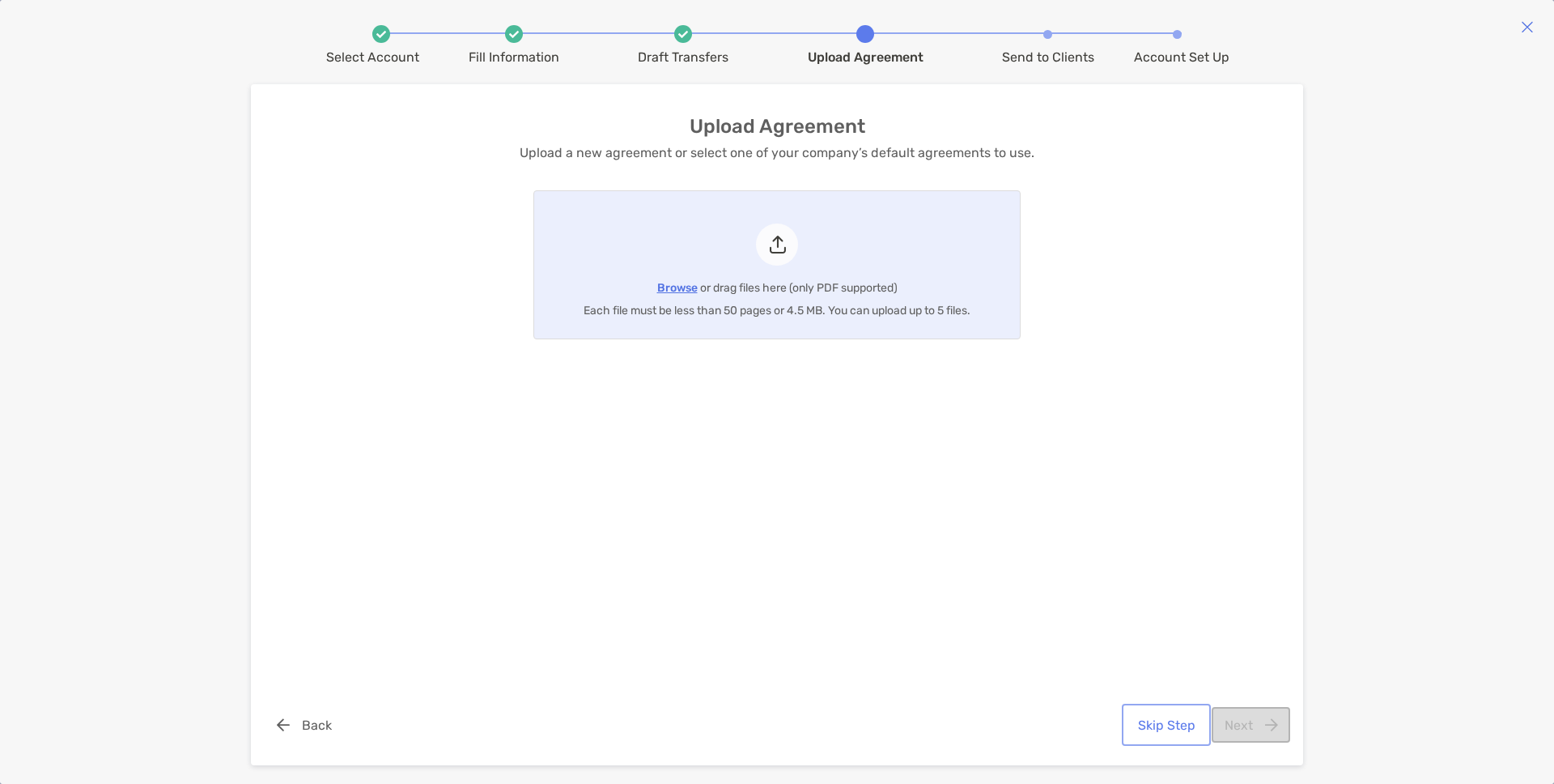
click at [1157, 720] on button "Skip Step" at bounding box center [1167, 724] width 83 height 36
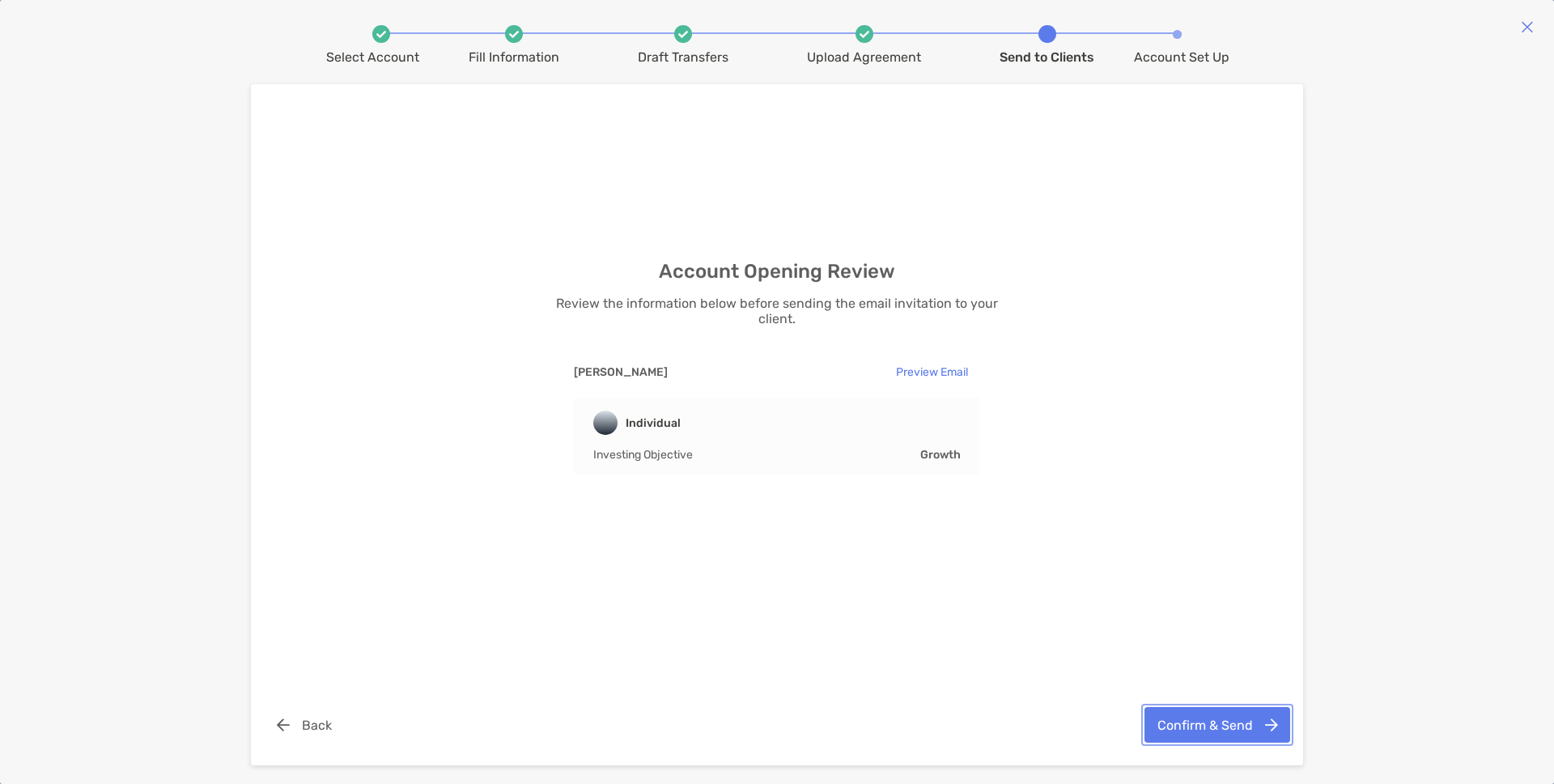
click at [1234, 727] on button "Confirm & Send" at bounding box center [1218, 724] width 146 height 36
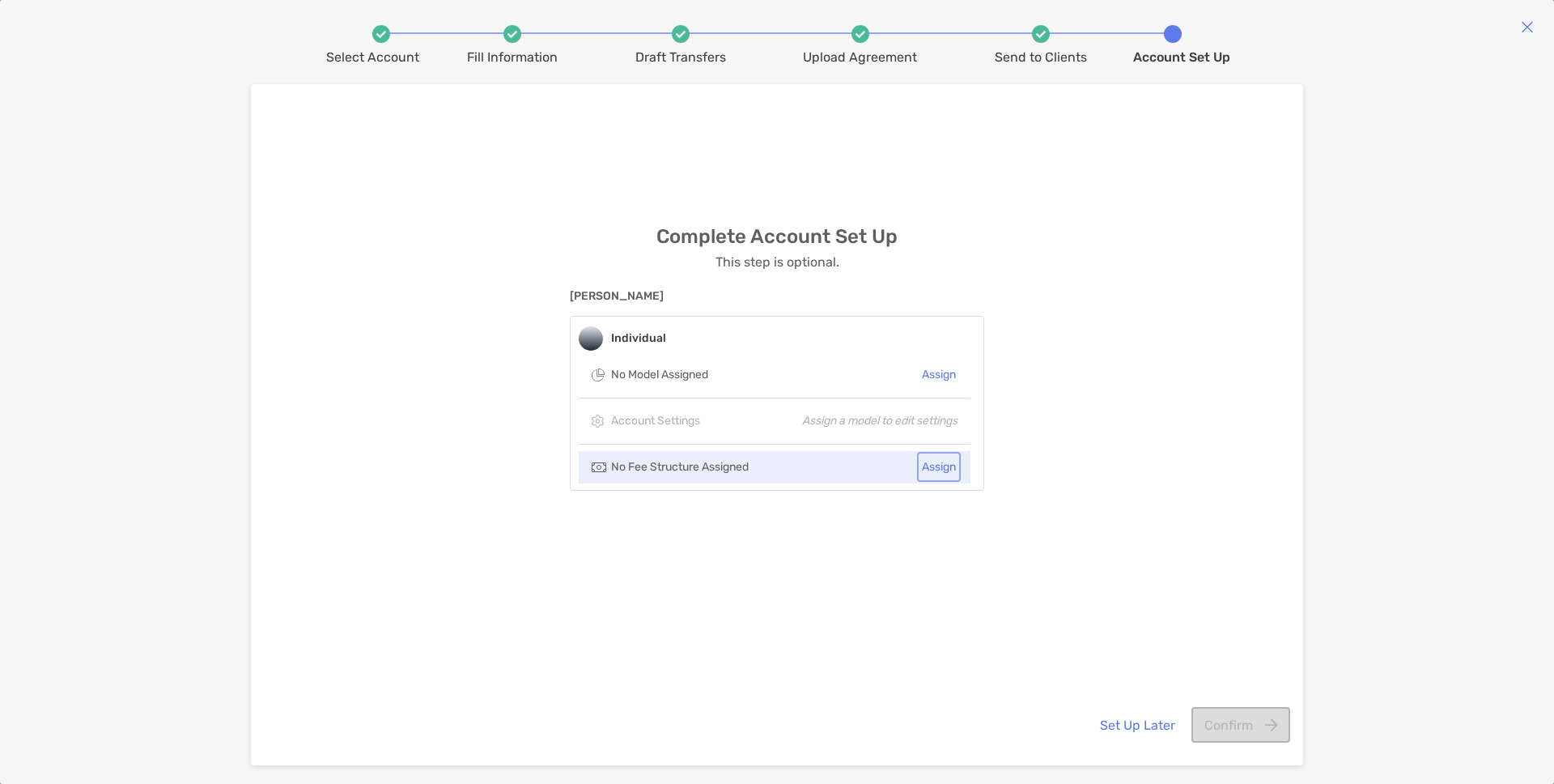
click at [940, 473] on button "Assign" at bounding box center [939, 466] width 37 height 24
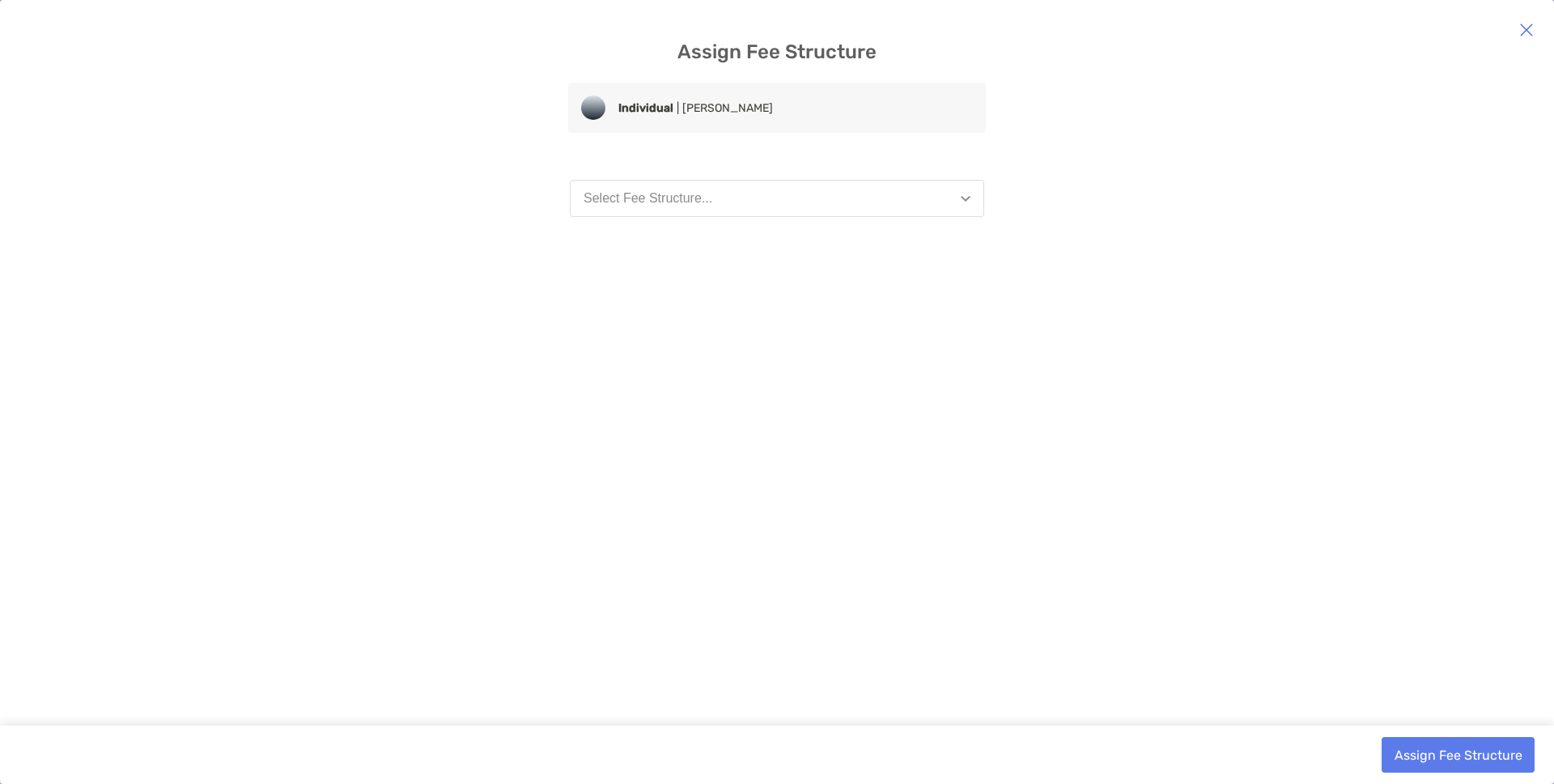
click at [812, 200] on button "Select Fee Structure..." at bounding box center [777, 198] width 414 height 37
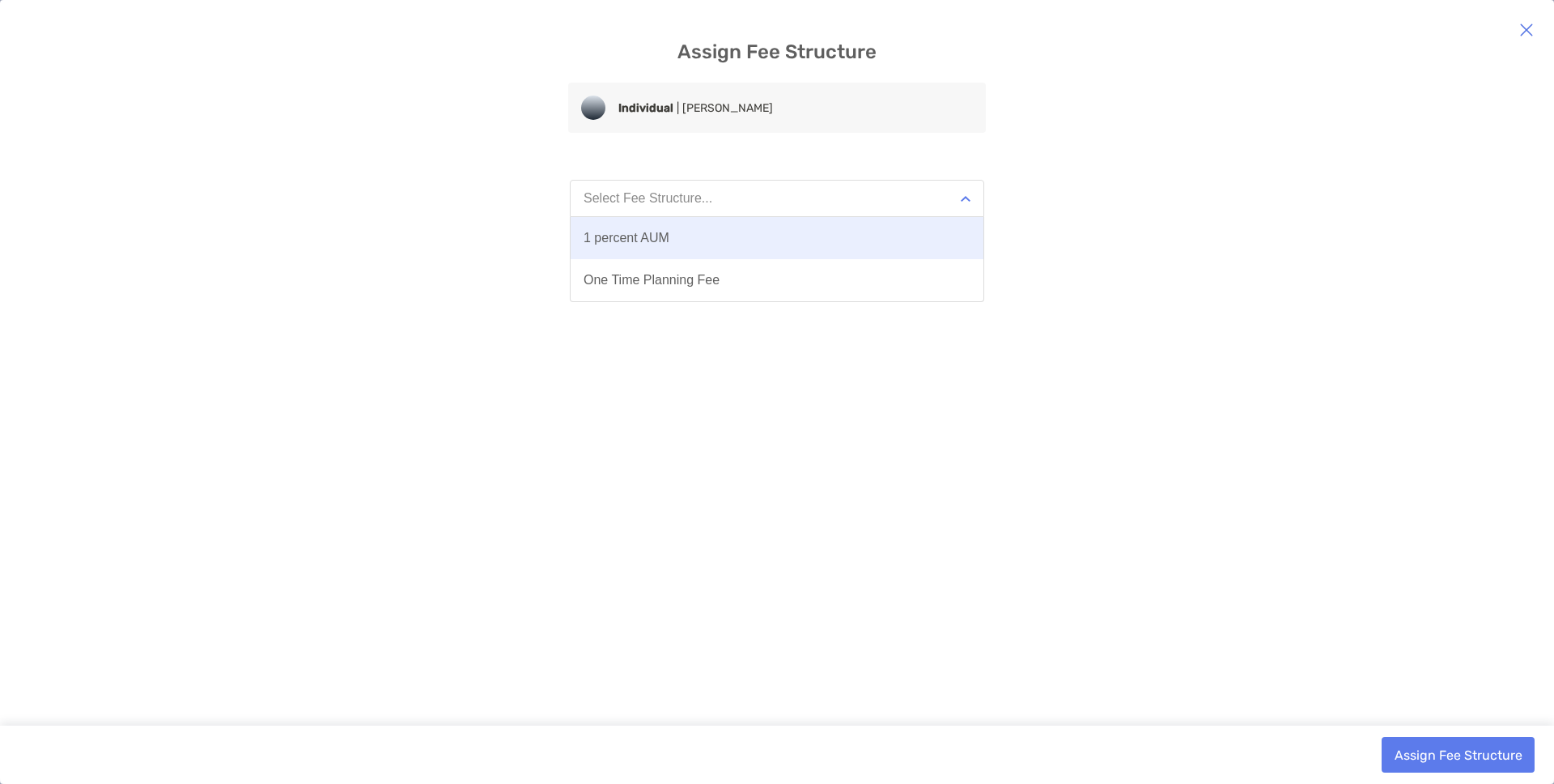
click at [788, 233] on button "1 percent AUM" at bounding box center [777, 238] width 413 height 42
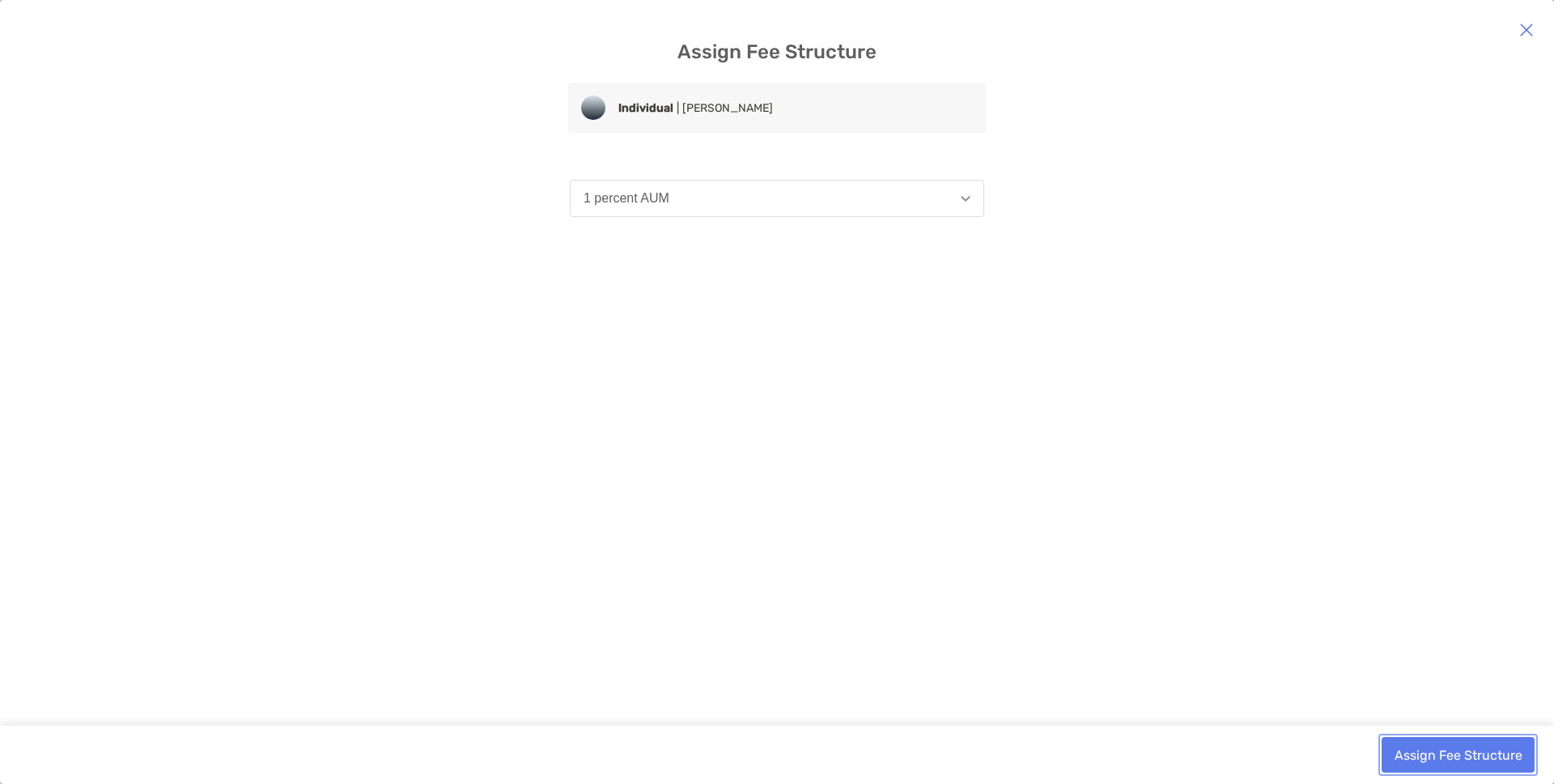
click at [1414, 743] on button "Assign Fee Structure" at bounding box center [1458, 754] width 153 height 36
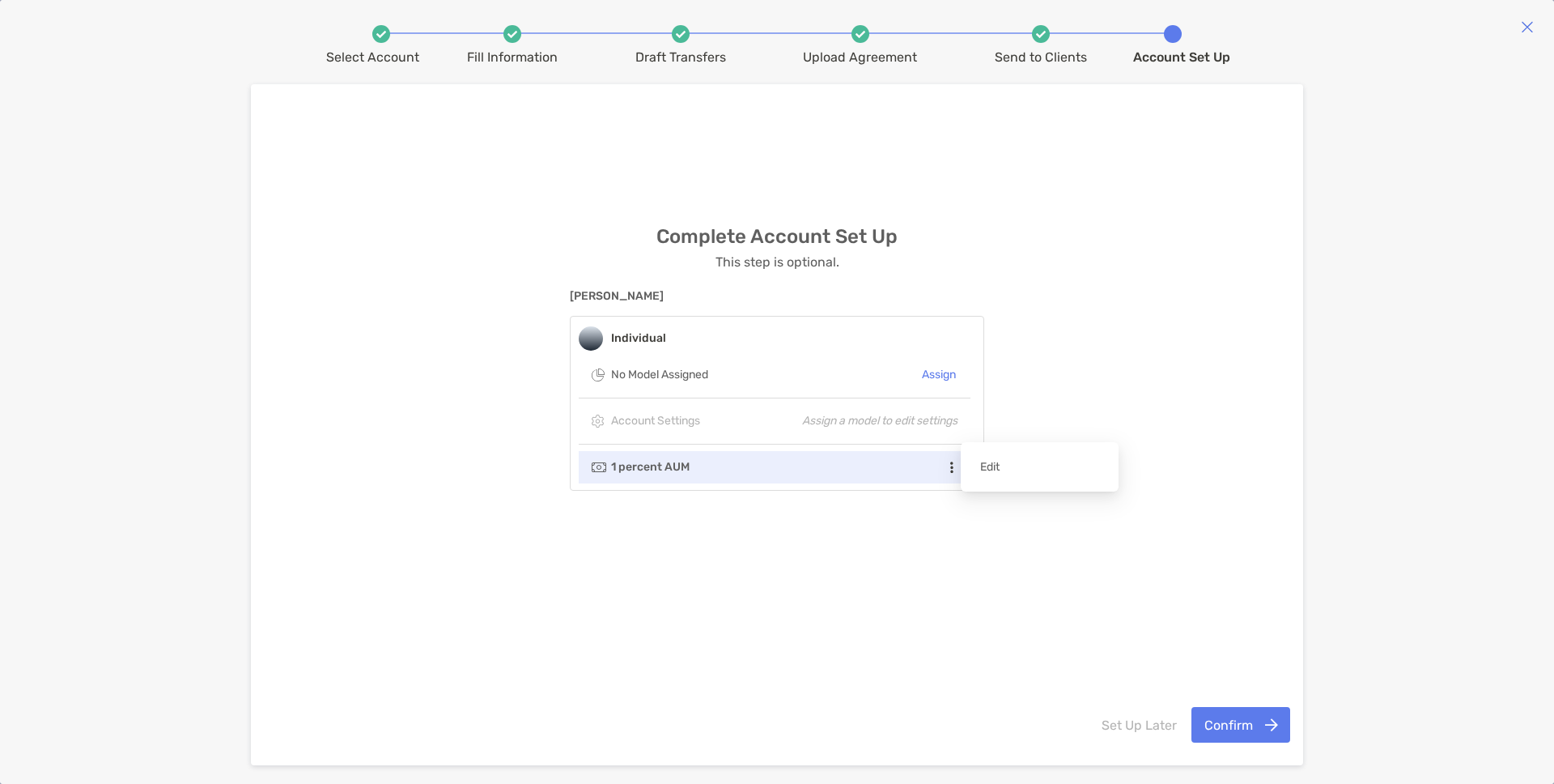
click at [955, 465] on icon at bounding box center [952, 467] width 11 height 13
click at [1047, 570] on div "Complete Account Set Up This step is optional. [PERSON_NAME] Individual No Mode…" at bounding box center [777, 397] width 1028 height 561
click at [1259, 725] on button "Confirm" at bounding box center [1241, 724] width 98 height 36
